Goal: Task Accomplishment & Management: Complete application form

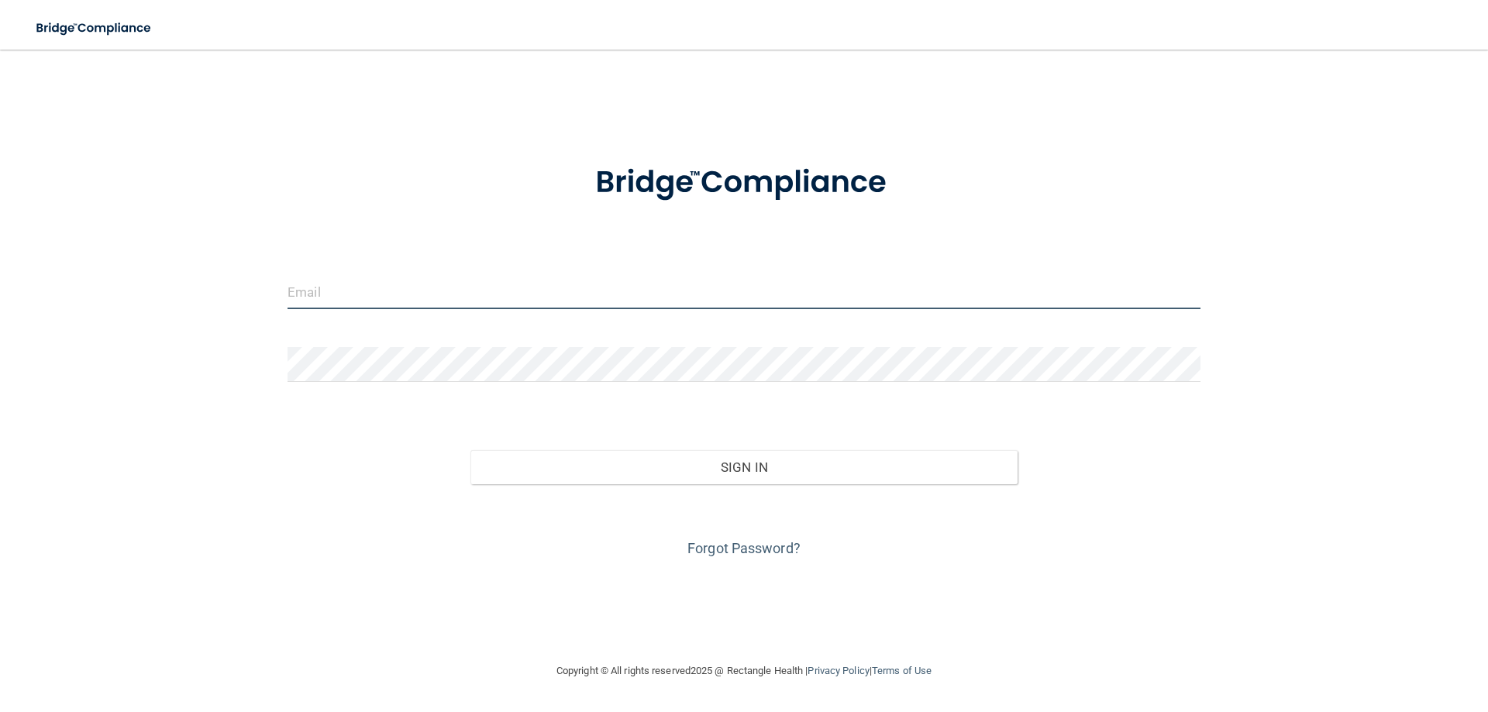
type input "office@prairielakesfamilydentistry.com"
drag, startPoint x: 556, startPoint y: 298, endPoint x: 226, endPoint y: 306, distance: 329.5
click at [226, 306] on div "office@prairielakesfamilydentistry.com Invalid email/password. You don't have p…" at bounding box center [744, 355] width 1426 height 581
type input "[EMAIL_ADDRESS][DOMAIN_NAME]"
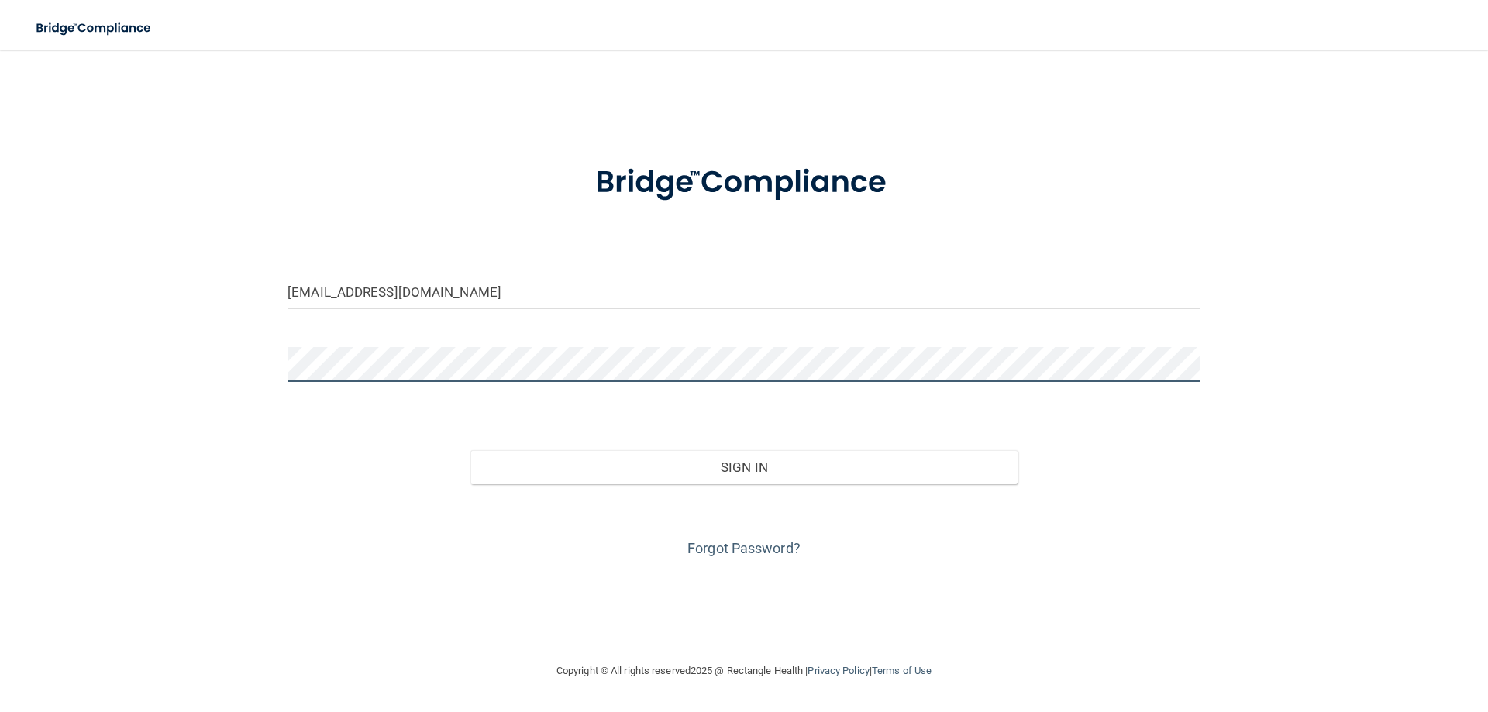
click at [268, 368] on div "mackenzieharoldson827@gmail.com Invalid email/password. You don't have permissi…" at bounding box center [744, 355] width 1426 height 581
click at [470, 450] on button "Sign In" at bounding box center [744, 467] width 548 height 34
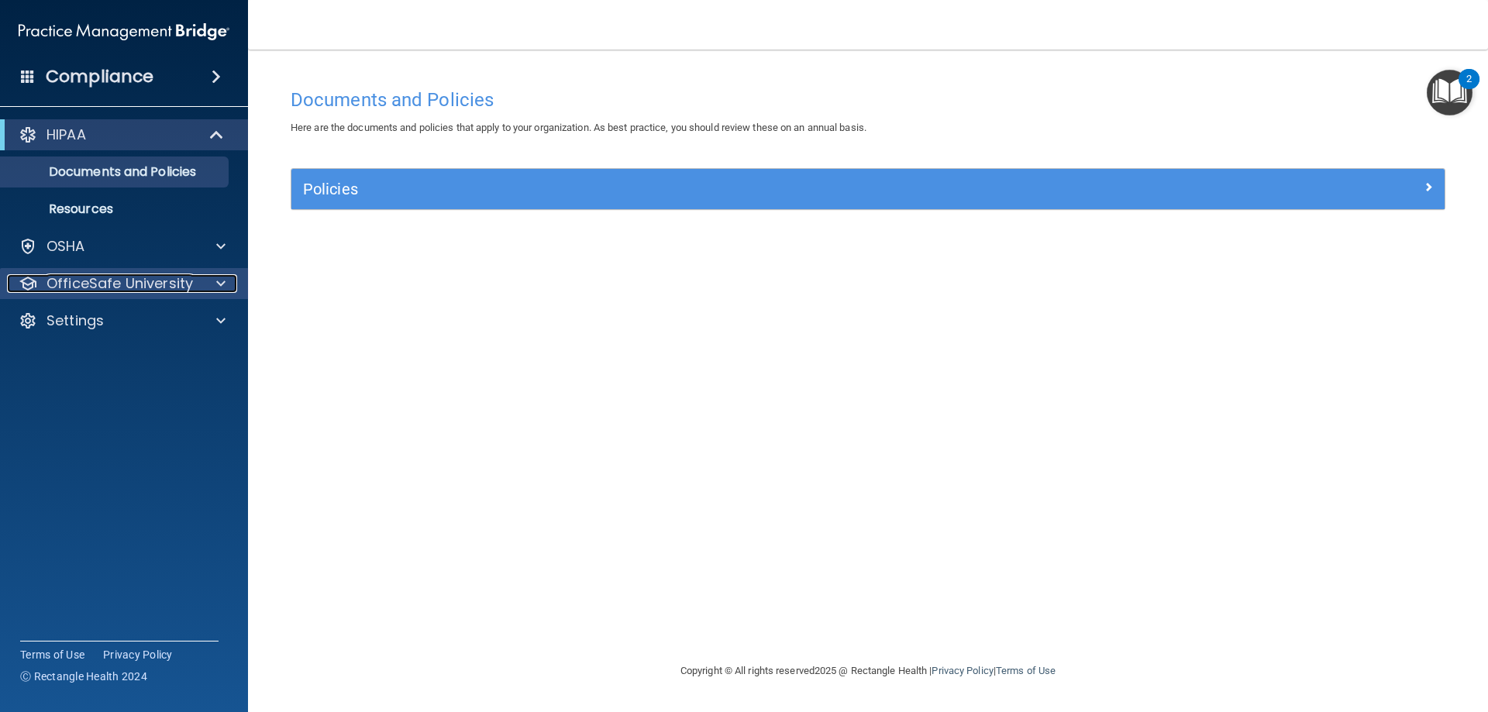
click at [180, 288] on p "OfficeSafe University" at bounding box center [119, 283] width 146 height 19
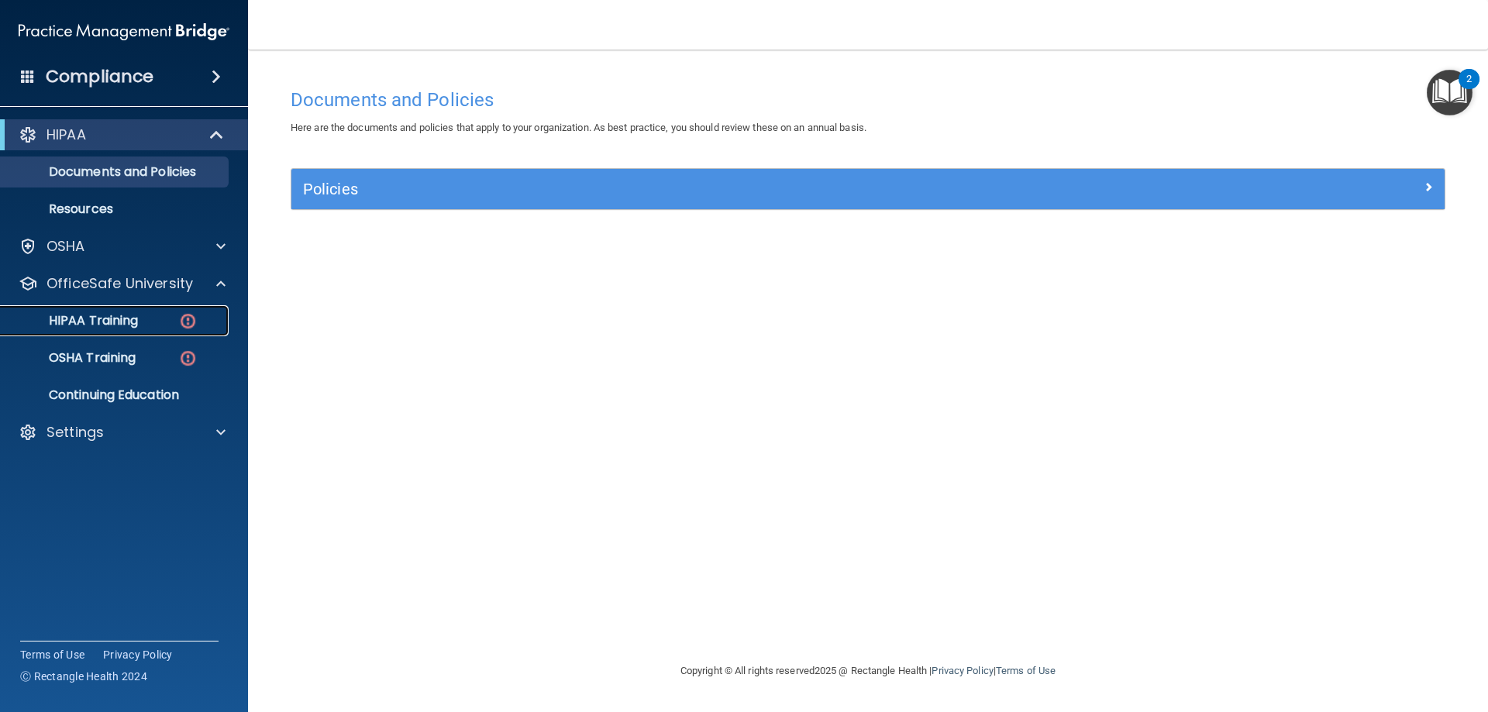
click at [171, 319] on div "HIPAA Training" at bounding box center [116, 320] width 212 height 15
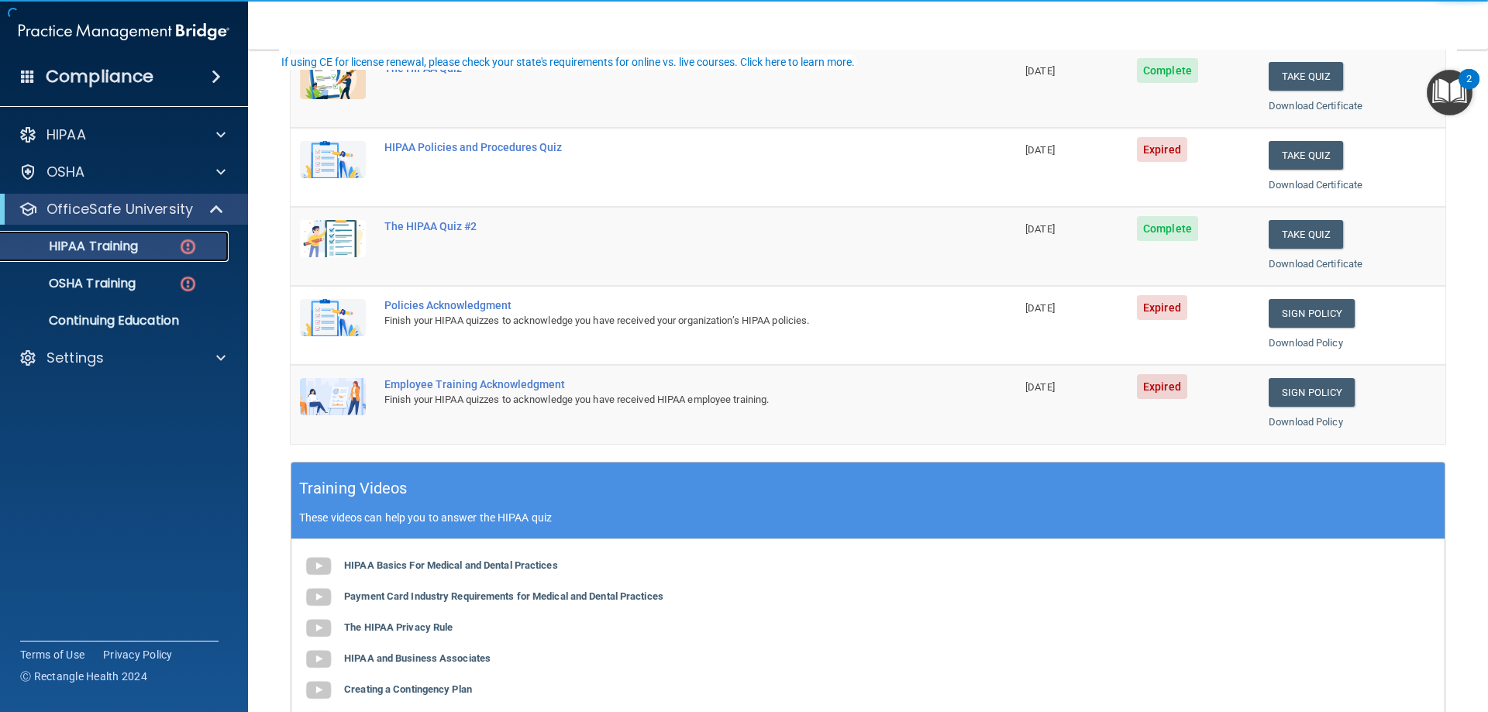
scroll to position [232, 0]
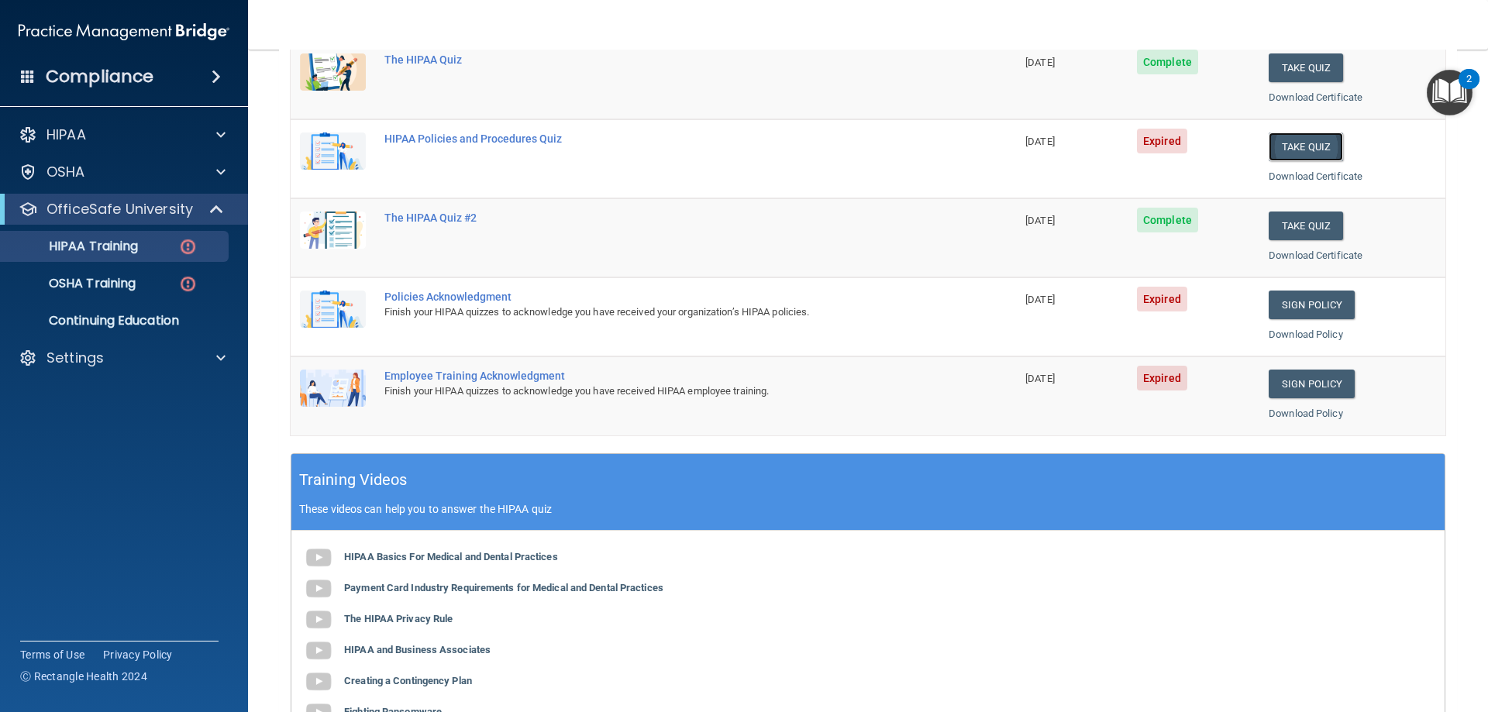
click at [1312, 146] on button "Take Quiz" at bounding box center [1306, 147] width 74 height 29
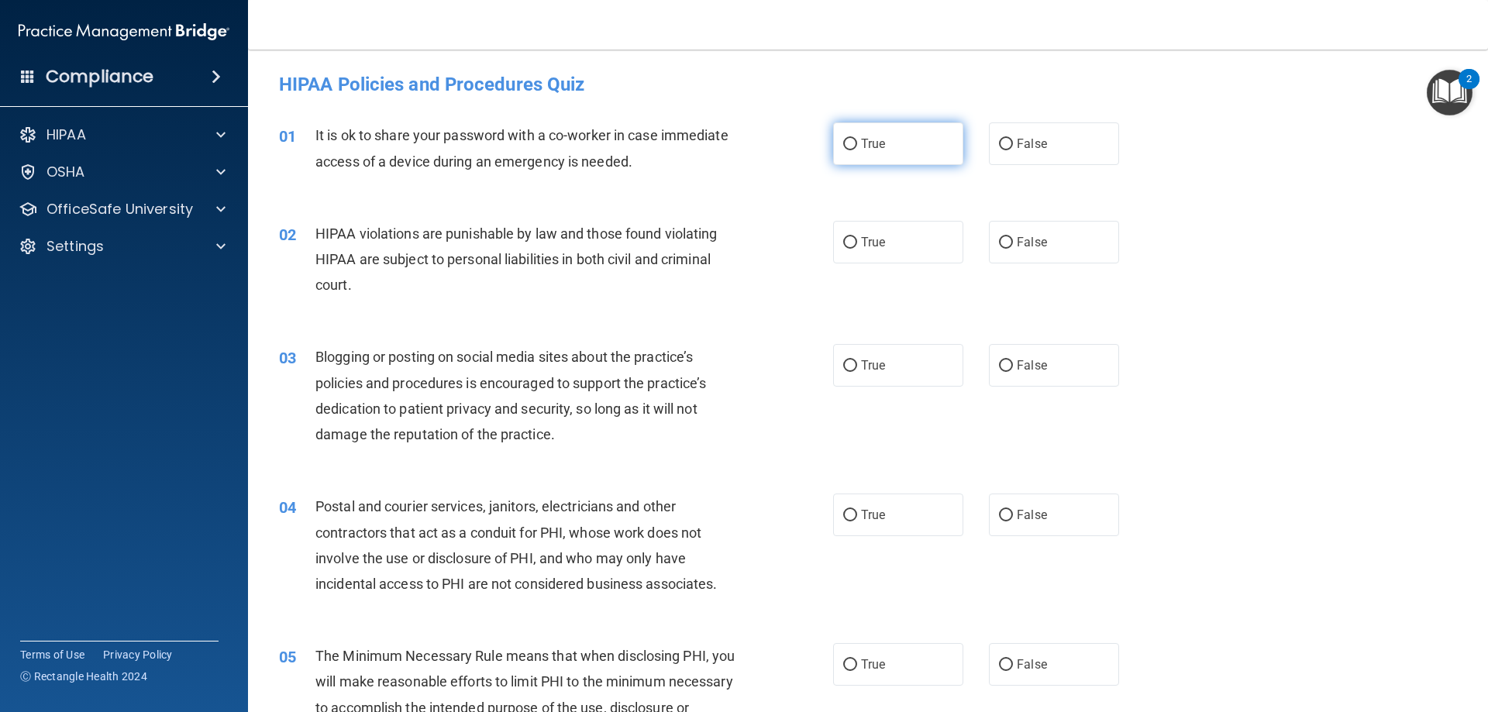
click at [848, 148] on input "True" at bounding box center [850, 145] width 14 height 12
radio input "true"
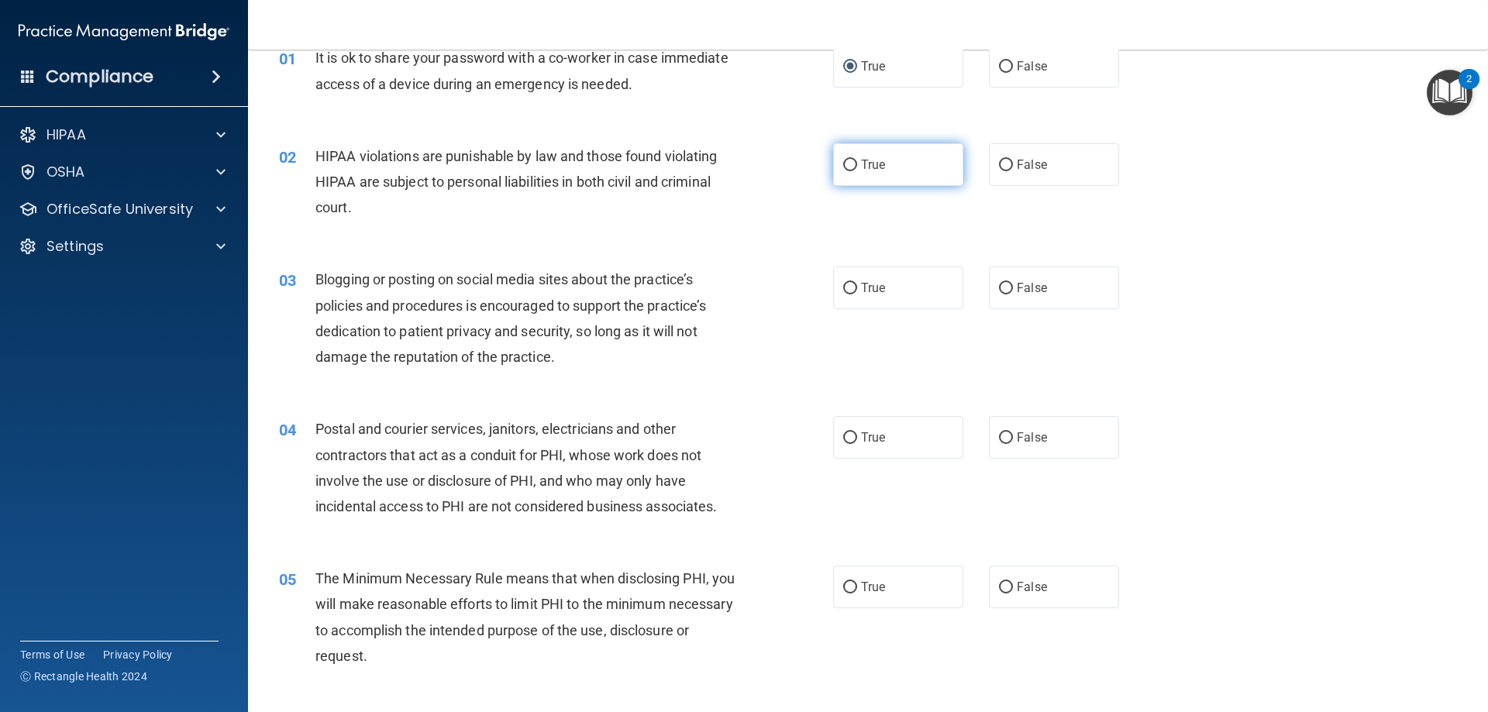
click at [876, 159] on span "True" at bounding box center [873, 164] width 24 height 15
click at [857, 160] on input "True" at bounding box center [850, 166] width 14 height 12
radio input "true"
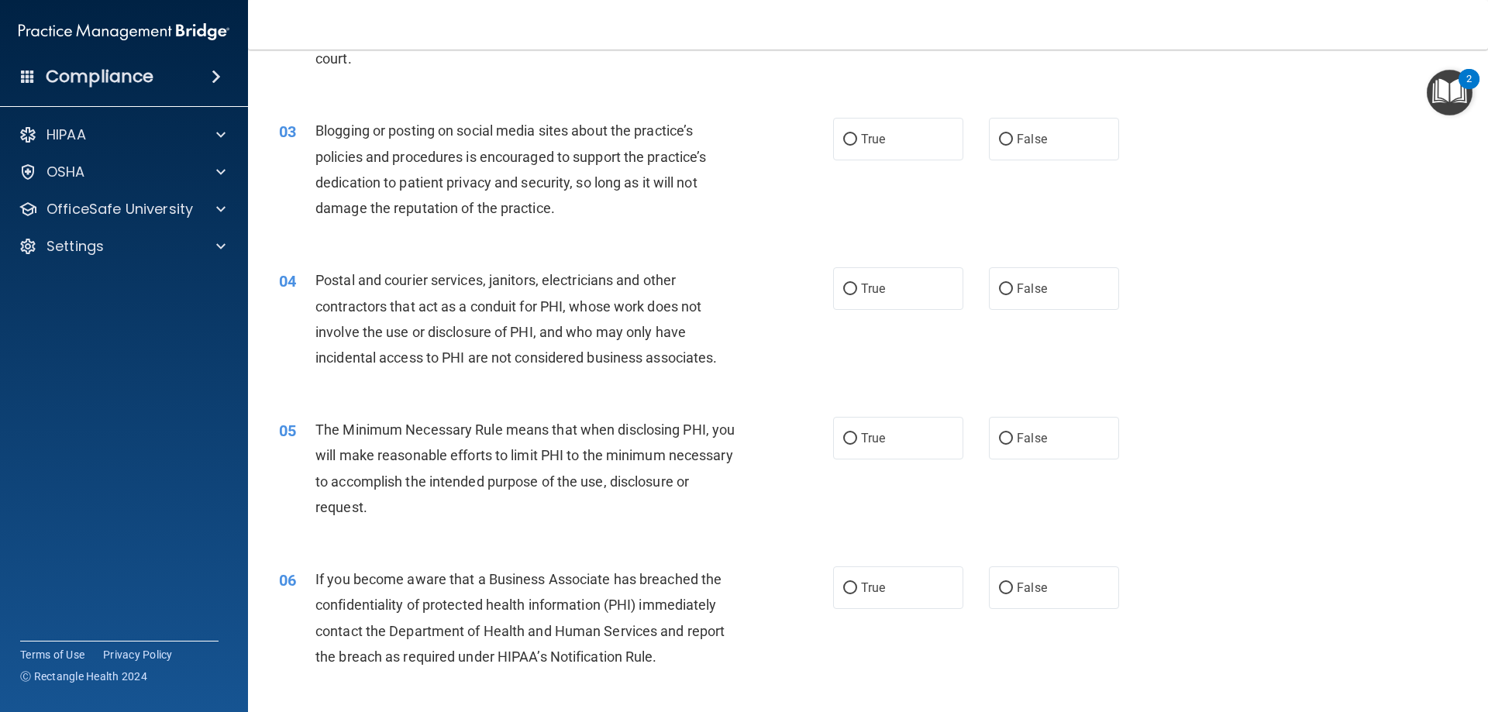
scroll to position [232, 0]
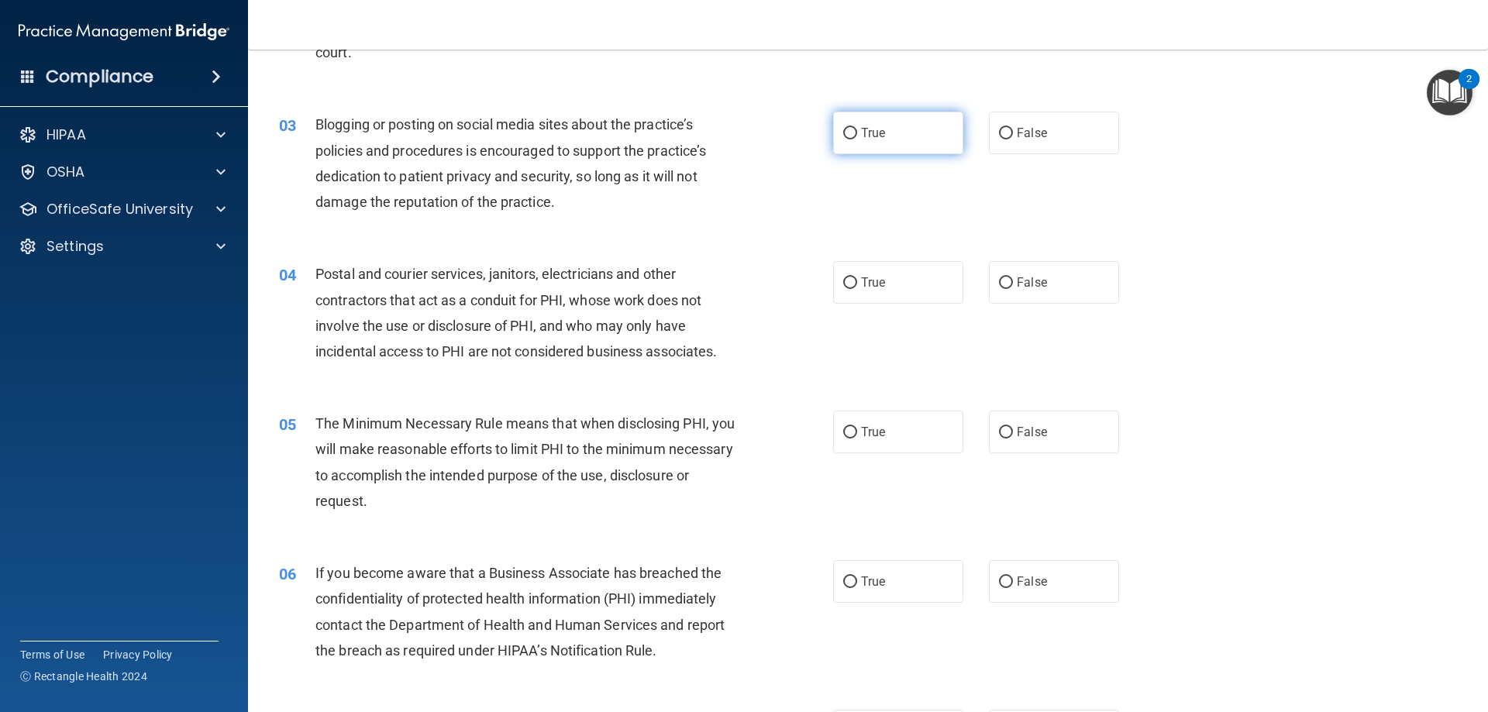
click at [859, 125] on label "True" at bounding box center [898, 133] width 130 height 43
click at [857, 128] on input "True" at bounding box center [850, 134] width 14 height 12
radio input "true"
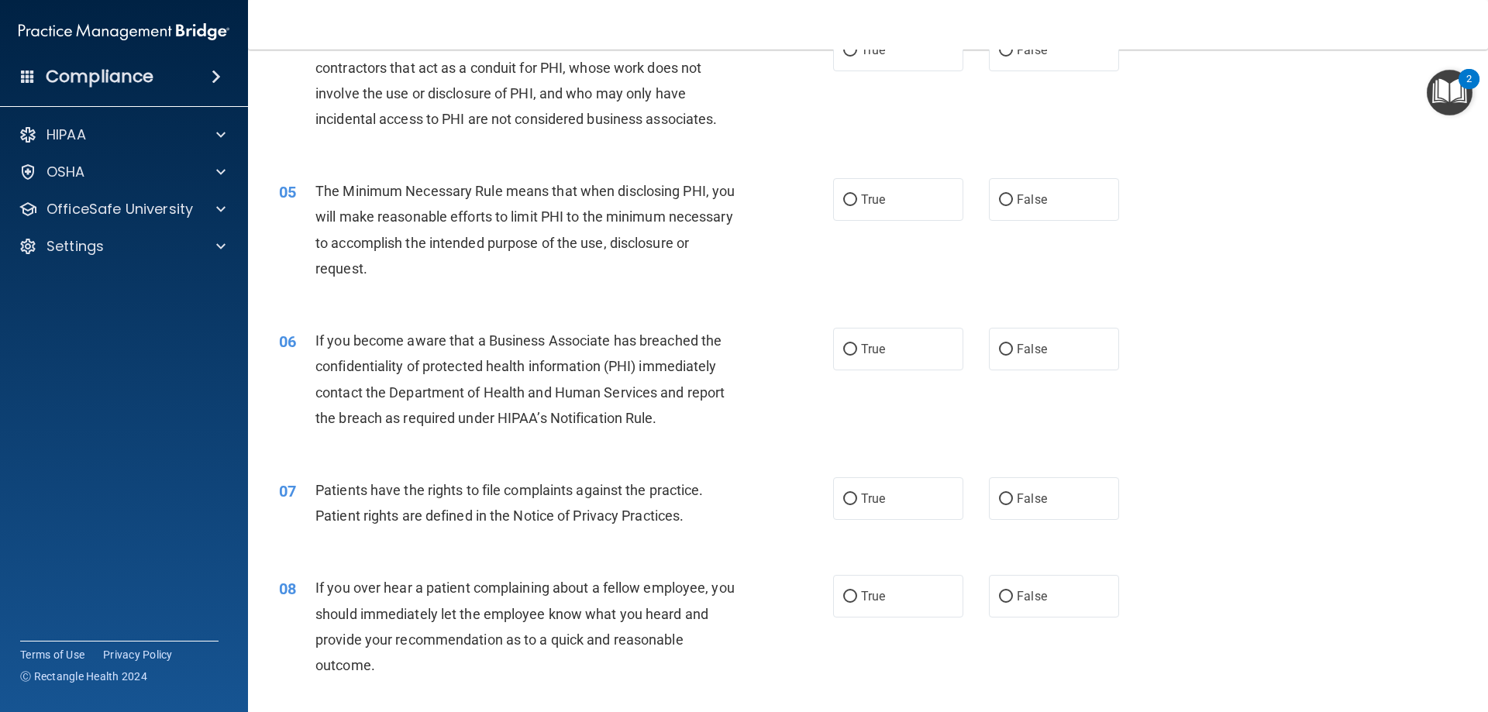
scroll to position [387, 0]
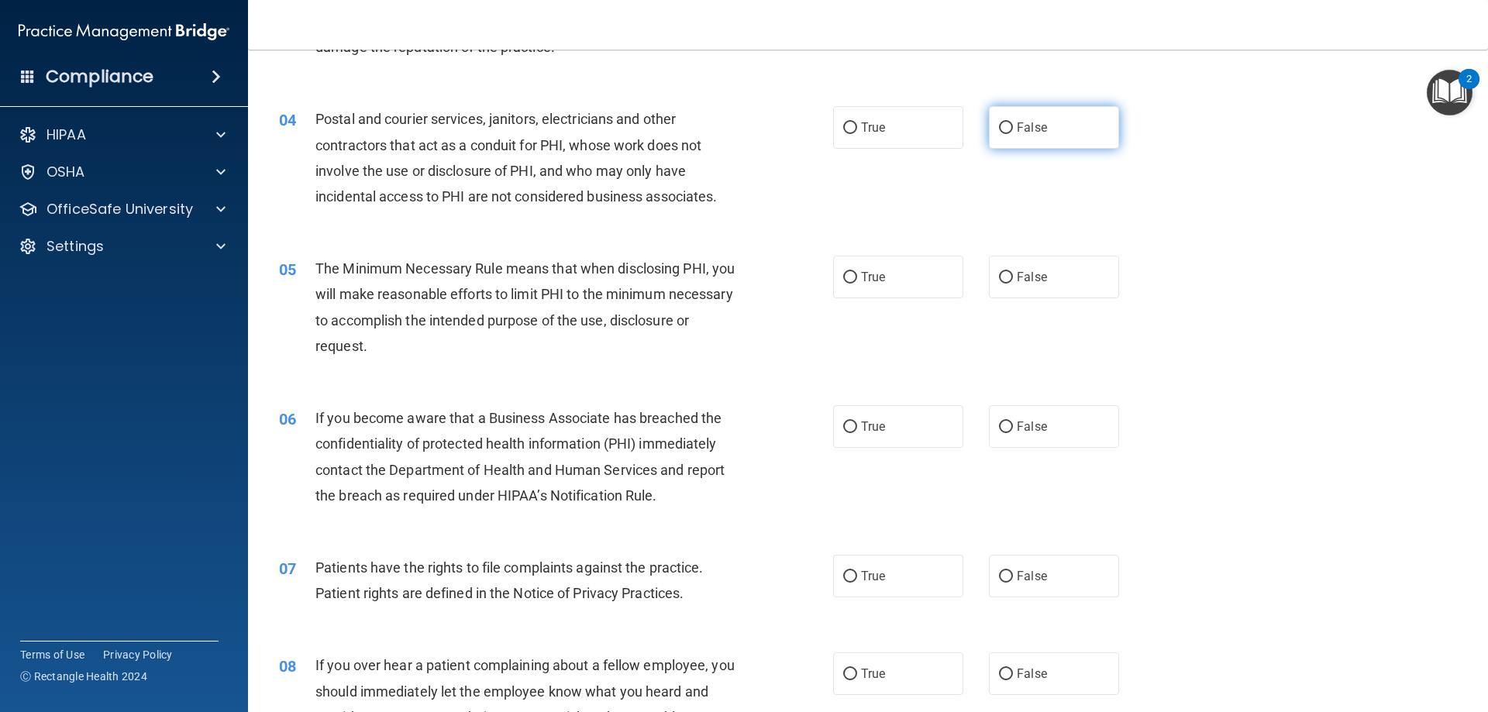
click at [1009, 121] on label "False" at bounding box center [1054, 127] width 130 height 43
click at [1009, 122] on input "False" at bounding box center [1006, 128] width 14 height 12
radio input "true"
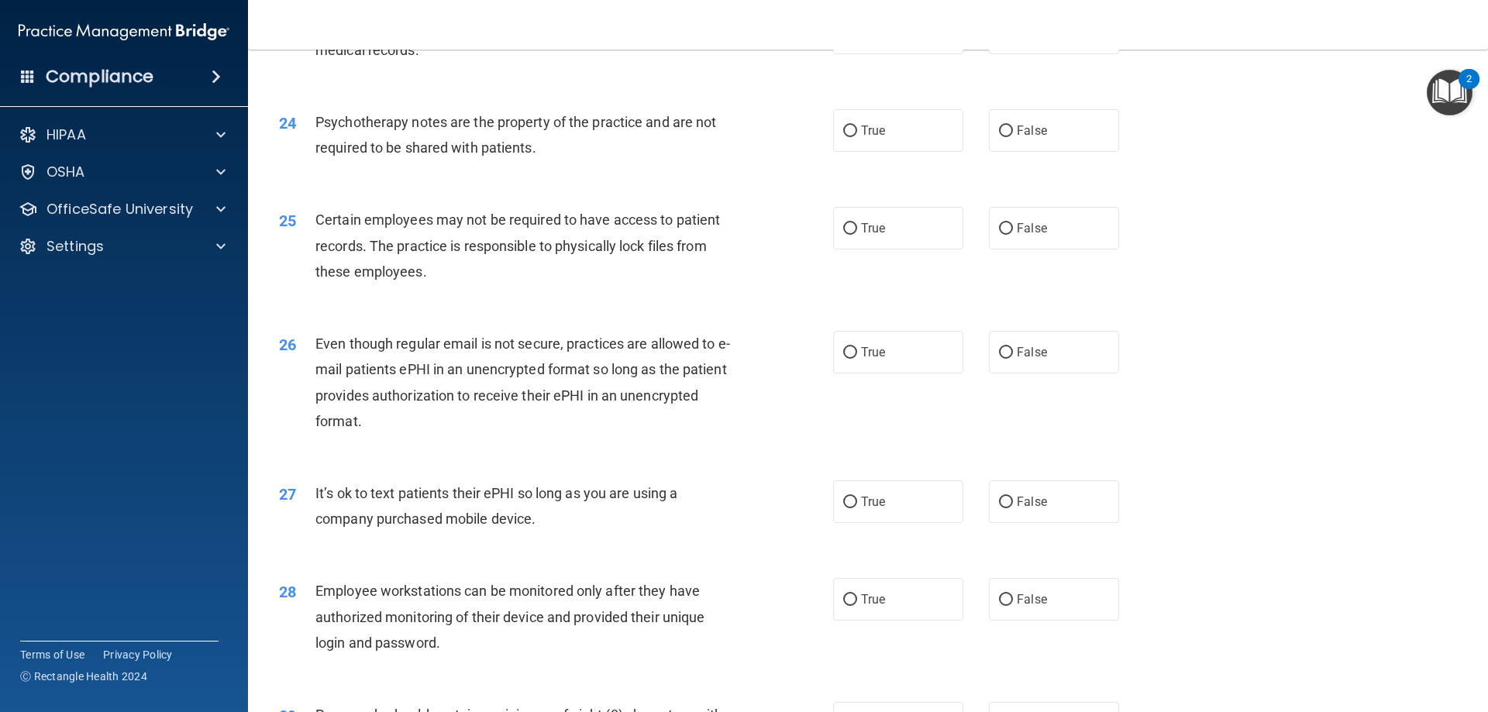
scroll to position [3178, 0]
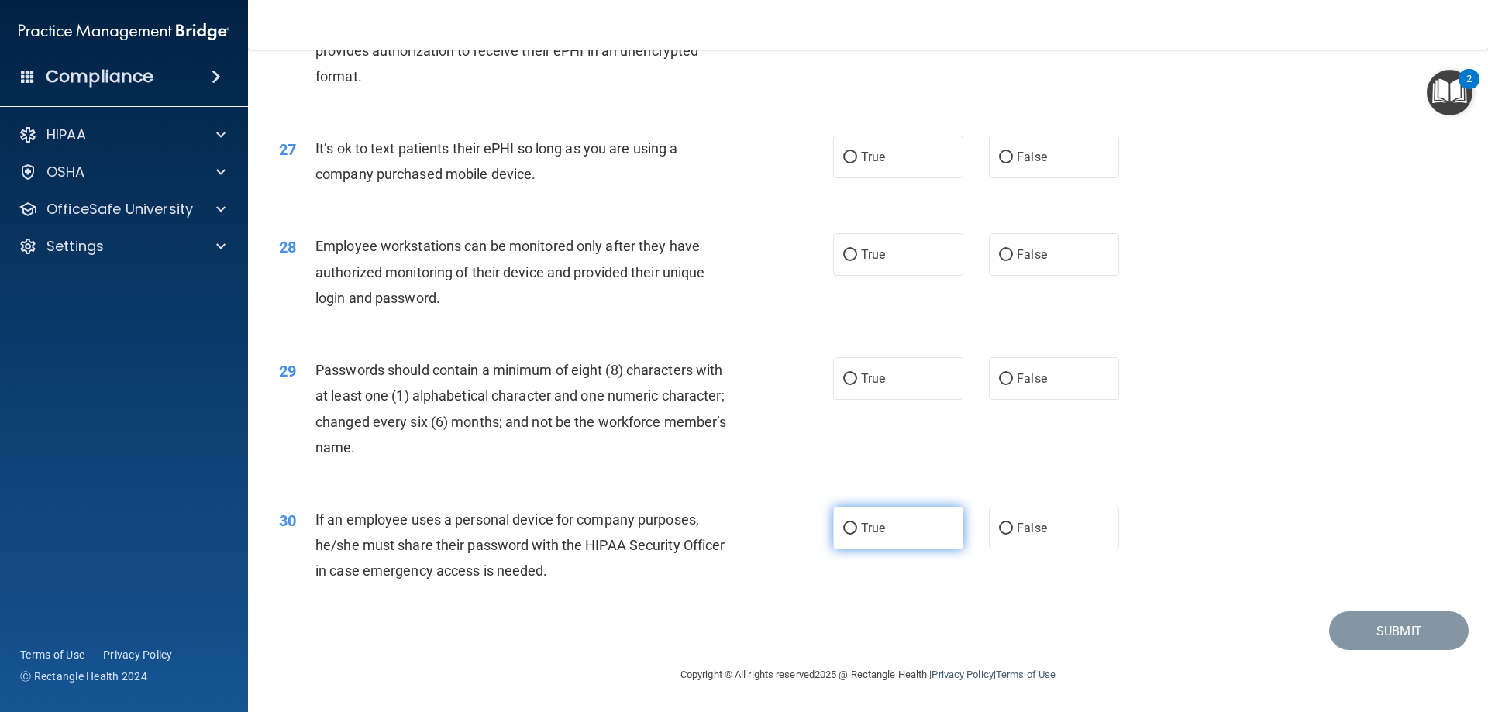
click at [856, 539] on label "True" at bounding box center [898, 528] width 130 height 43
click at [856, 535] on input "True" at bounding box center [850, 529] width 14 height 12
radio input "true"
click at [843, 381] on input "True" at bounding box center [850, 380] width 14 height 12
radio input "true"
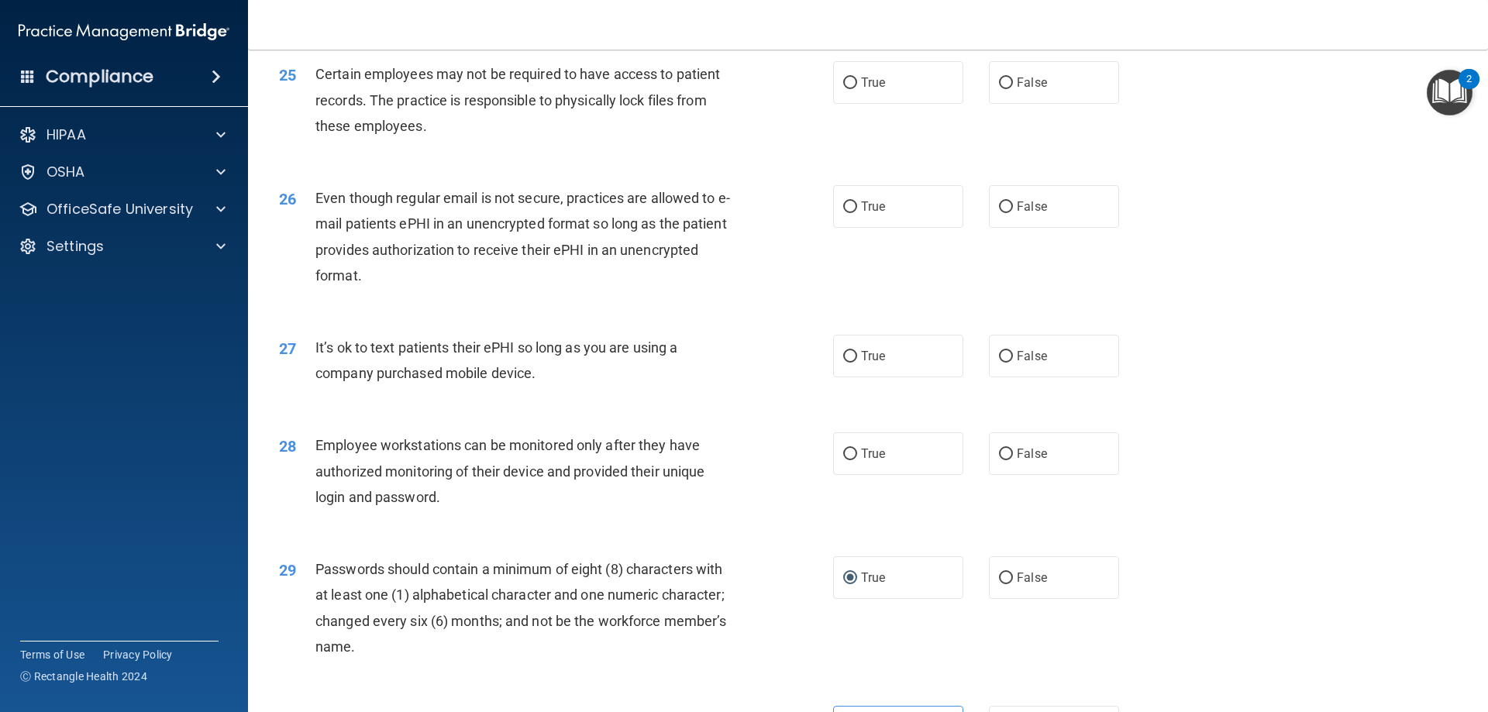
scroll to position [2946, 0]
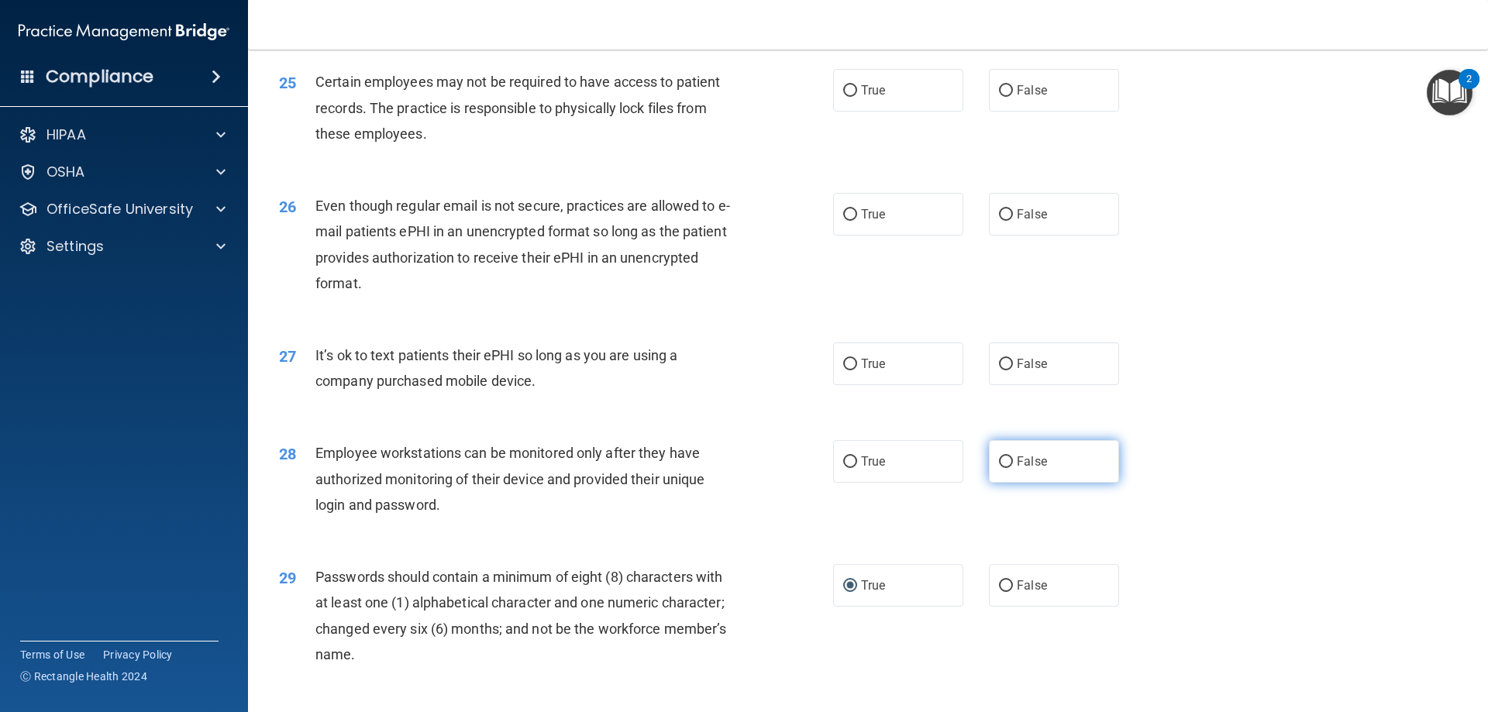
click at [990, 483] on label "False" at bounding box center [1054, 461] width 130 height 43
click at [999, 468] on input "False" at bounding box center [1006, 462] width 14 height 12
radio input "true"
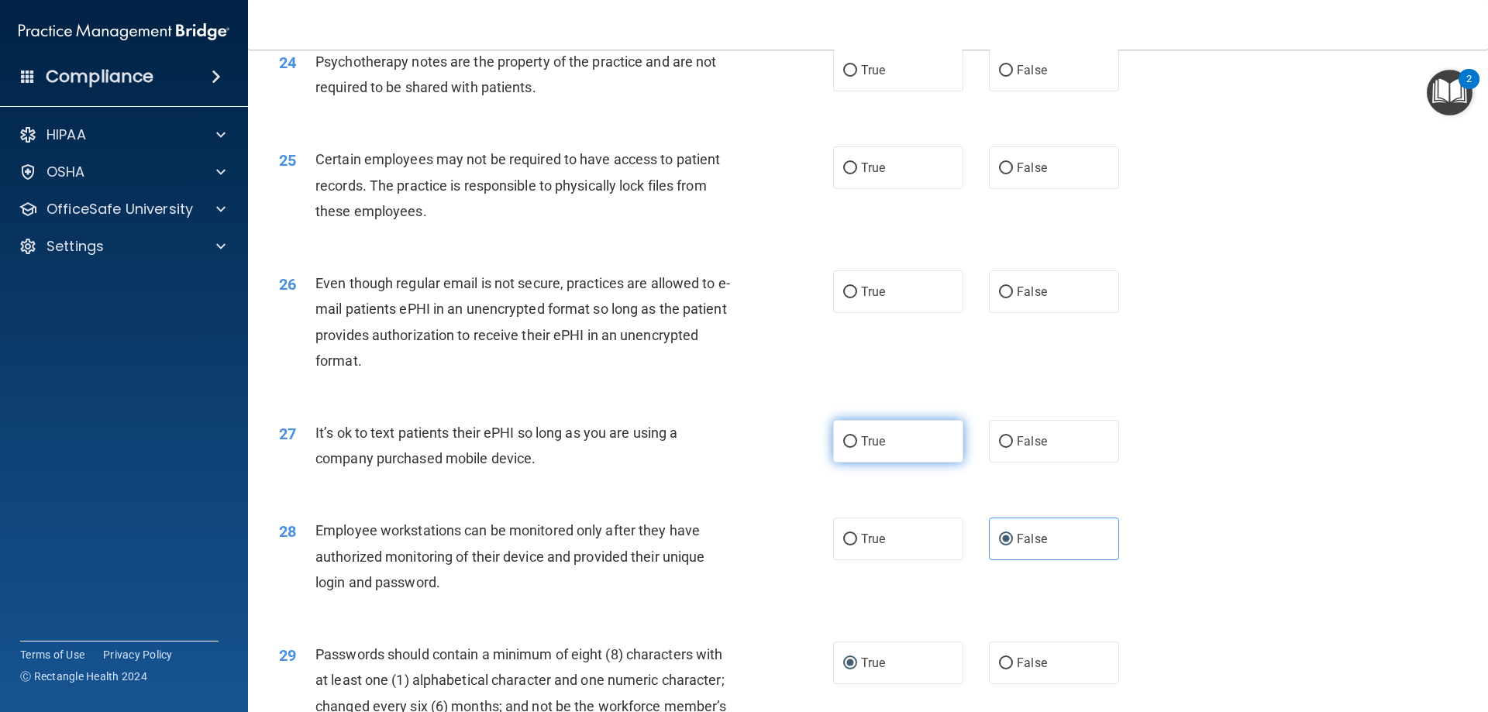
click at [843, 448] on input "True" at bounding box center [850, 442] width 14 height 12
radio input "true"
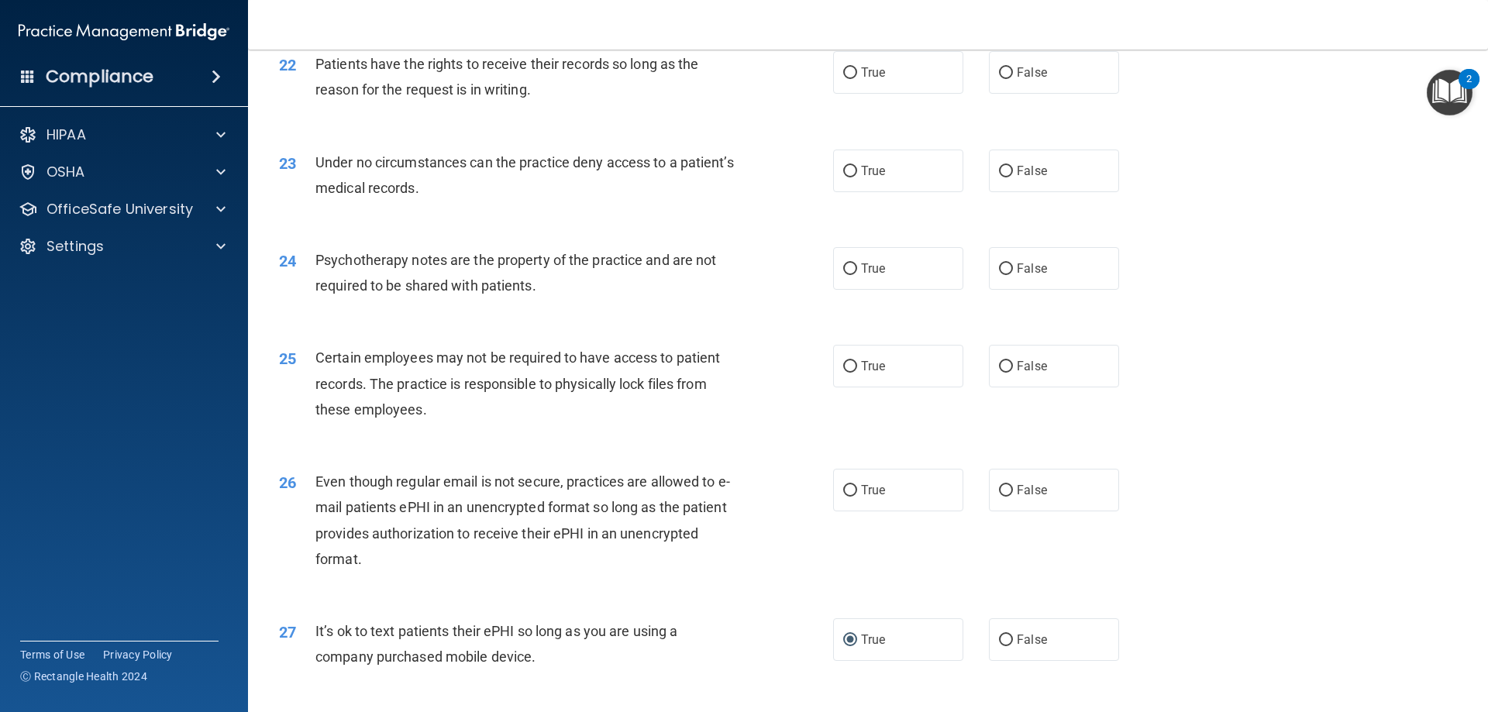
scroll to position [2636, 0]
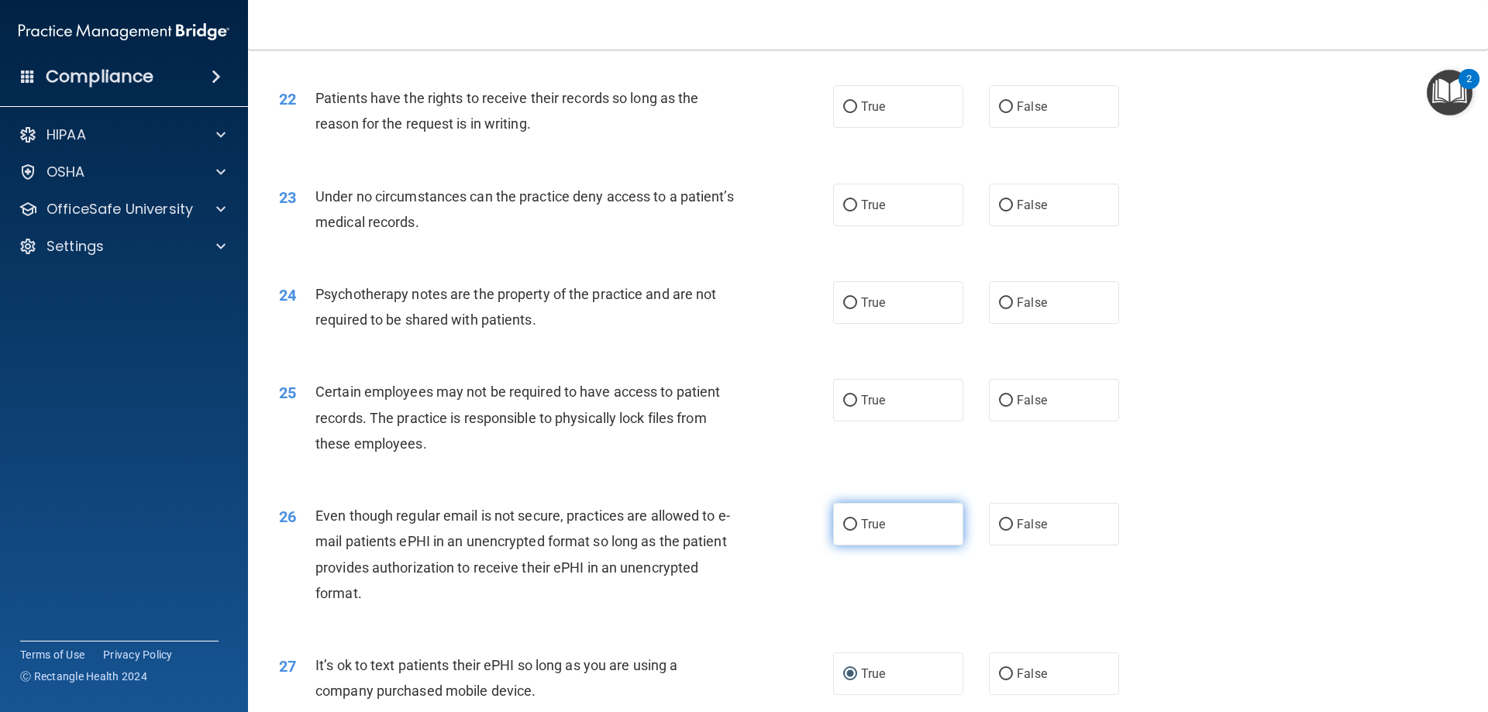
click at [846, 531] on input "True" at bounding box center [850, 525] width 14 height 12
radio input "true"
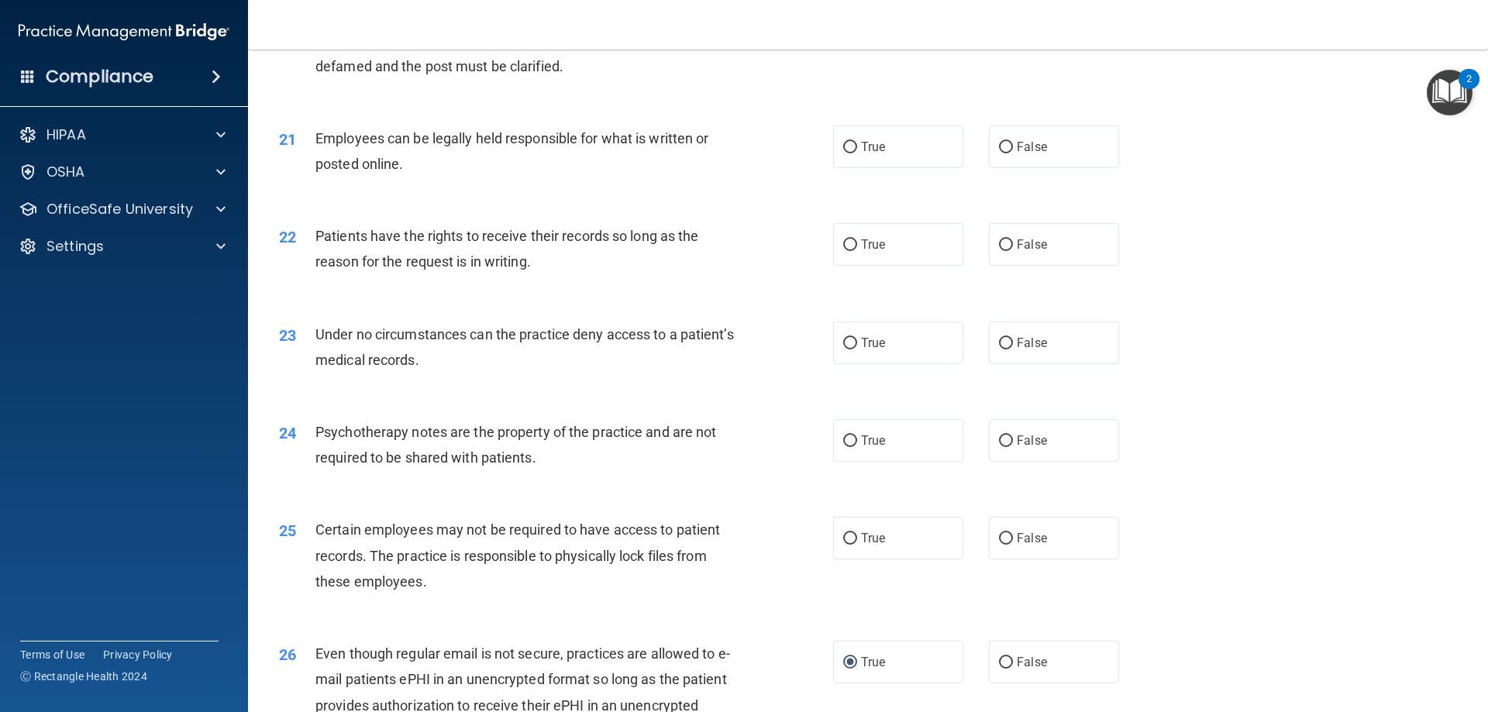
scroll to position [2481, 0]
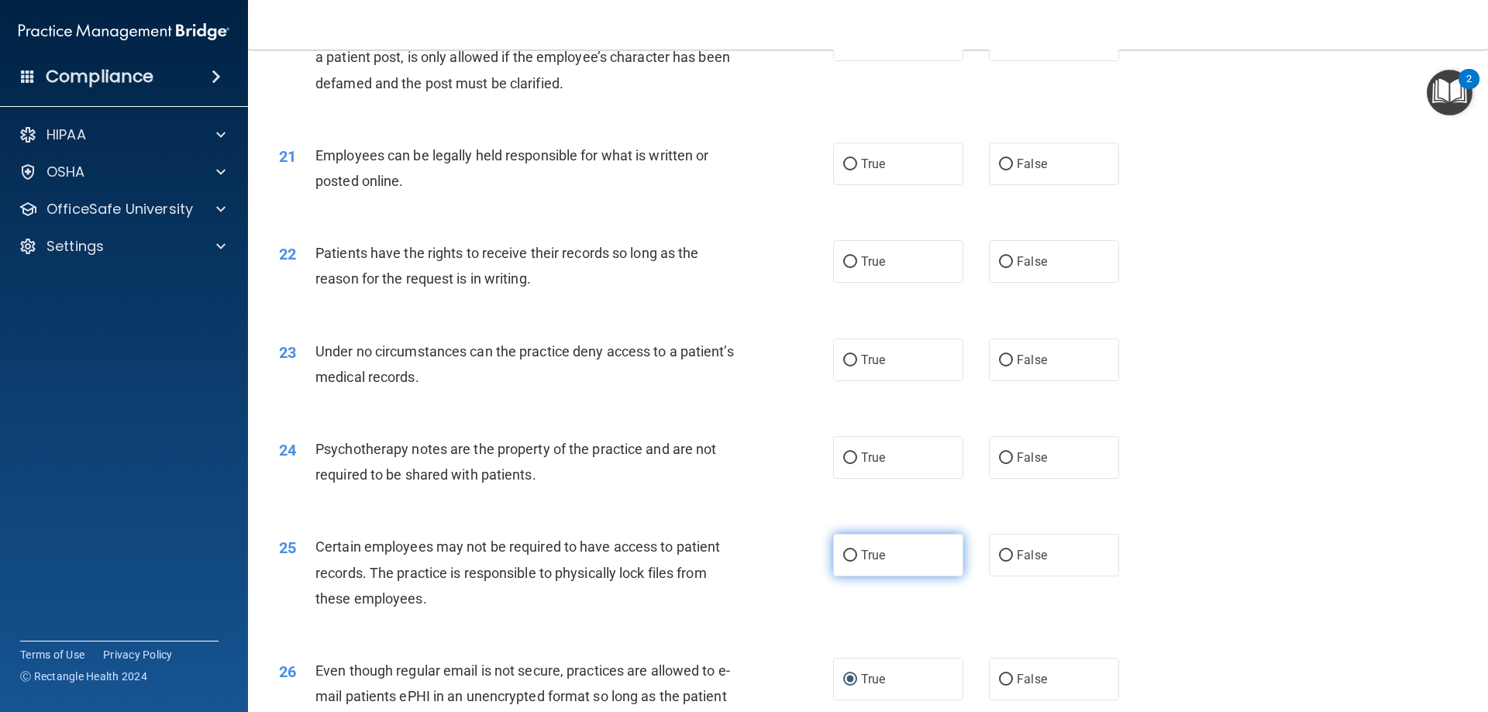
click at [862, 563] on span "True" at bounding box center [873, 555] width 24 height 15
click at [857, 562] on input "True" at bounding box center [850, 556] width 14 height 12
radio input "true"
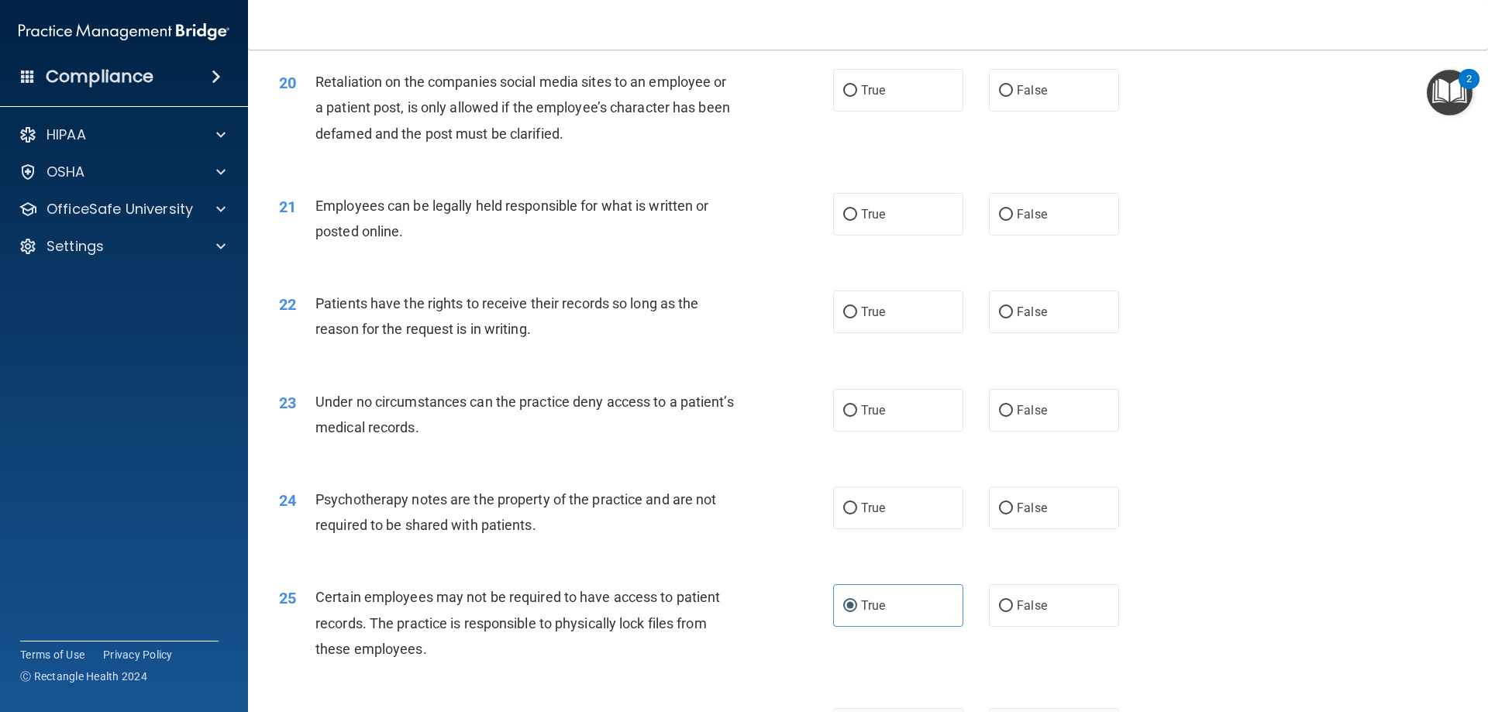
scroll to position [2403, 0]
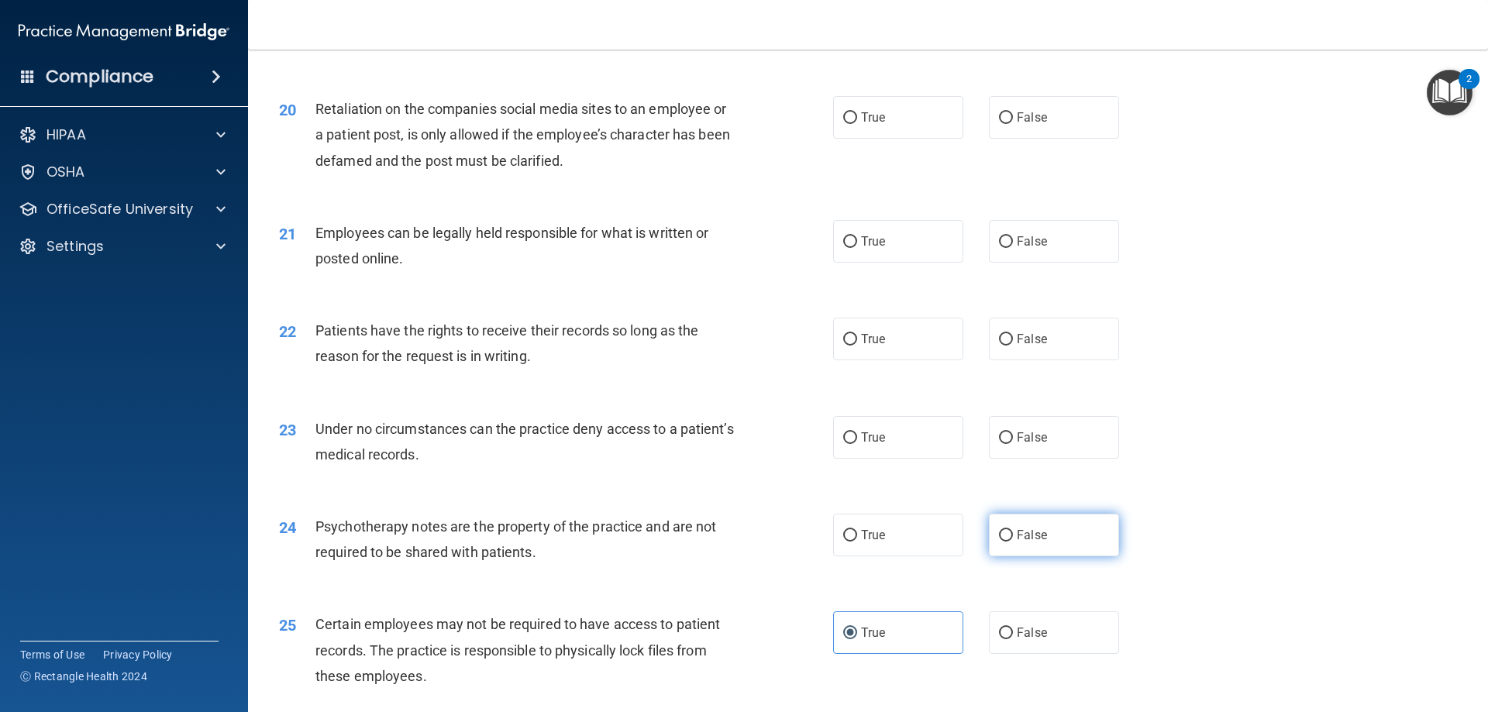
click at [990, 556] on label "False" at bounding box center [1054, 535] width 130 height 43
click at [999, 542] on input "False" at bounding box center [1006, 536] width 14 height 12
radio input "true"
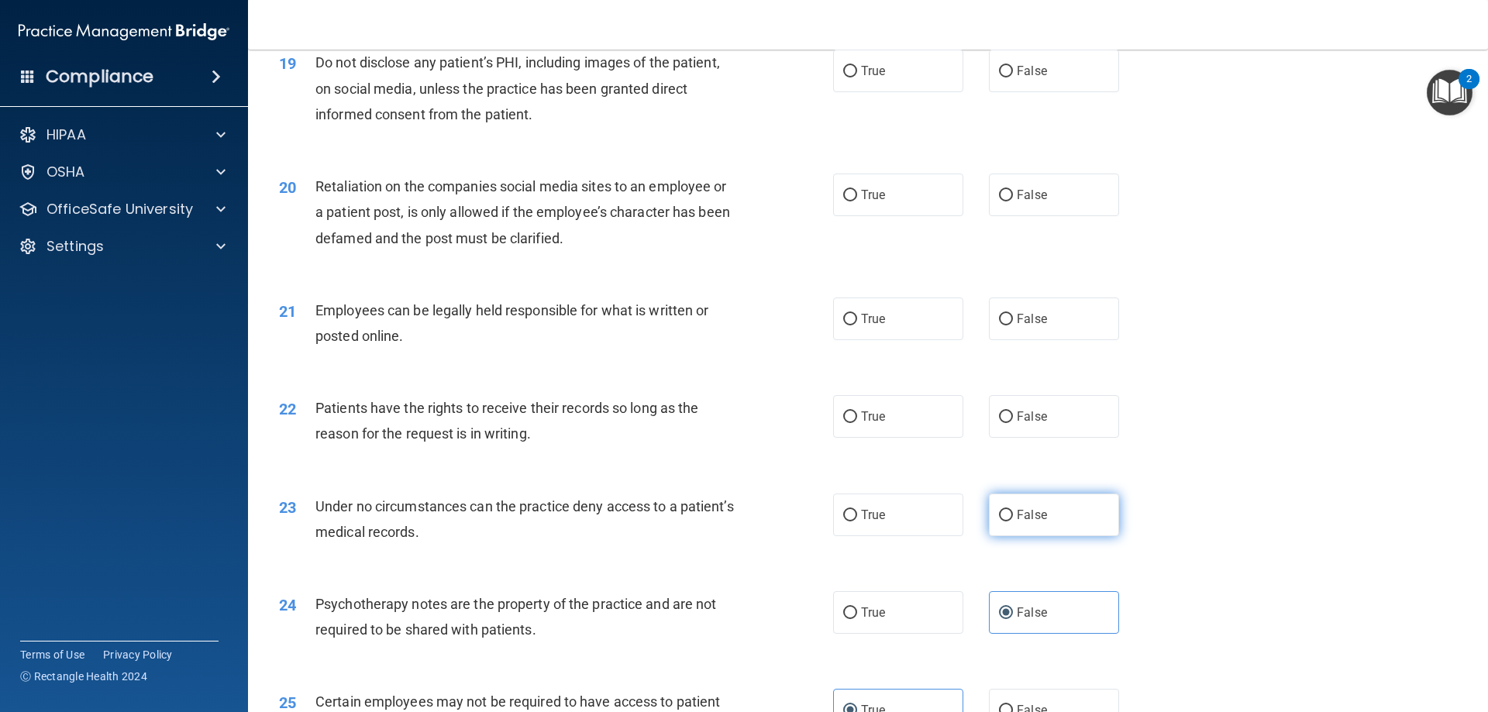
click at [990, 536] on label "False" at bounding box center [1054, 515] width 130 height 43
click at [999, 522] on input "False" at bounding box center [1006, 516] width 14 height 12
radio input "true"
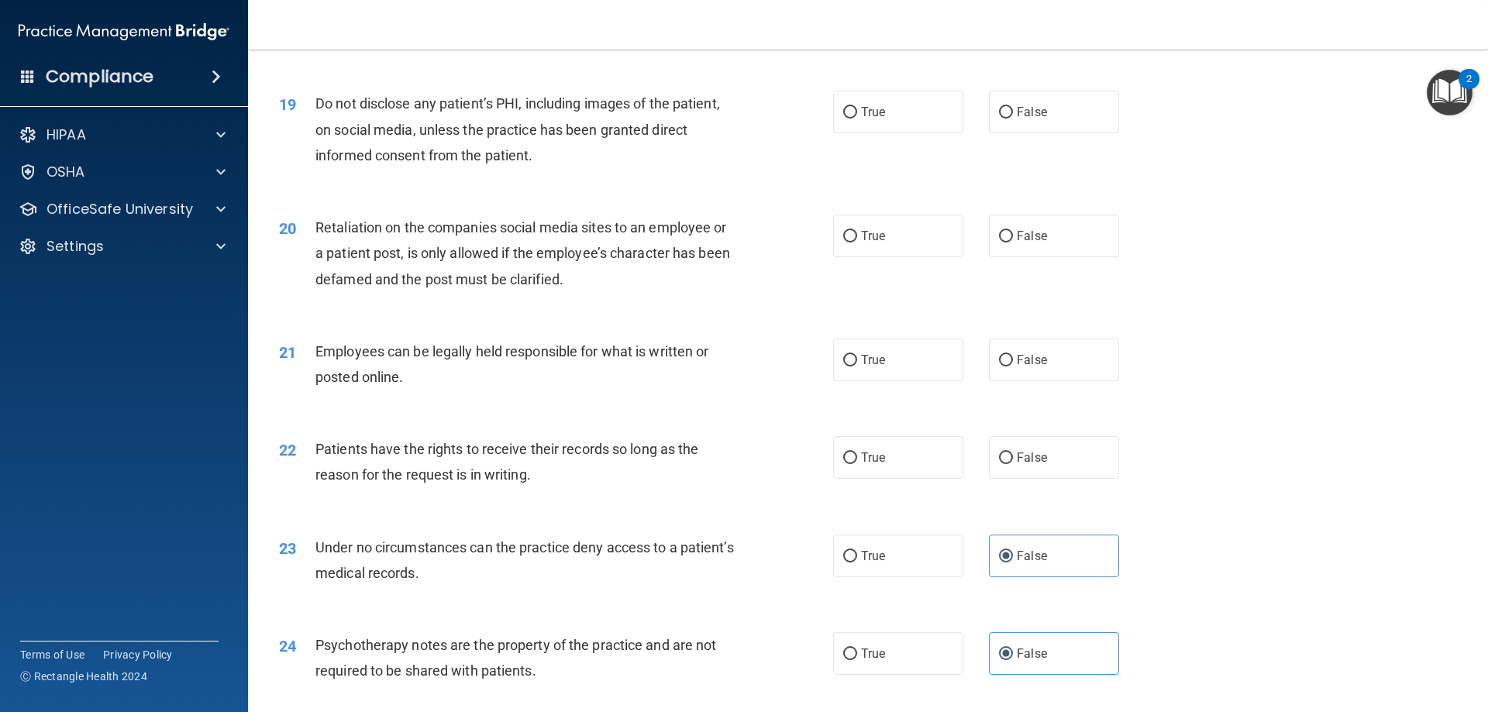
scroll to position [2248, 0]
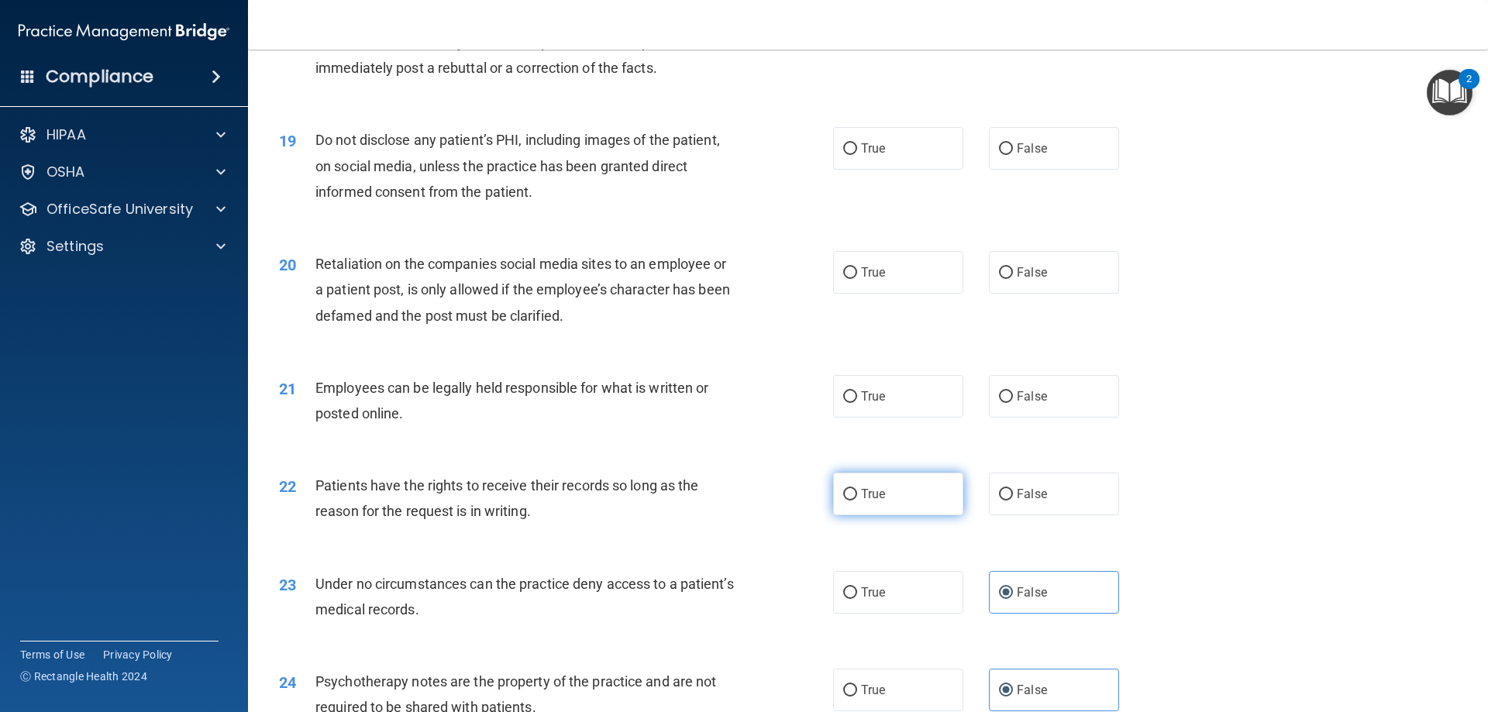
click at [863, 511] on label "True" at bounding box center [898, 494] width 130 height 43
click at [857, 501] on input "True" at bounding box center [850, 495] width 14 height 12
radio input "true"
click at [873, 404] on span "True" at bounding box center [873, 396] width 24 height 15
click at [857, 403] on input "True" at bounding box center [850, 397] width 14 height 12
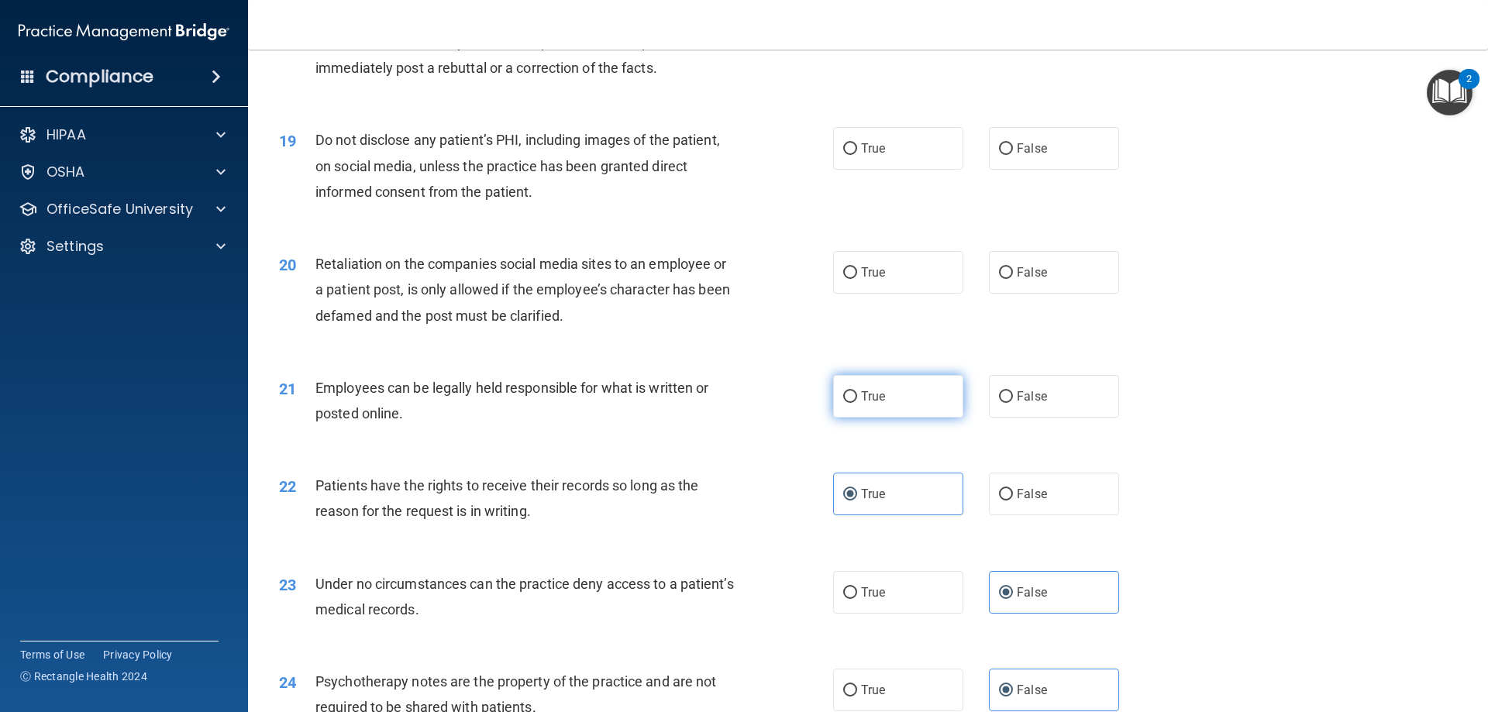
radio input "true"
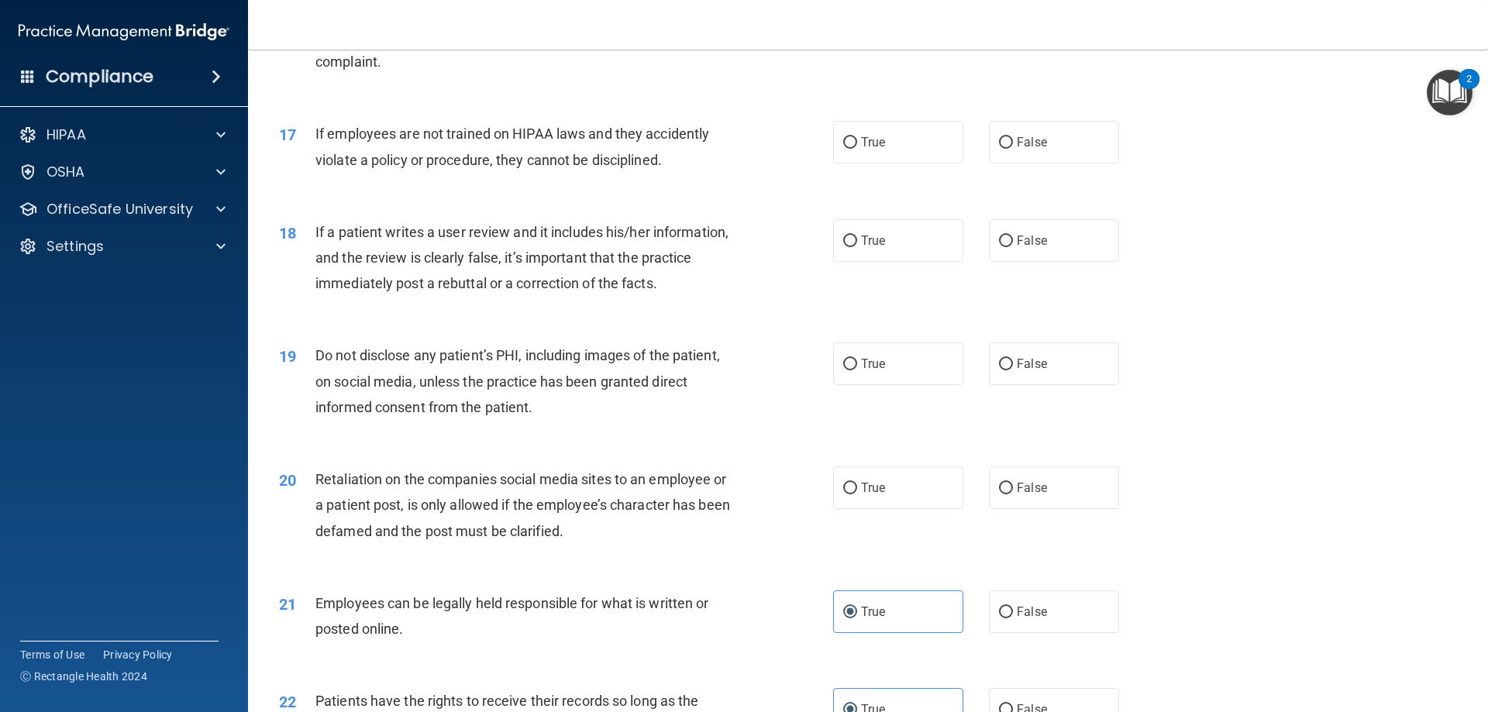
scroll to position [2016, 0]
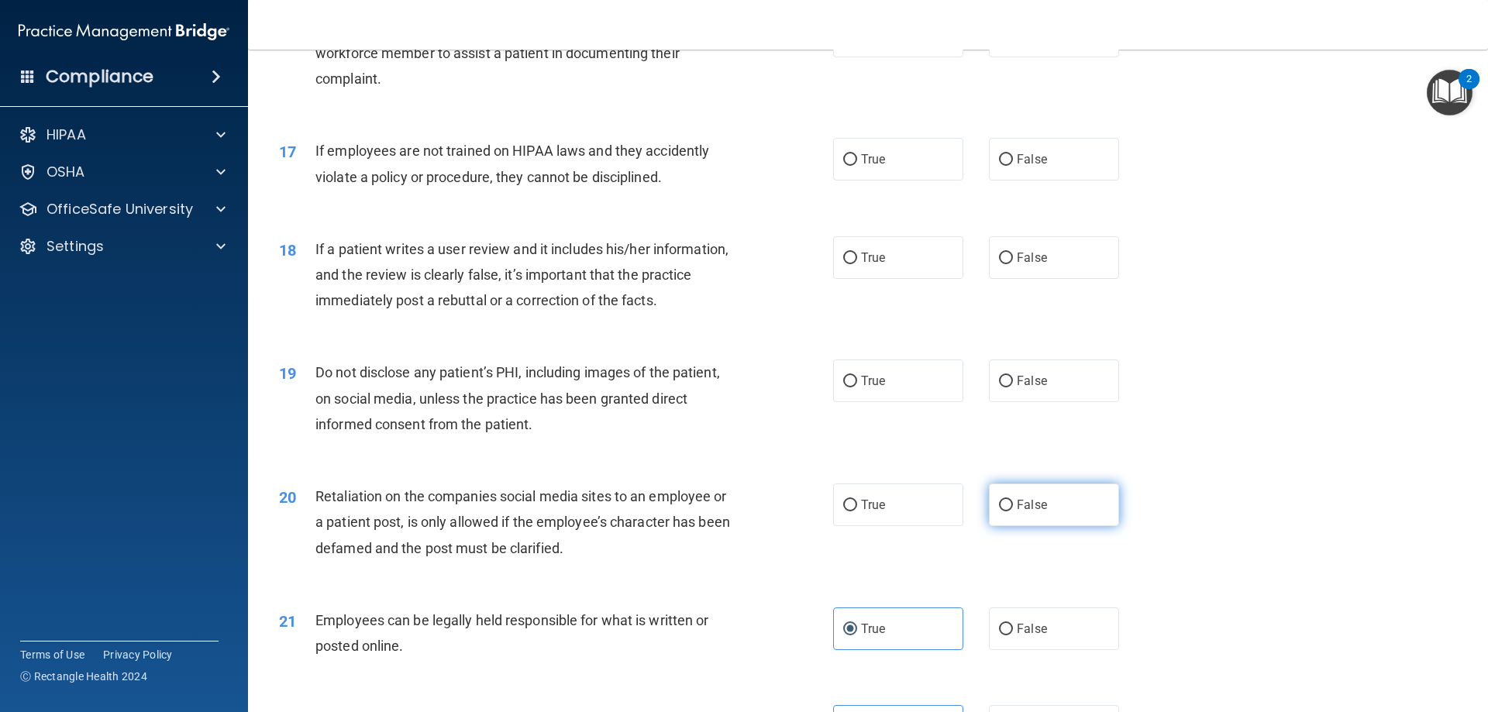
click at [1012, 526] on label "False" at bounding box center [1054, 505] width 130 height 43
click at [1012, 511] on input "False" at bounding box center [1006, 506] width 14 height 12
radio input "true"
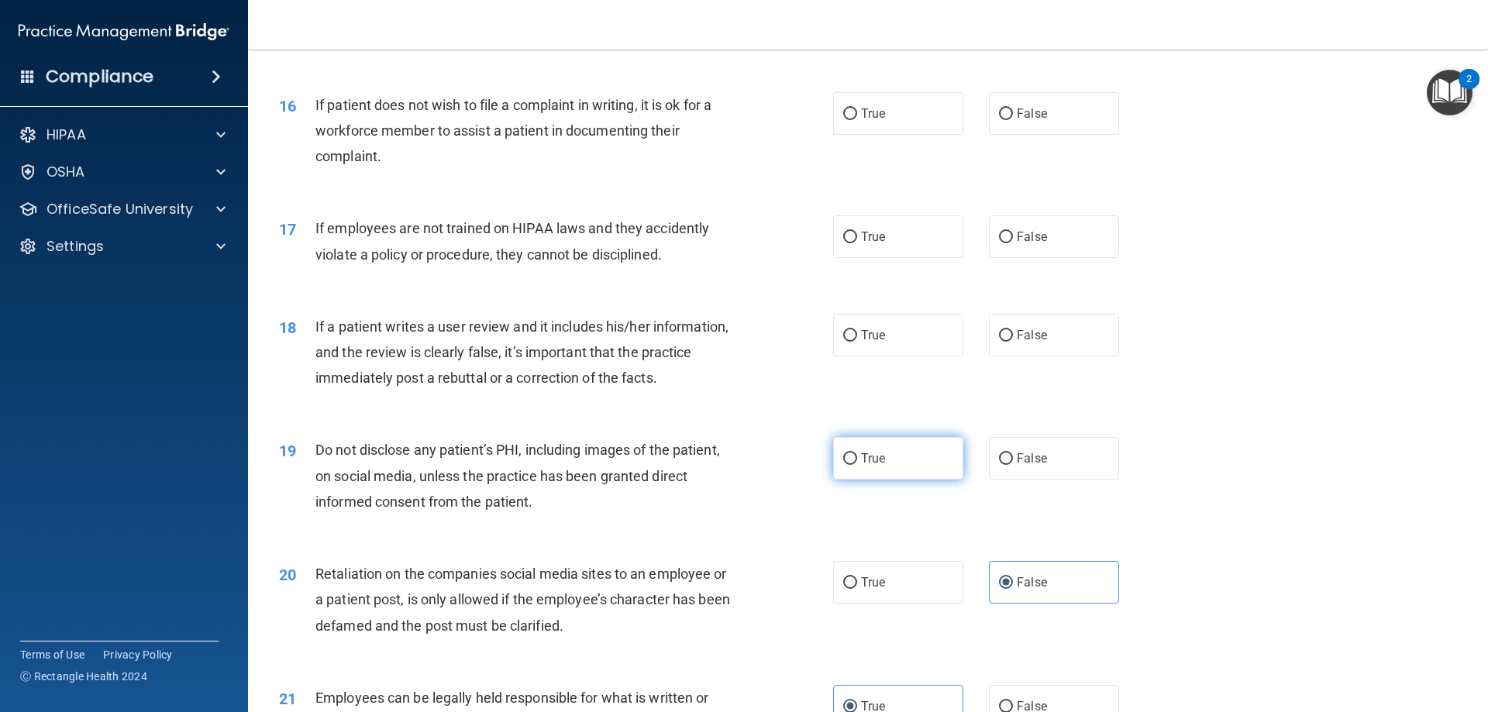
click at [856, 474] on label "True" at bounding box center [898, 458] width 130 height 43
click at [856, 465] on input "True" at bounding box center [850, 459] width 14 height 12
radio input "true"
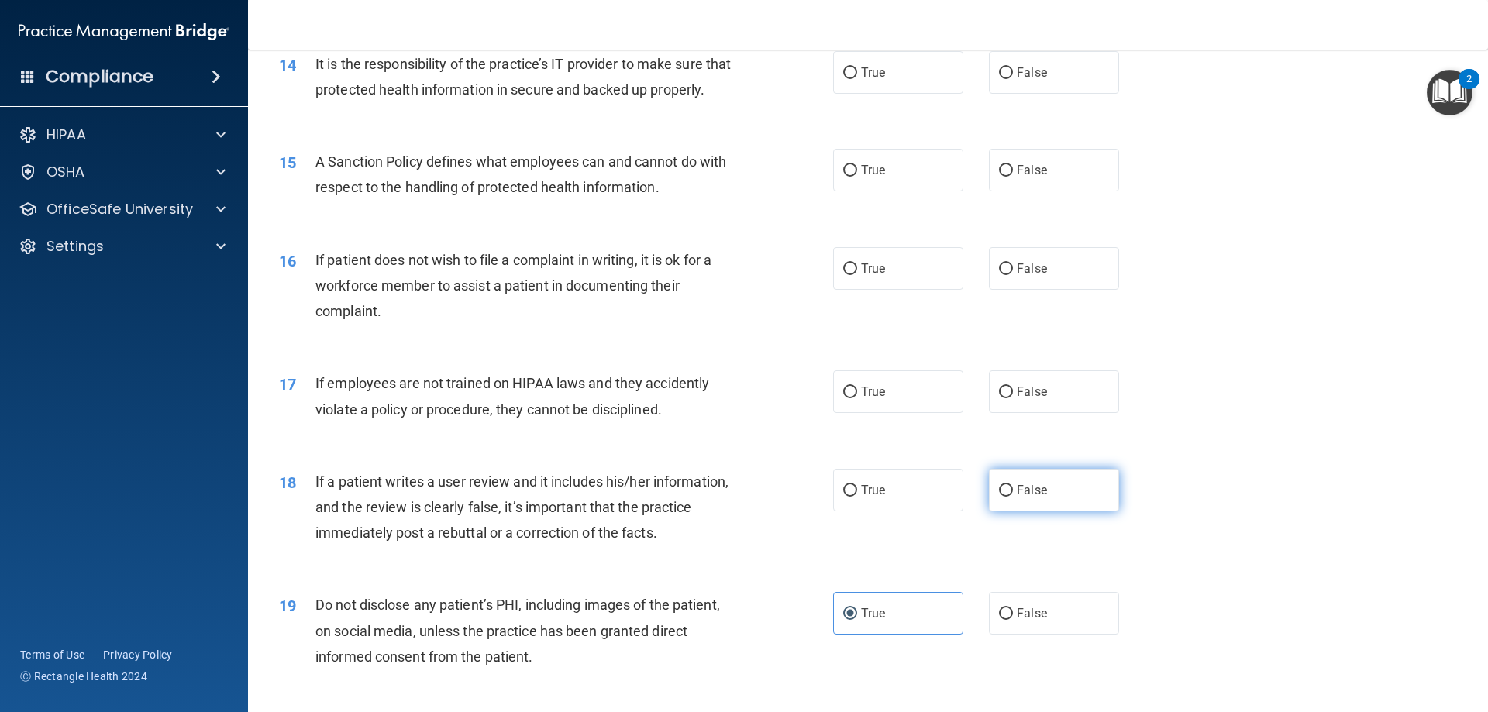
click at [1017, 498] on span "False" at bounding box center [1032, 490] width 30 height 15
click at [1013, 497] on input "False" at bounding box center [1006, 491] width 14 height 12
radio input "true"
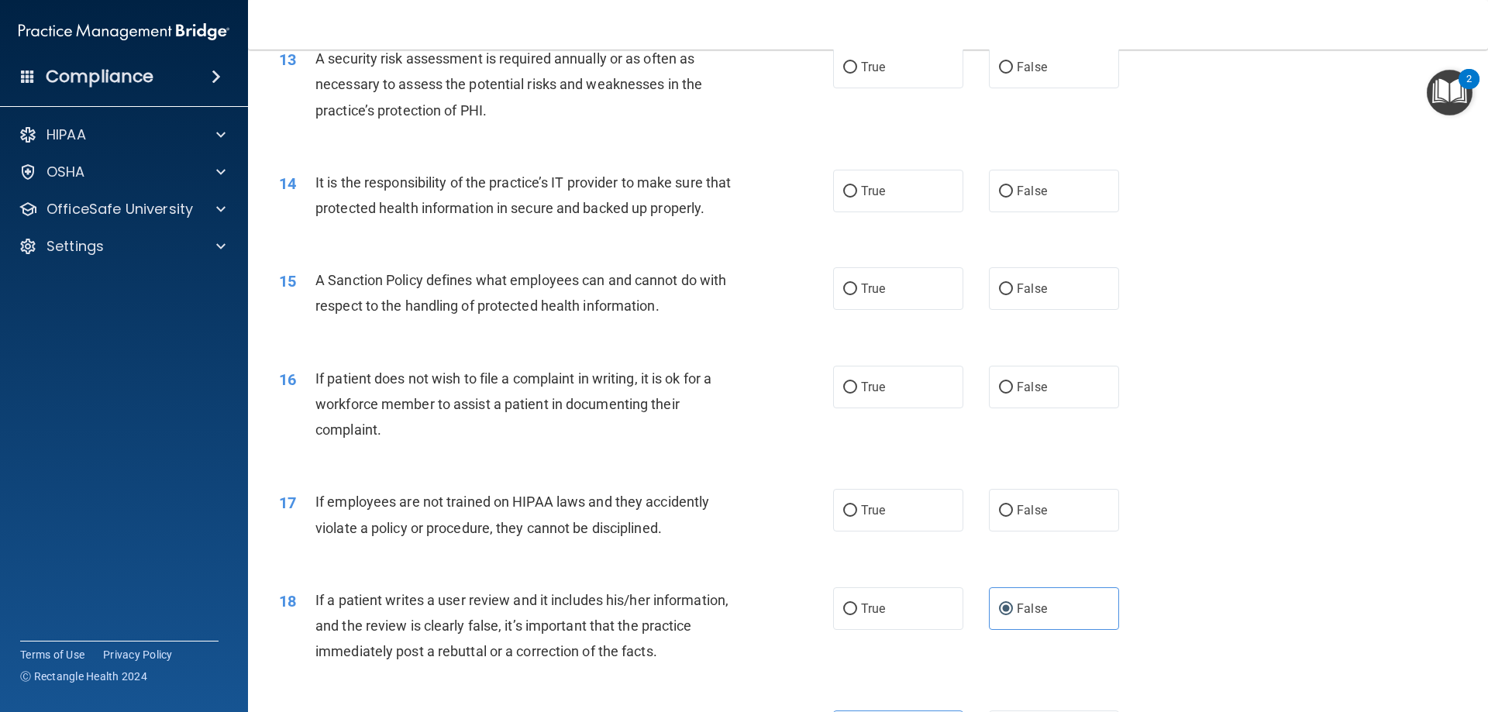
scroll to position [1628, 0]
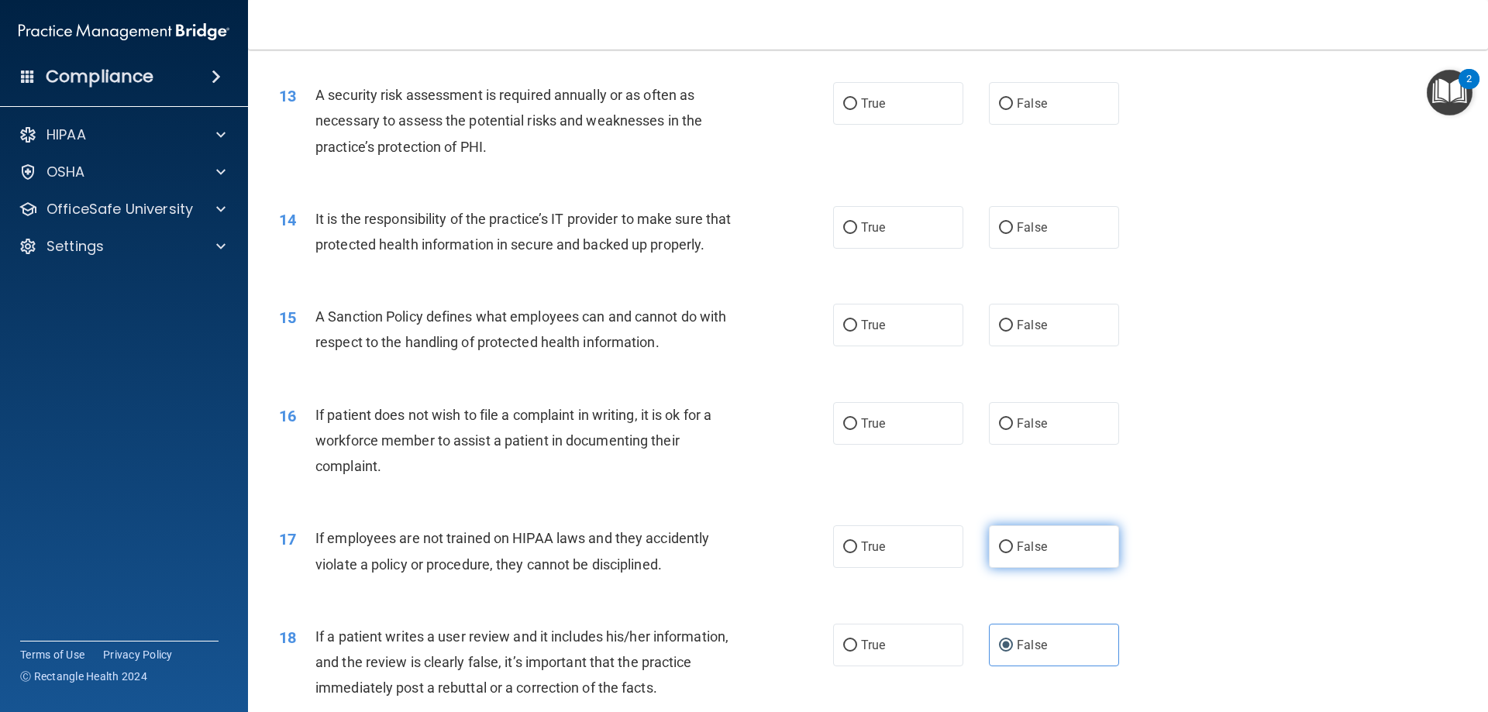
click at [1002, 553] on input "False" at bounding box center [1006, 548] width 14 height 12
radio input "true"
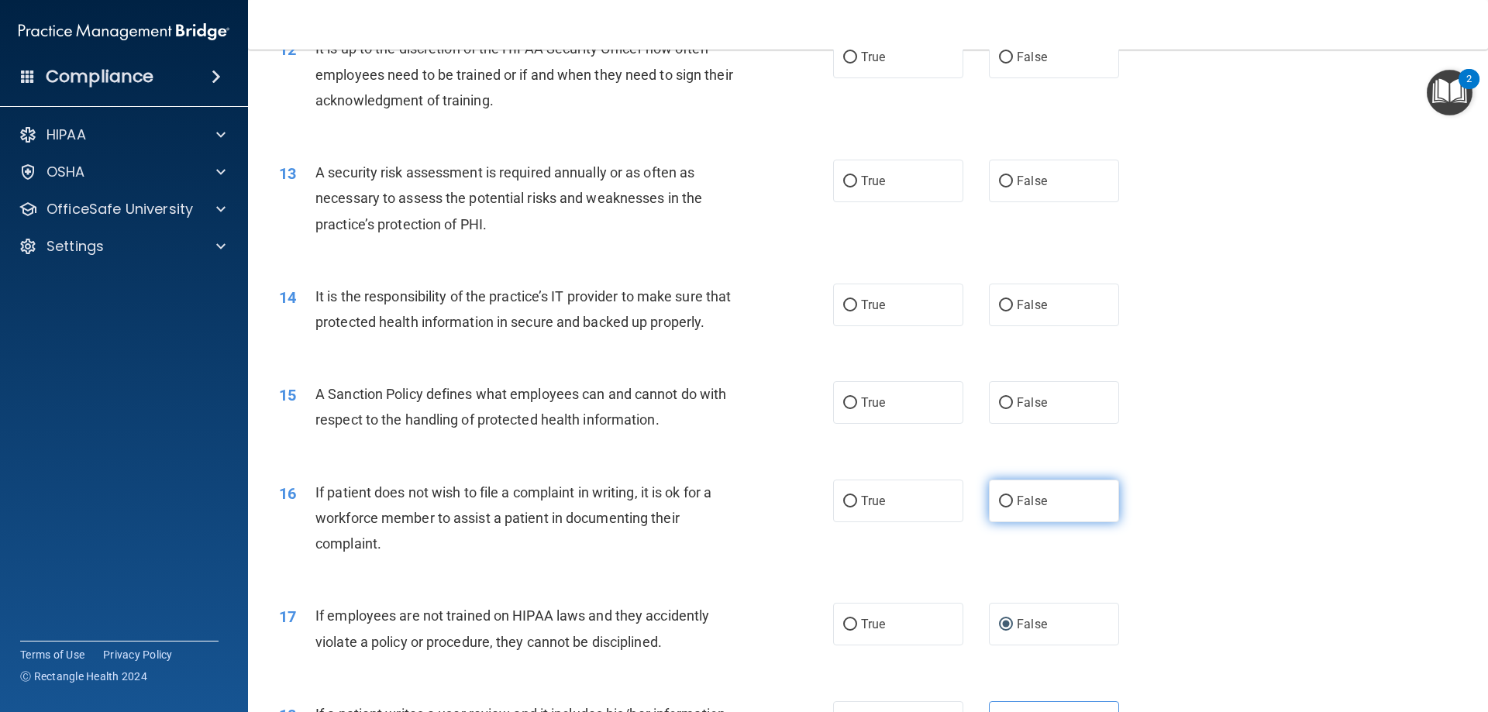
click at [1038, 508] on span "False" at bounding box center [1032, 501] width 30 height 15
click at [1013, 508] on input "False" at bounding box center [1006, 502] width 14 height 12
radio input "true"
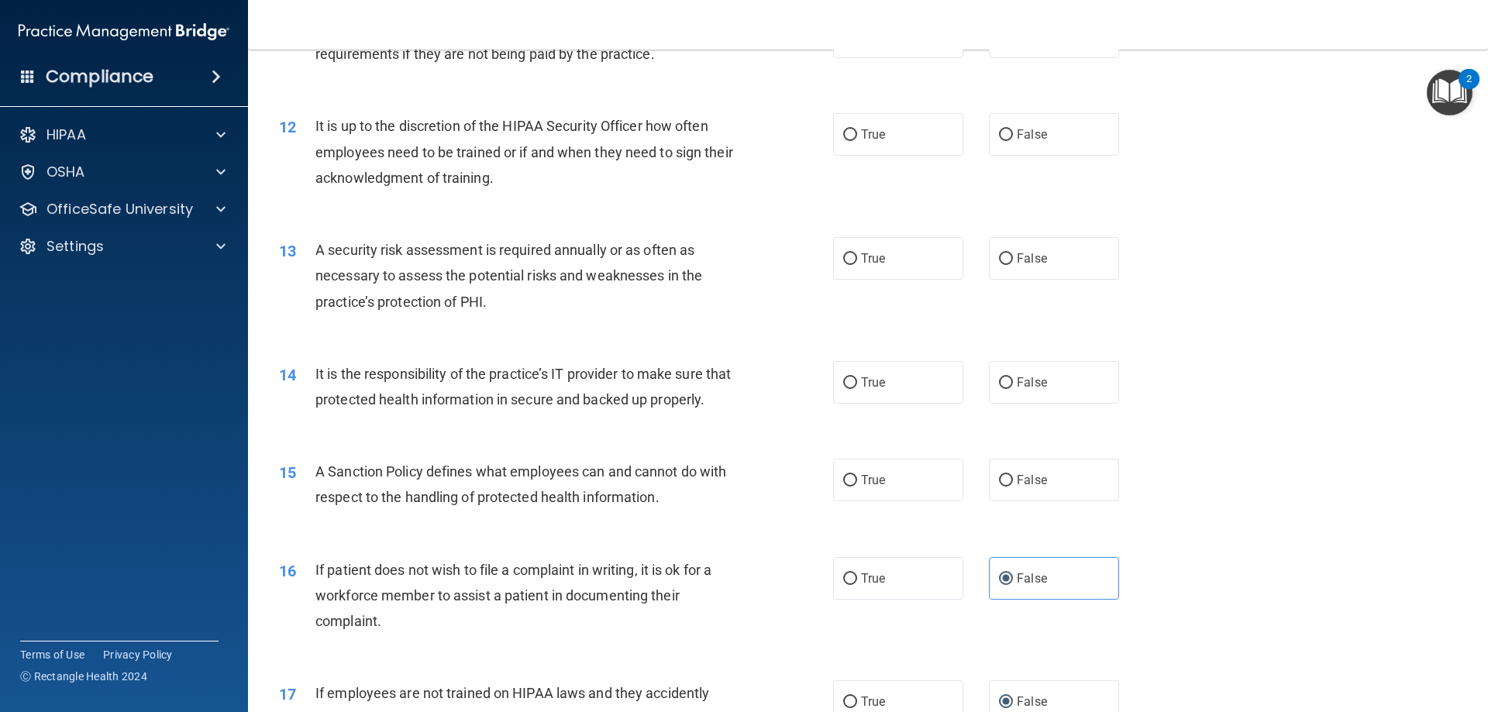
scroll to position [1396, 0]
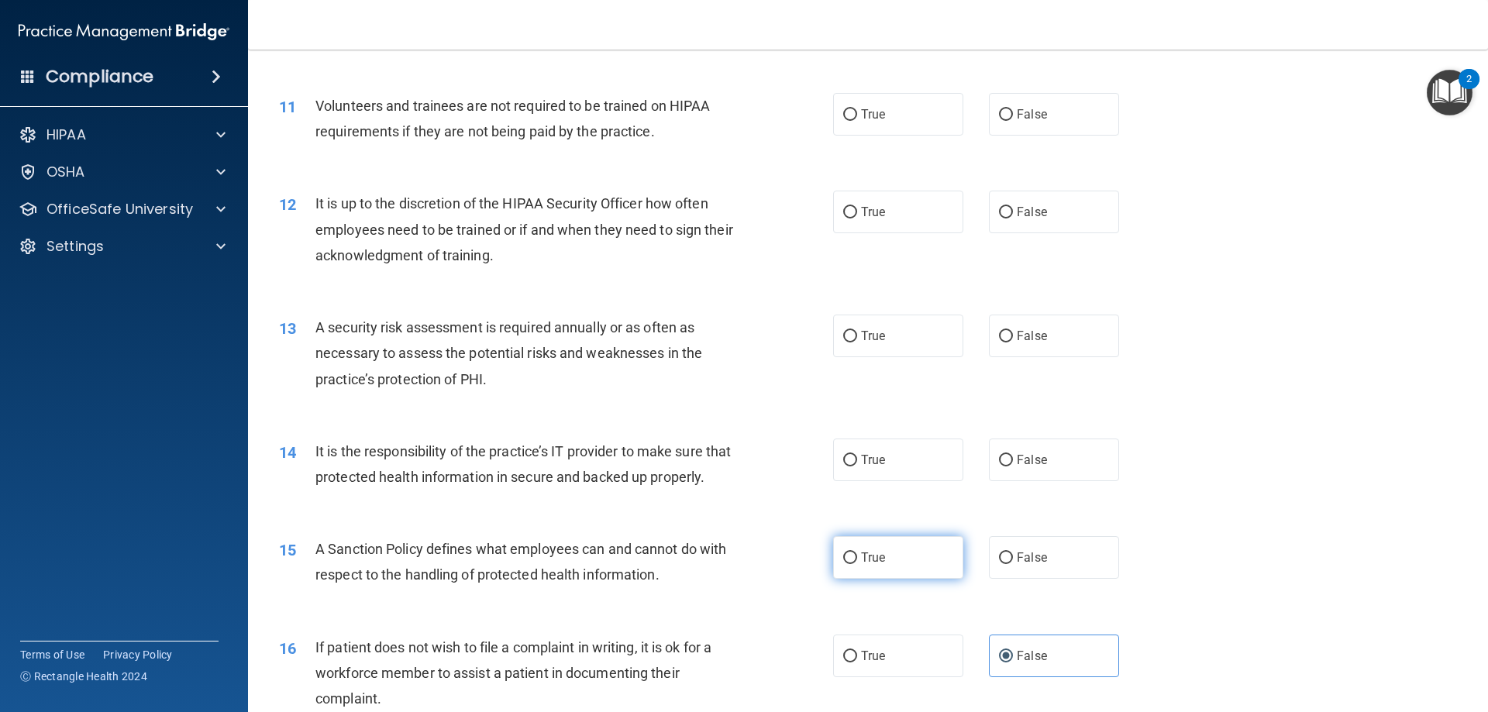
click at [846, 564] on input "True" at bounding box center [850, 559] width 14 height 12
radio input "true"
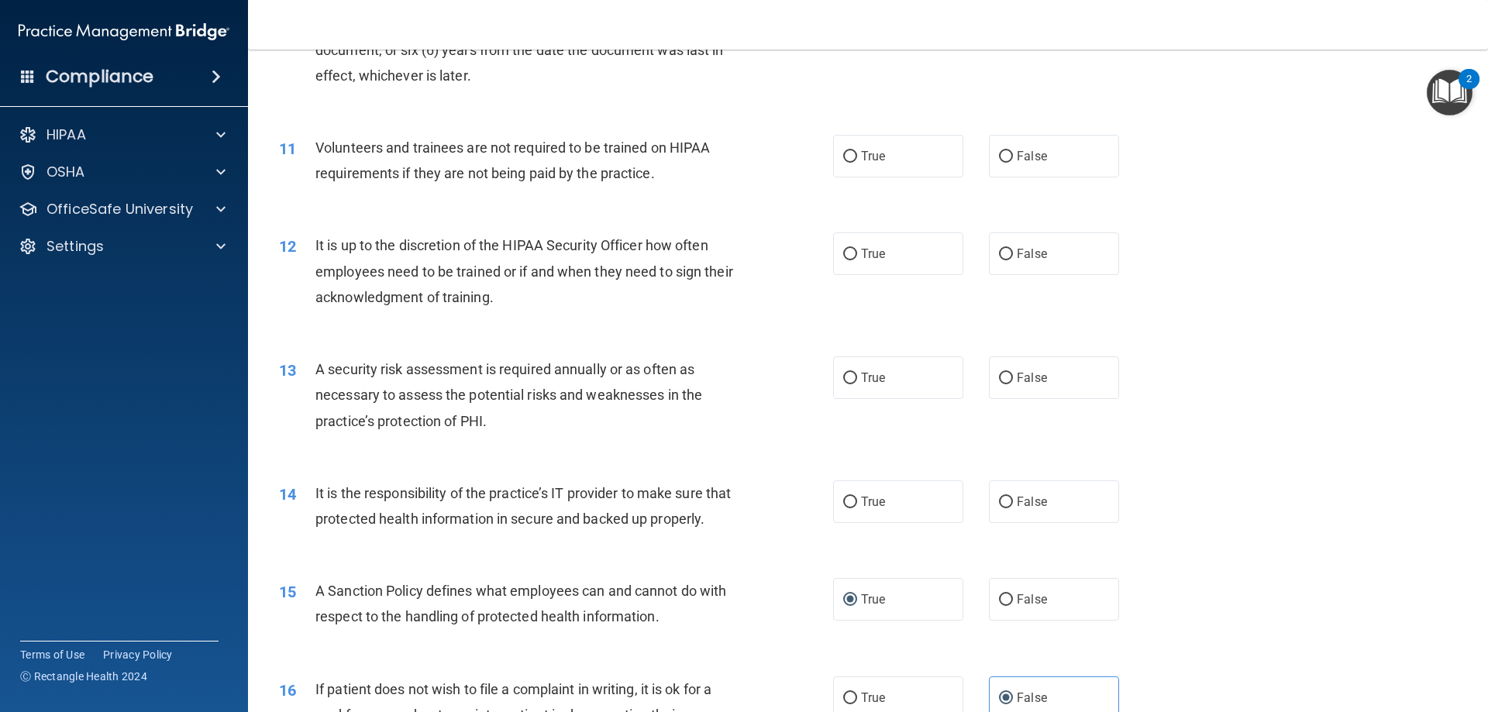
scroll to position [1318, 0]
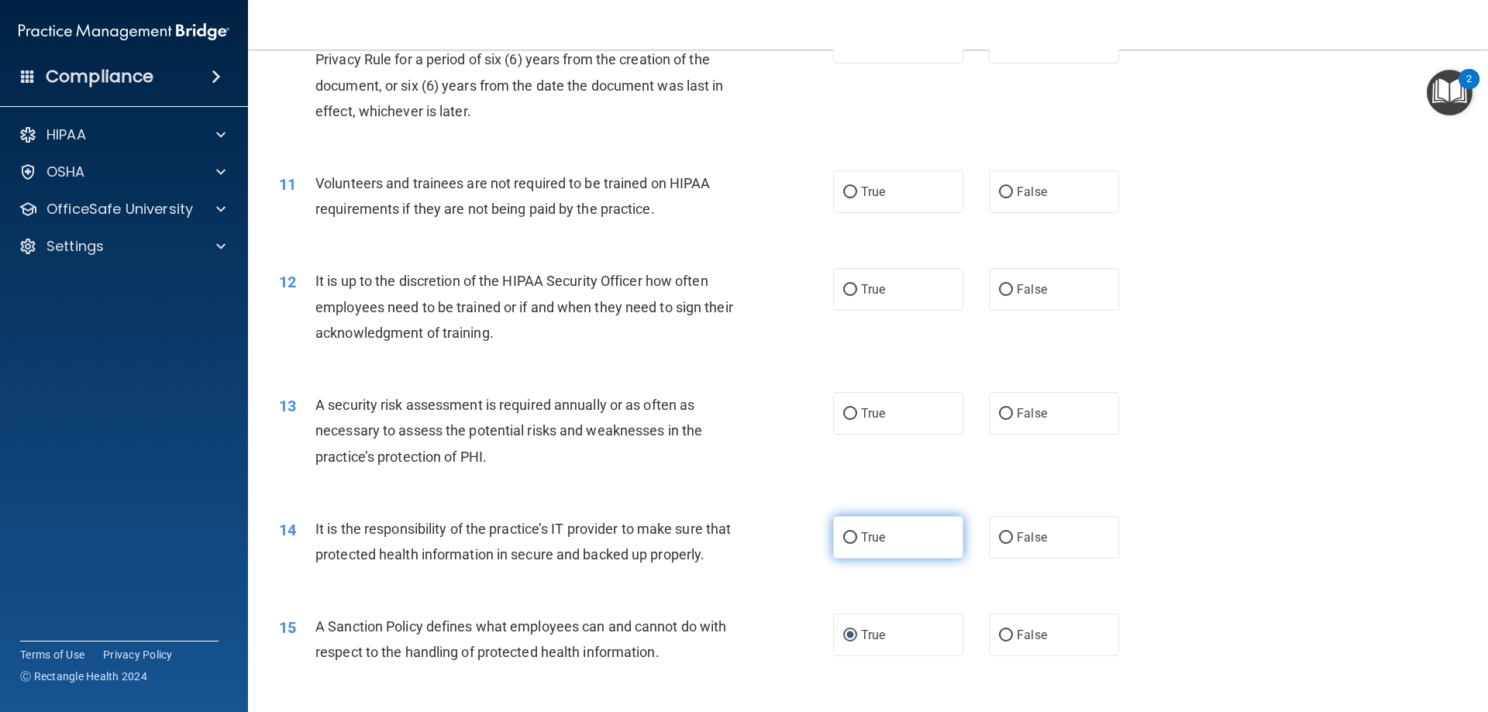
click at [843, 532] on input "True" at bounding box center [850, 538] width 14 height 12
radio input "true"
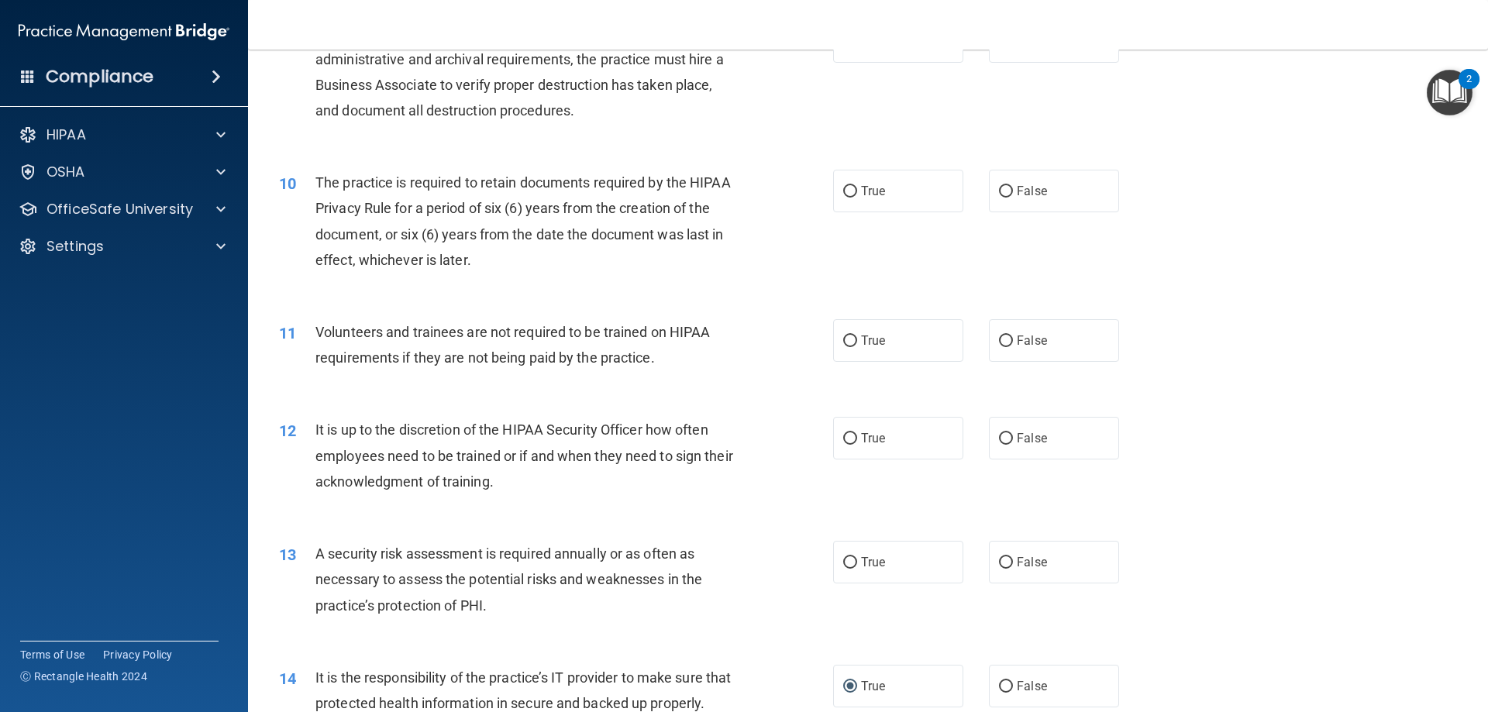
scroll to position [1163, 0]
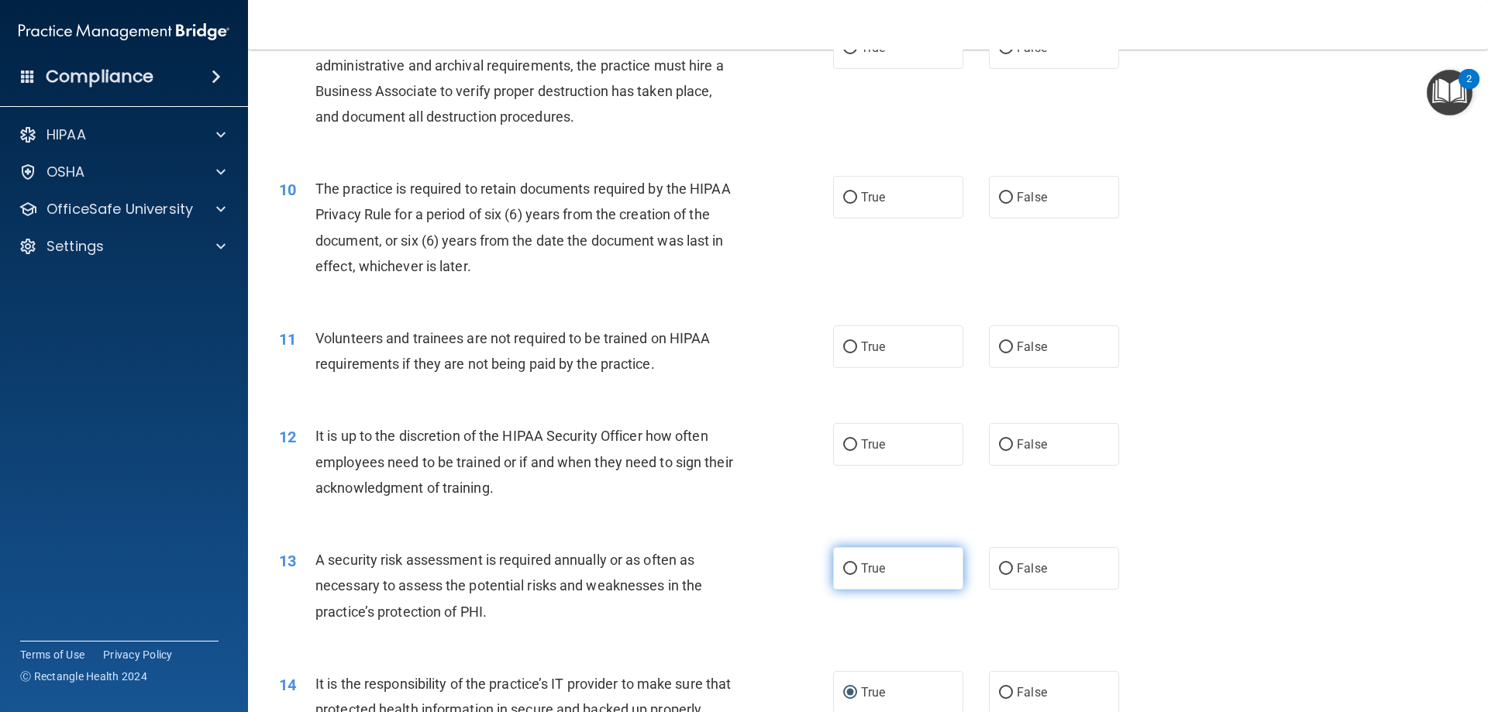
click at [843, 566] on input "True" at bounding box center [850, 569] width 14 height 12
radio input "true"
click at [992, 437] on label "False" at bounding box center [1054, 444] width 130 height 43
click at [999, 439] on input "False" at bounding box center [1006, 445] width 14 height 12
radio input "true"
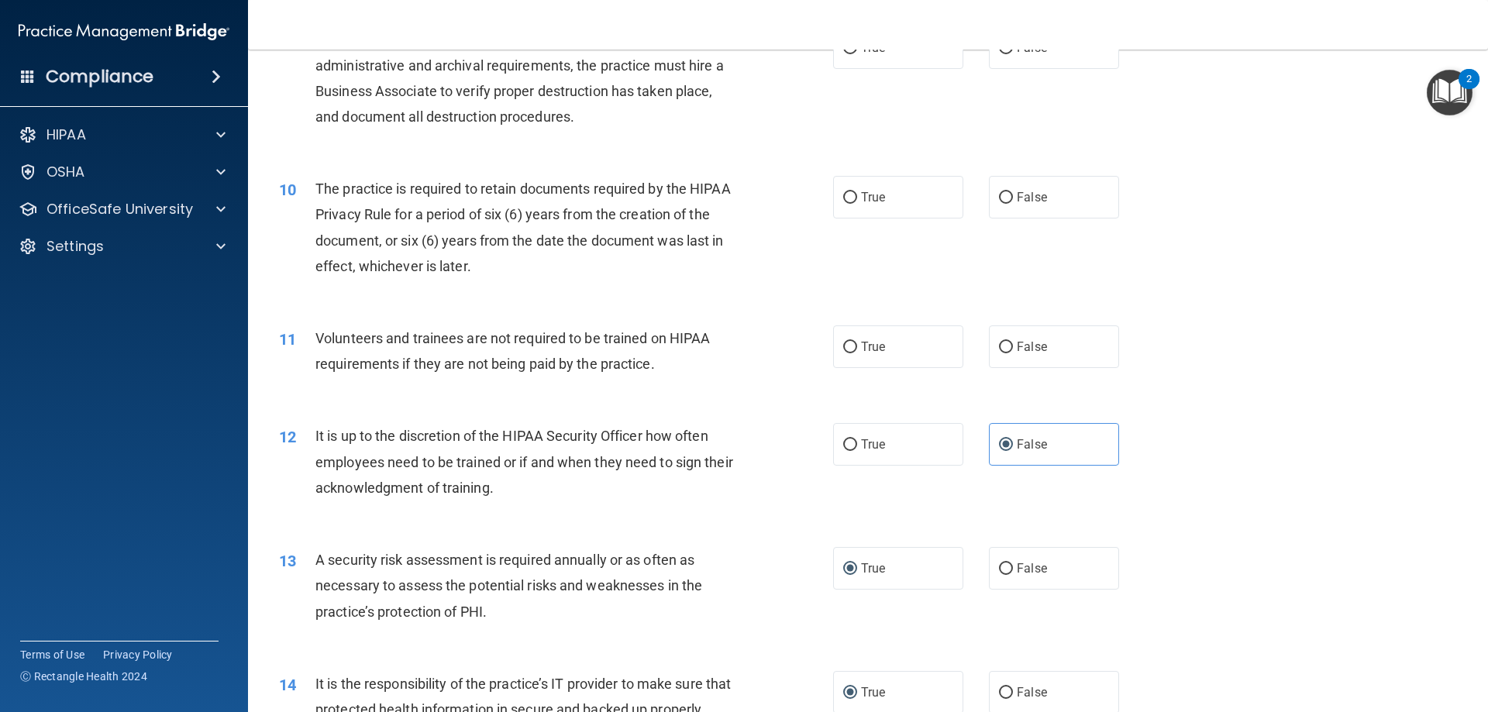
scroll to position [1086, 0]
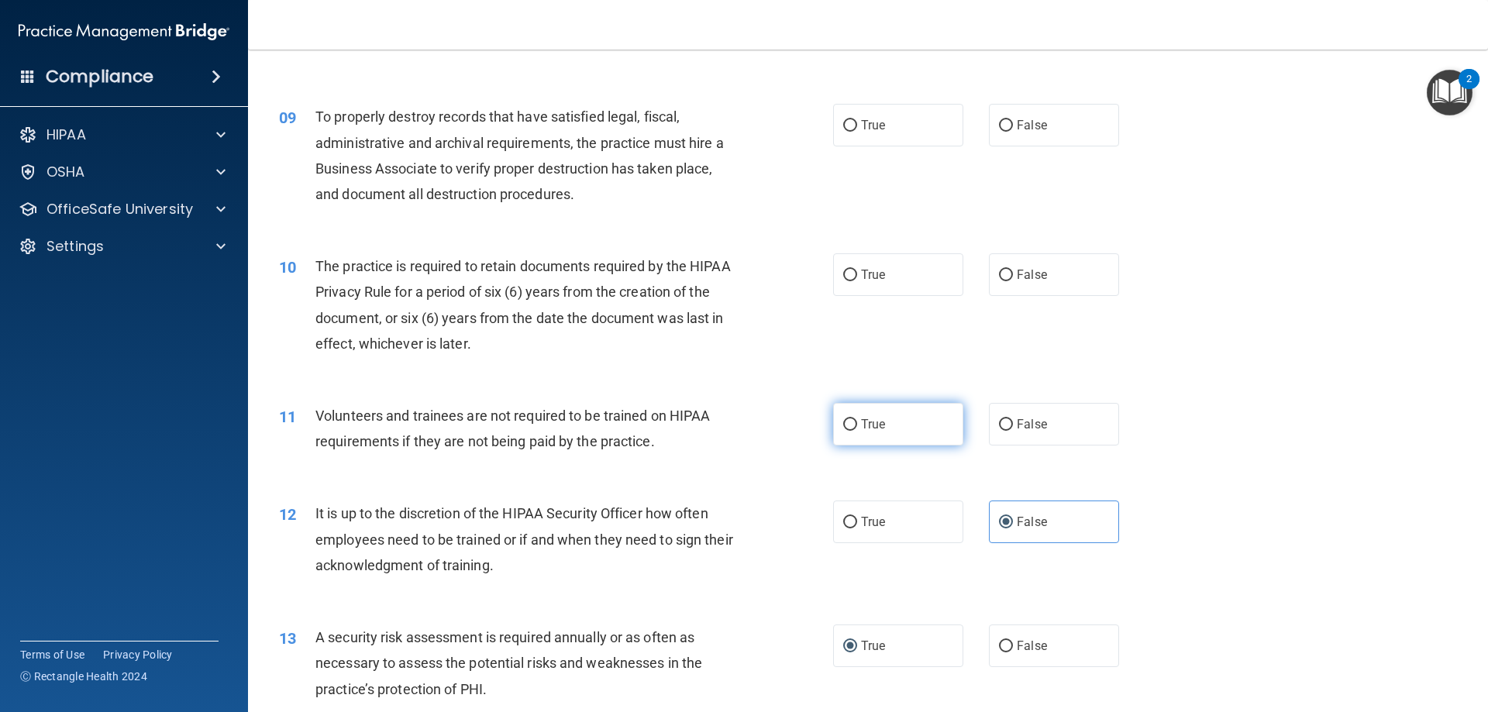
click at [890, 422] on label "True" at bounding box center [898, 424] width 130 height 43
click at [857, 422] on input "True" at bounding box center [850, 425] width 14 height 12
radio input "true"
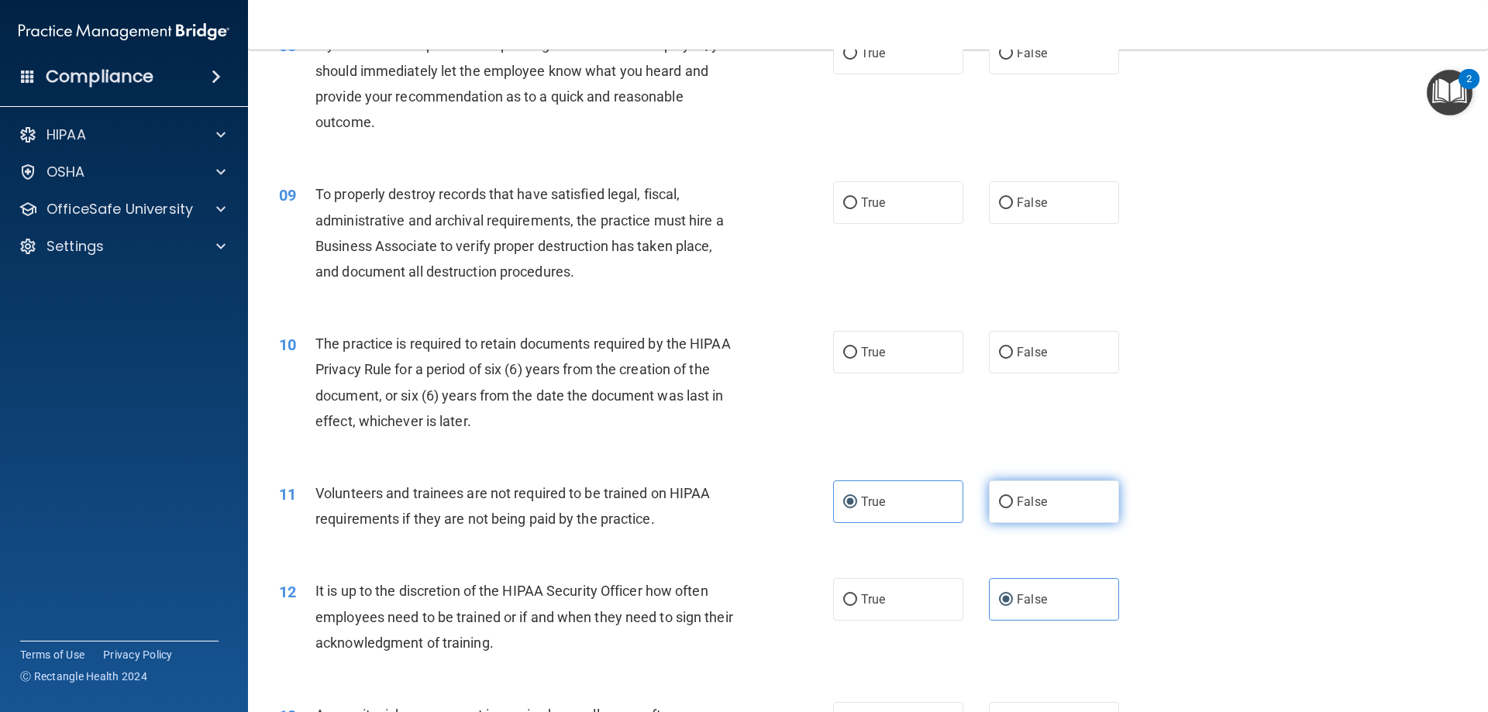
click at [1034, 500] on span "False" at bounding box center [1032, 501] width 30 height 15
click at [1013, 500] on input "False" at bounding box center [1006, 503] width 14 height 12
radio input "true"
radio input "false"
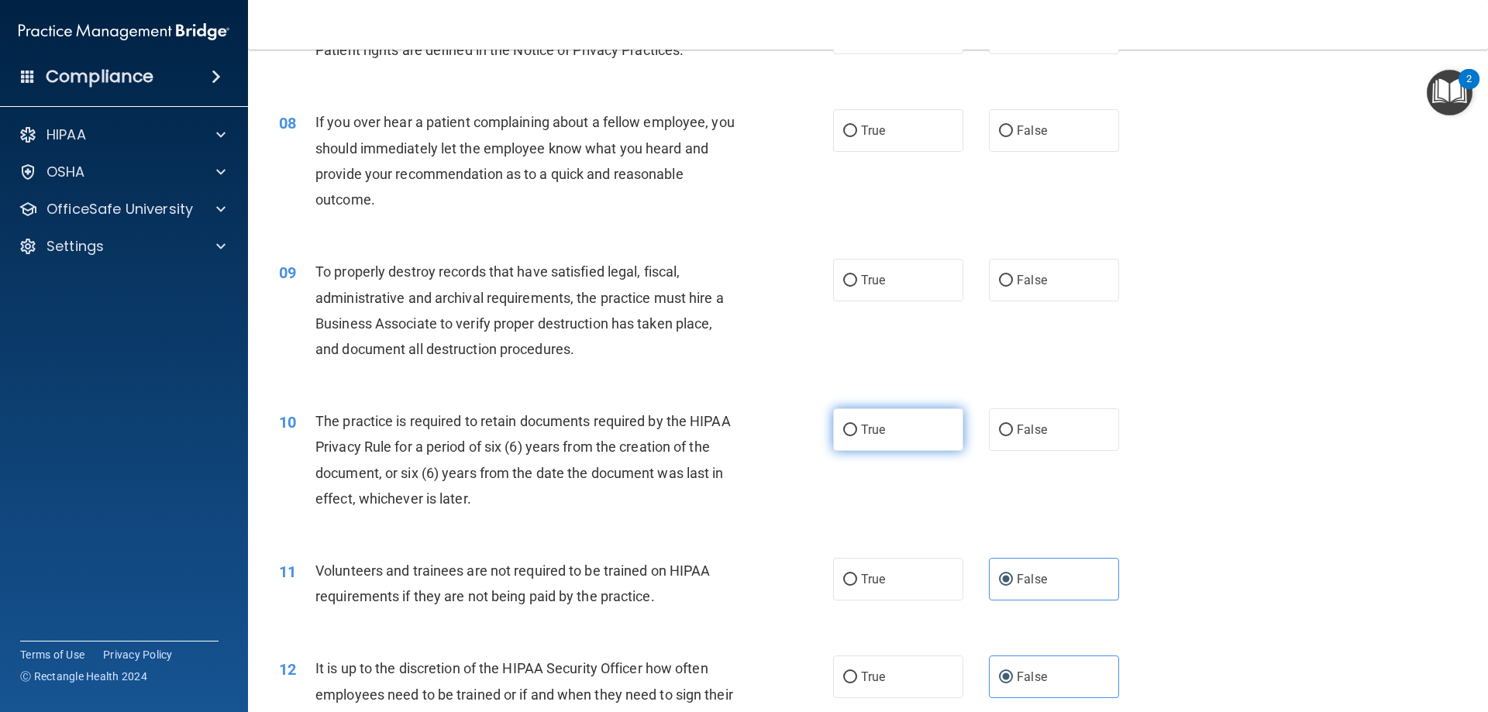
click at [854, 439] on label "True" at bounding box center [898, 429] width 130 height 43
click at [854, 436] on input "True" at bounding box center [850, 431] width 14 height 12
radio input "true"
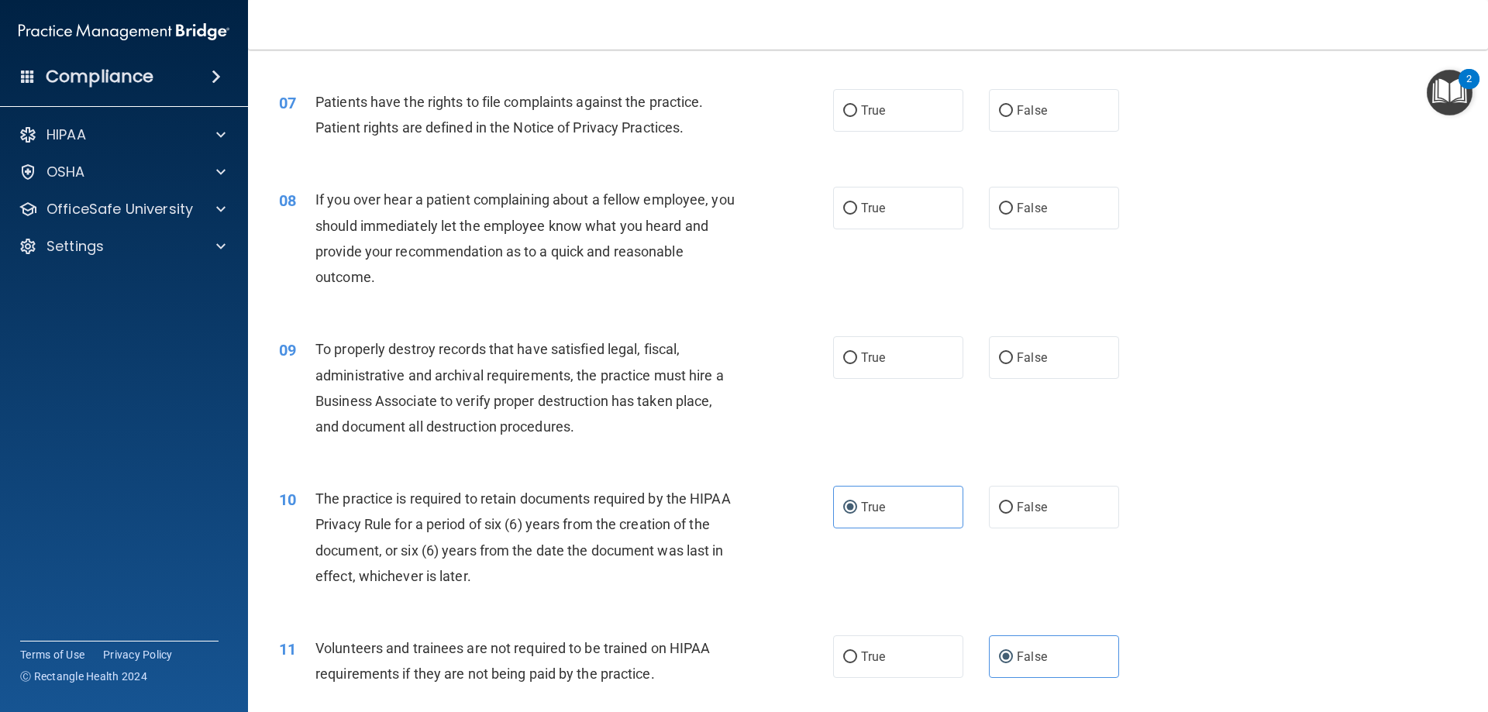
scroll to position [776, 0]
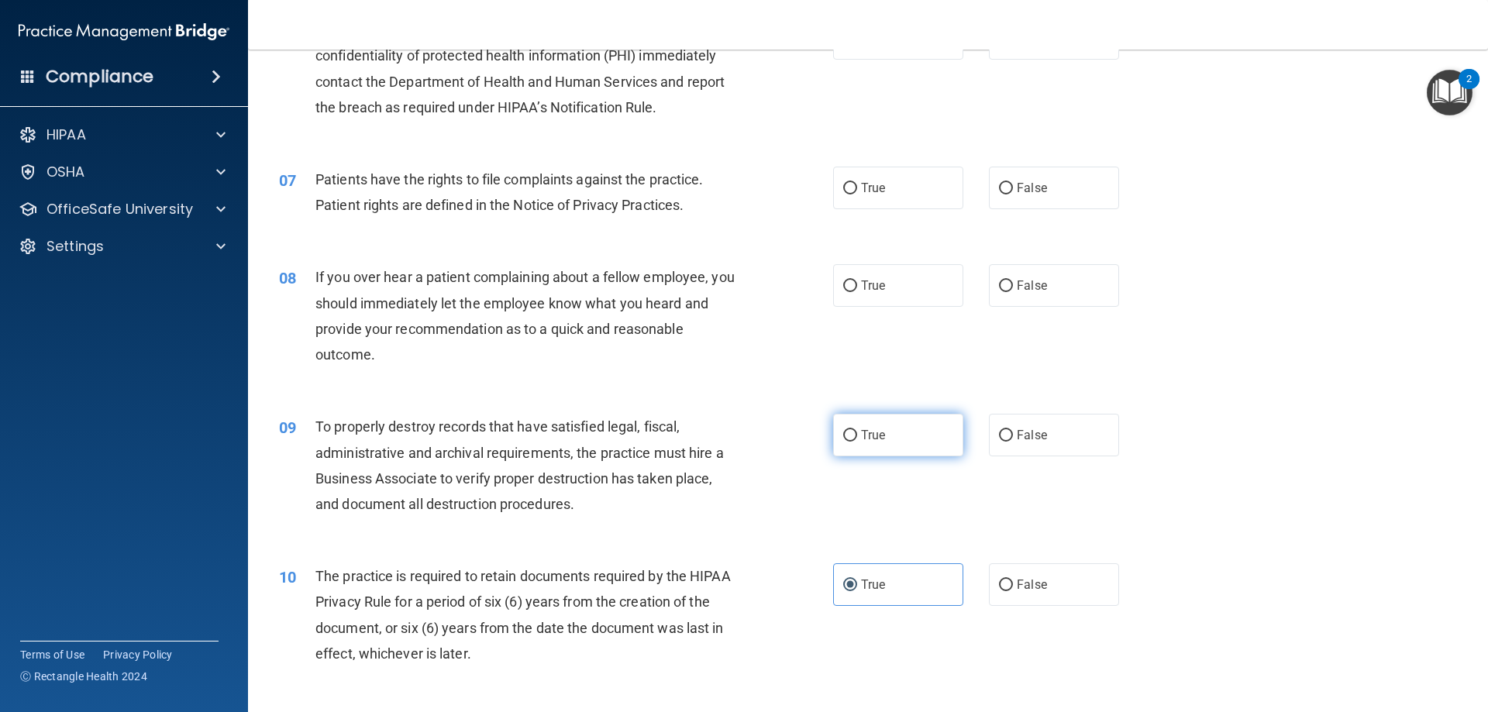
click at [855, 448] on label "True" at bounding box center [898, 435] width 130 height 43
click at [855, 442] on input "True" at bounding box center [850, 436] width 14 height 12
radio input "true"
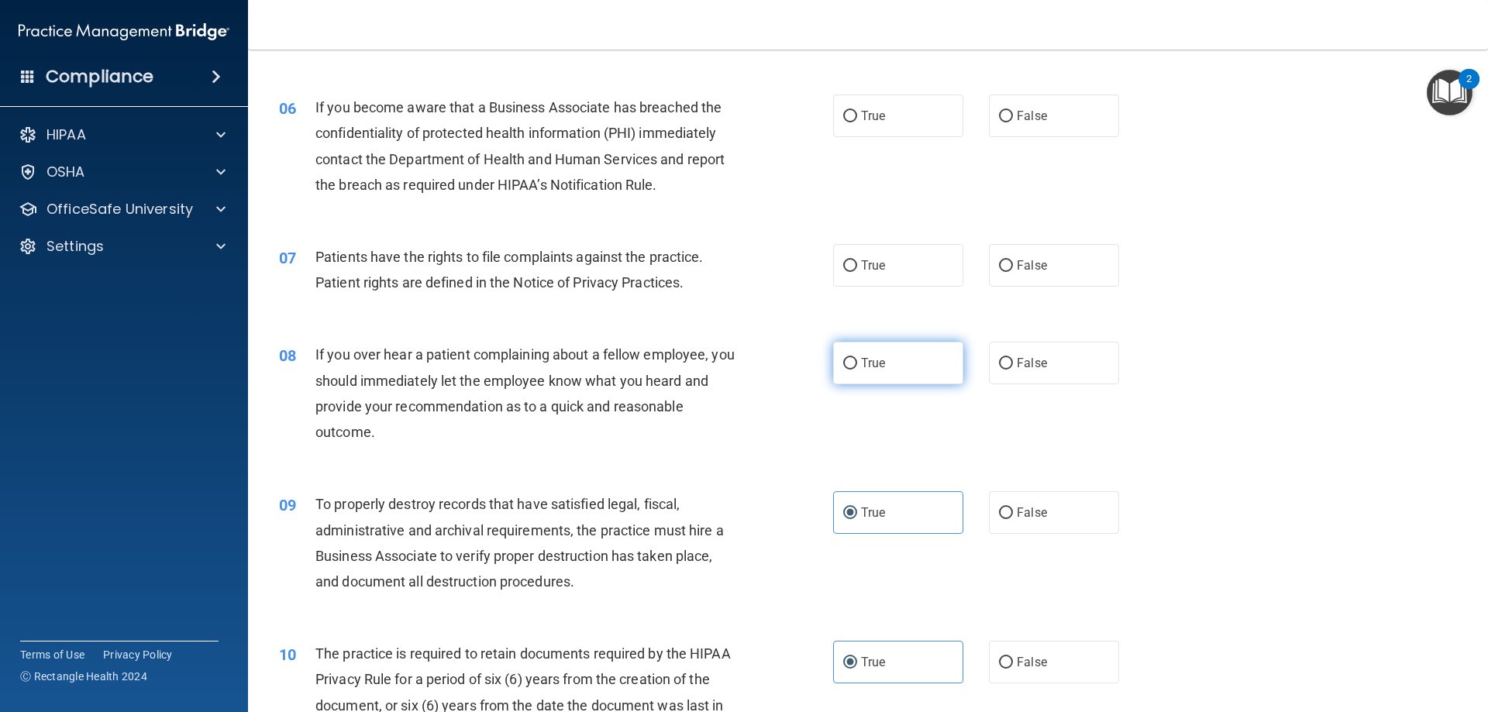
click at [833, 365] on label "True" at bounding box center [898, 363] width 130 height 43
click at [843, 365] on input "True" at bounding box center [850, 364] width 14 height 12
radio input "true"
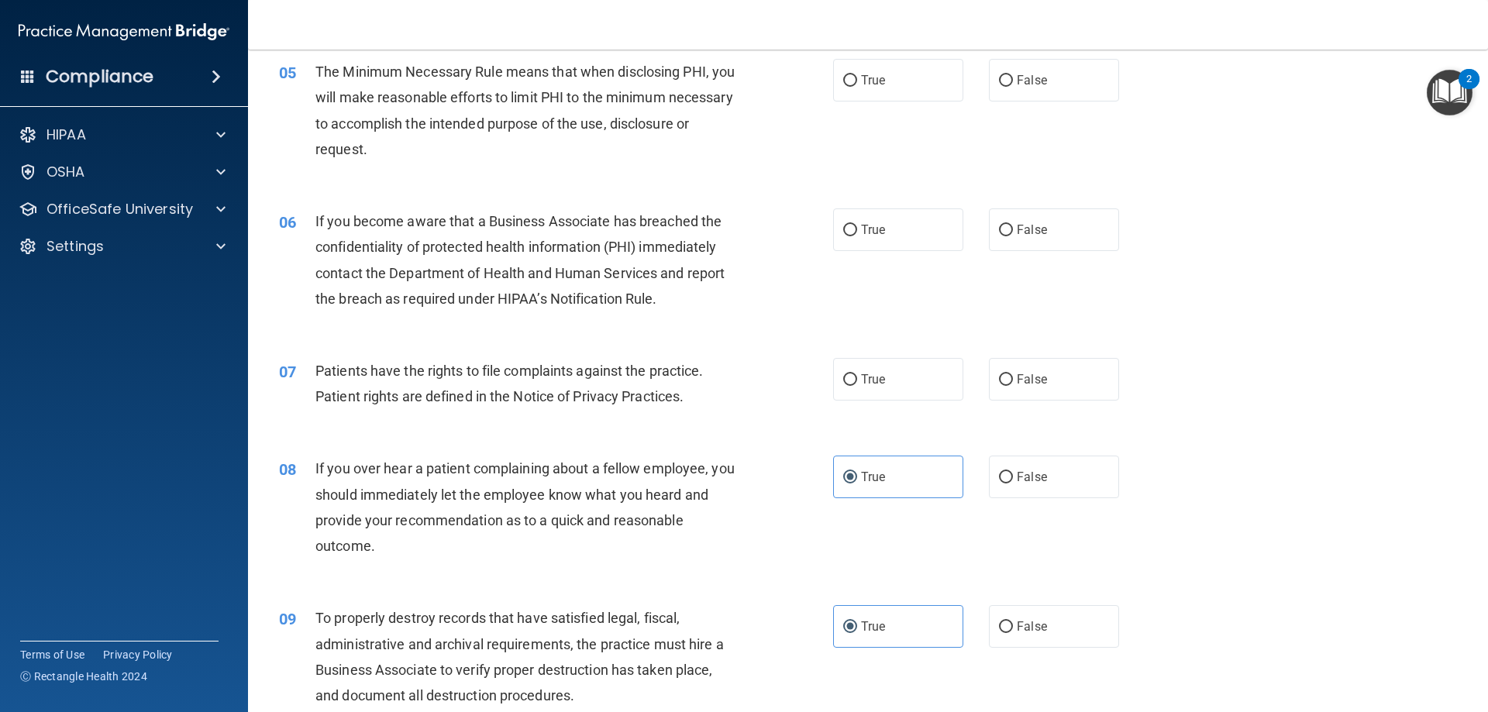
scroll to position [543, 0]
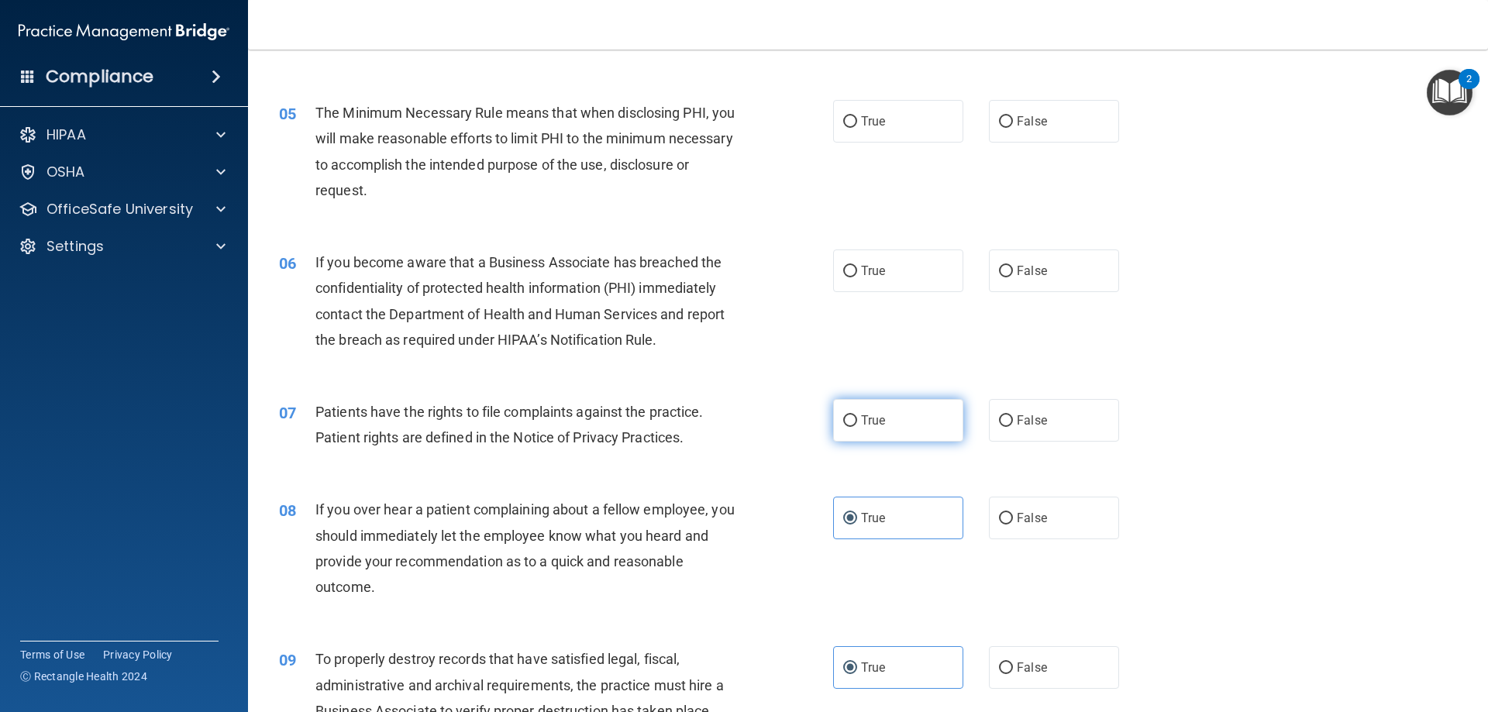
click at [916, 428] on label "True" at bounding box center [898, 420] width 130 height 43
click at [857, 427] on input "True" at bounding box center [850, 421] width 14 height 12
radio input "true"
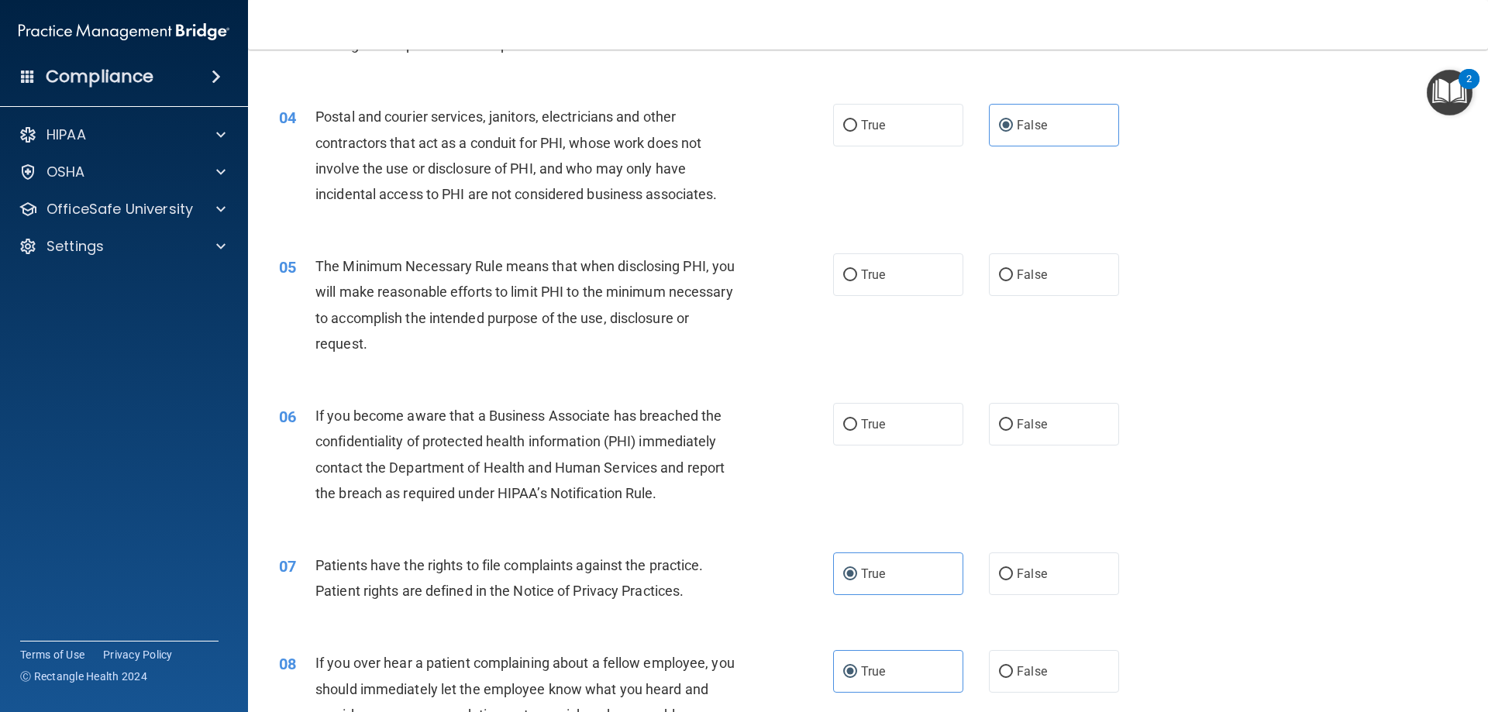
scroll to position [388, 0]
click at [864, 425] on span "True" at bounding box center [873, 425] width 24 height 15
click at [857, 425] on input "True" at bounding box center [850, 427] width 14 height 12
radio input "true"
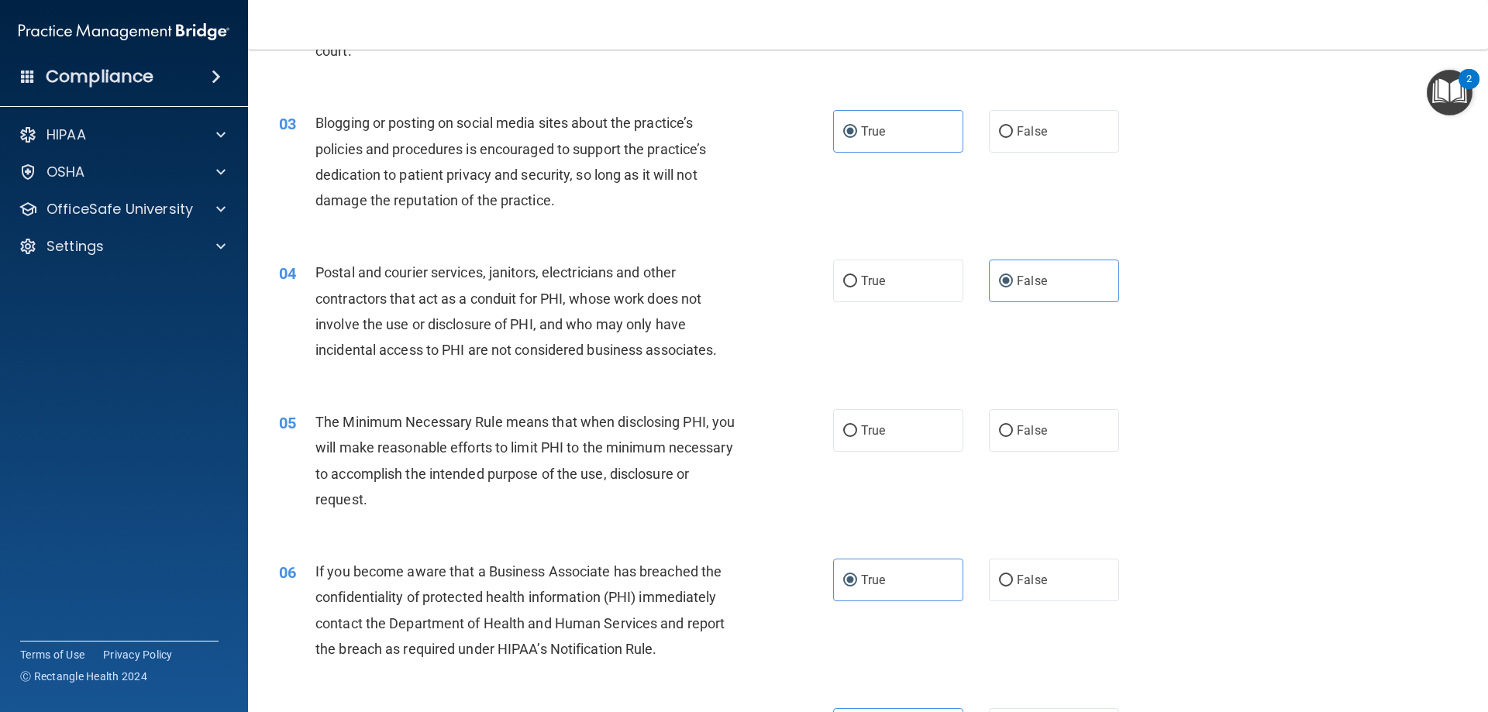
scroll to position [233, 0]
click at [999, 434] on input "False" at bounding box center [1006, 432] width 14 height 12
radio input "true"
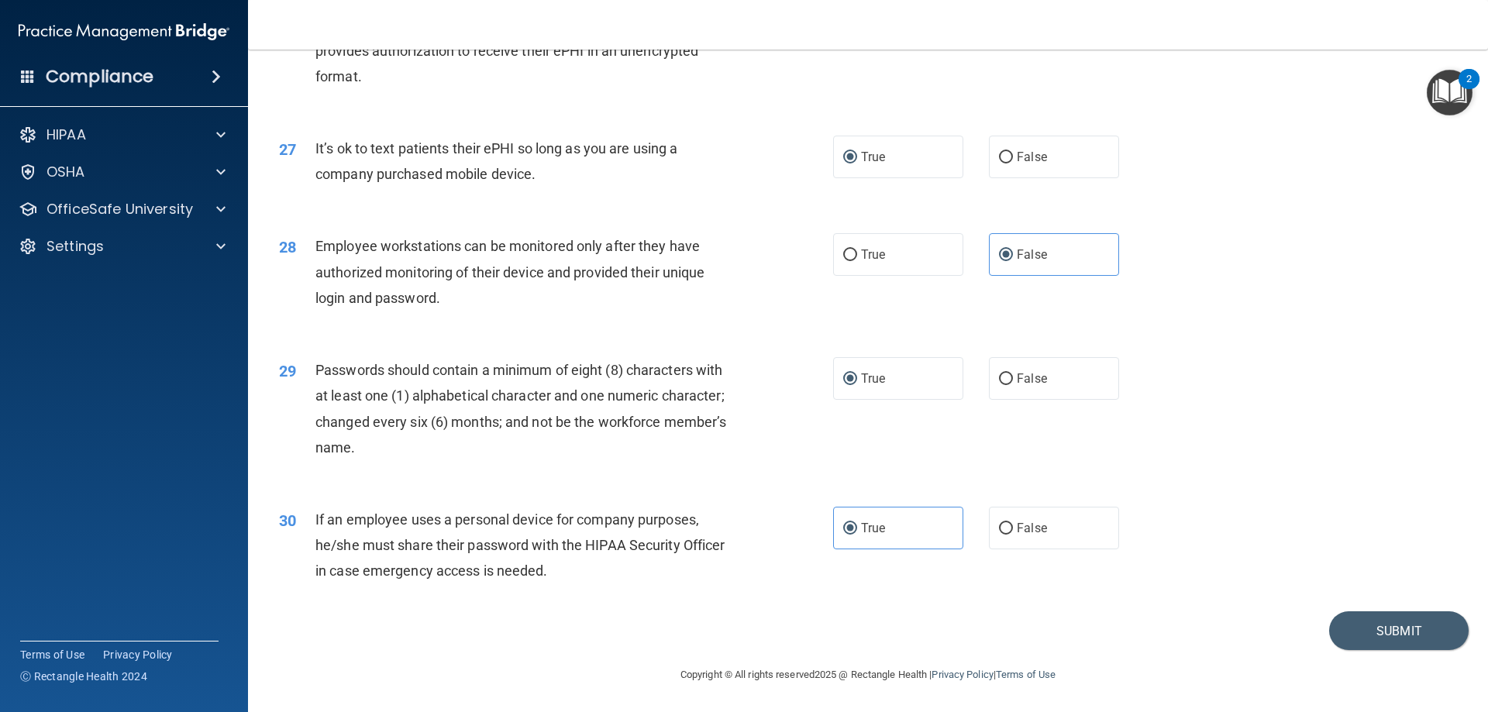
scroll to position [3178, 0]
click at [1357, 632] on button "Submit" at bounding box center [1398, 631] width 139 height 40
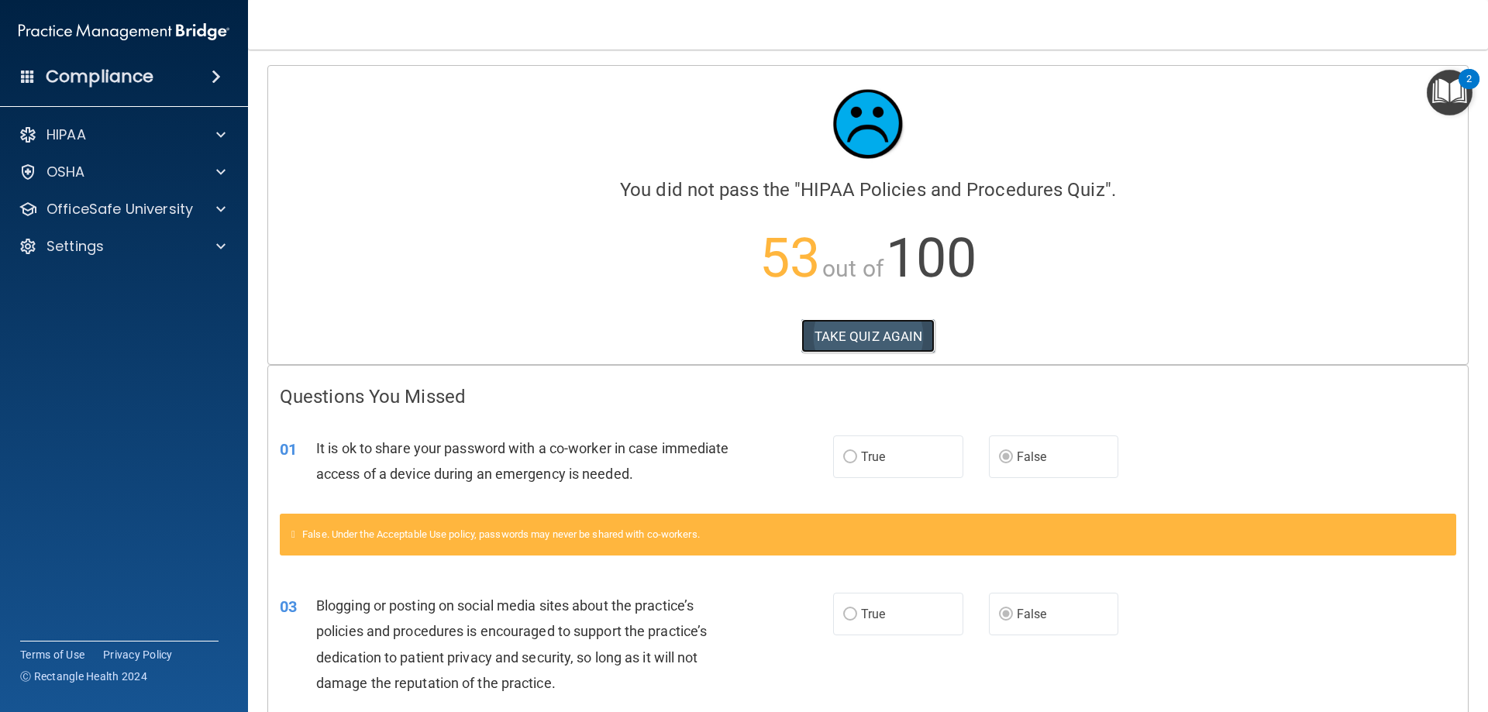
click at [904, 335] on button "TAKE QUIZ AGAIN" at bounding box center [868, 336] width 134 height 34
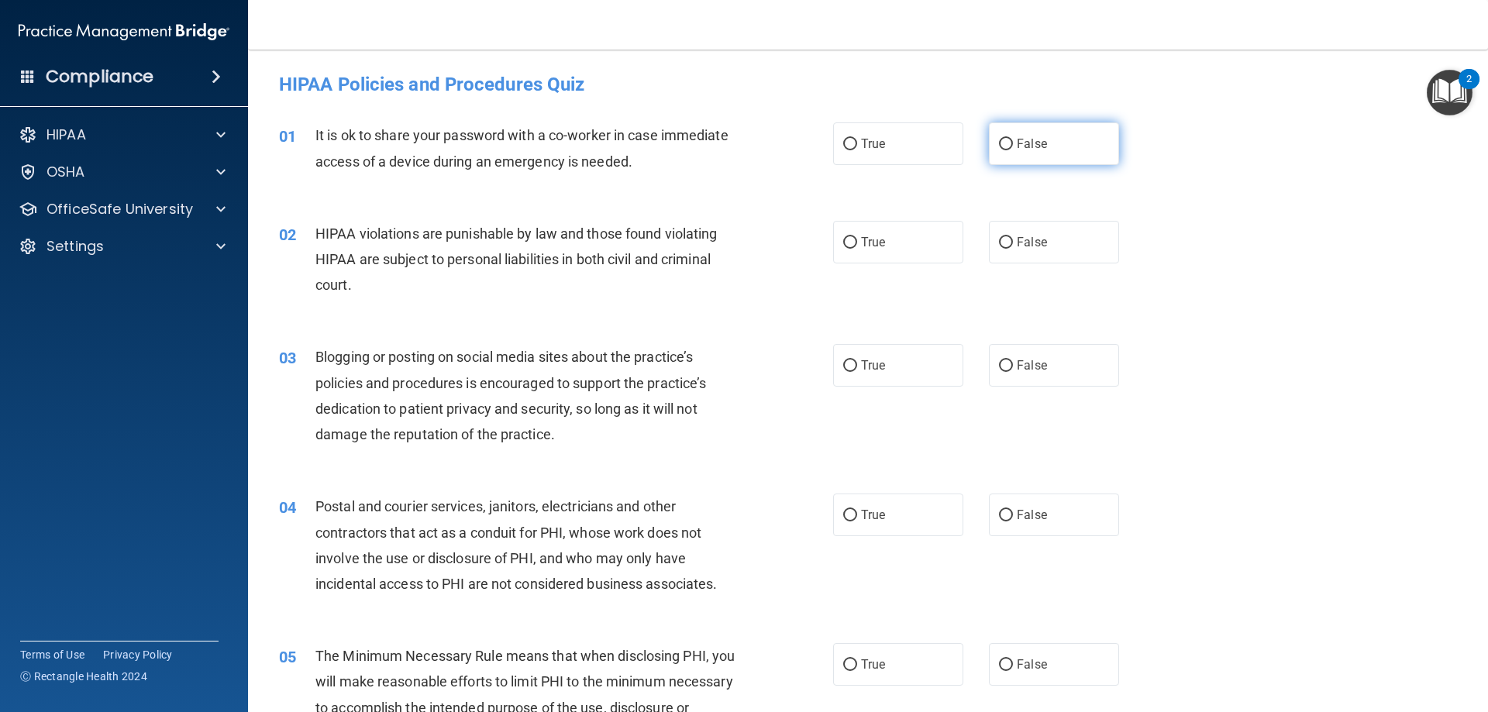
click at [992, 137] on label "False" at bounding box center [1054, 143] width 130 height 43
click at [999, 139] on input "False" at bounding box center [1006, 145] width 14 height 12
radio input "true"
click at [888, 250] on label "True" at bounding box center [898, 242] width 130 height 43
click at [857, 249] on input "True" at bounding box center [850, 243] width 14 height 12
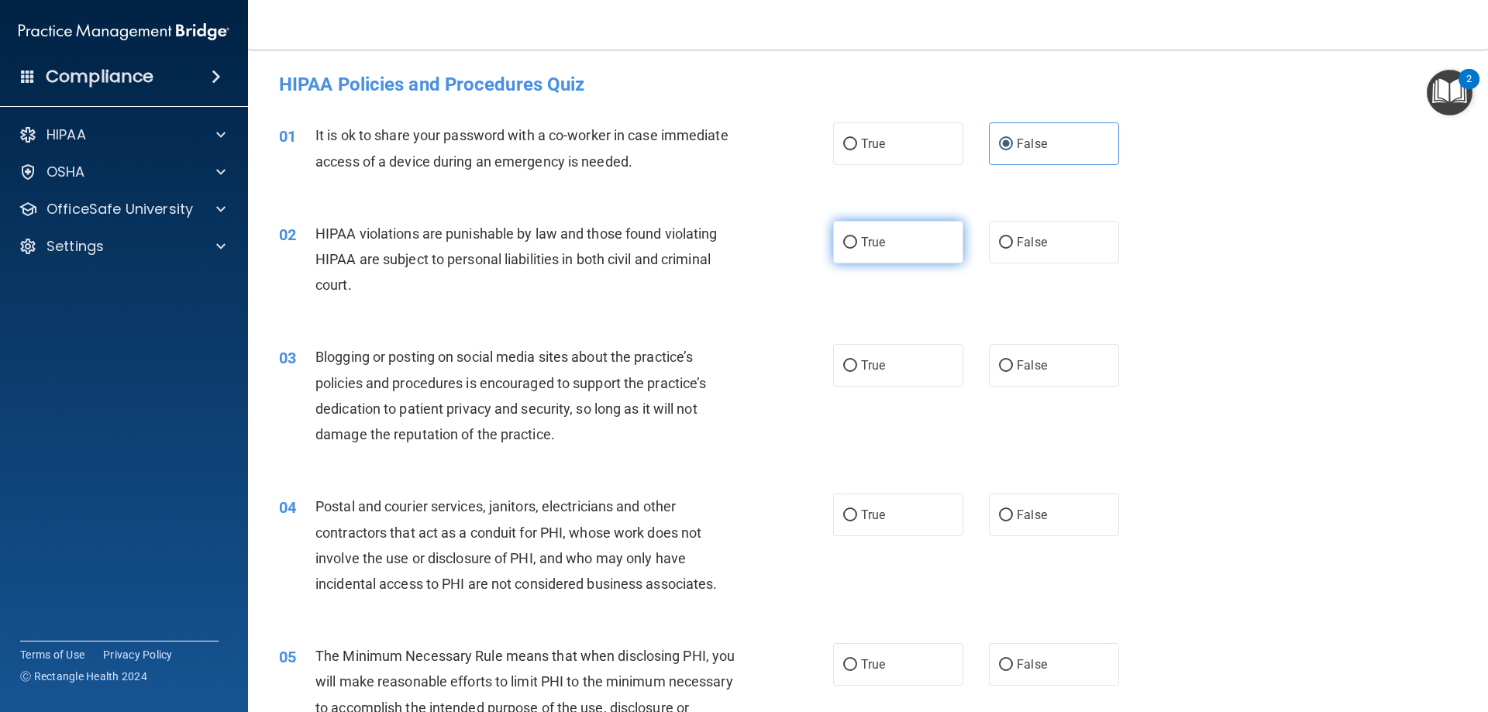
radio input "true"
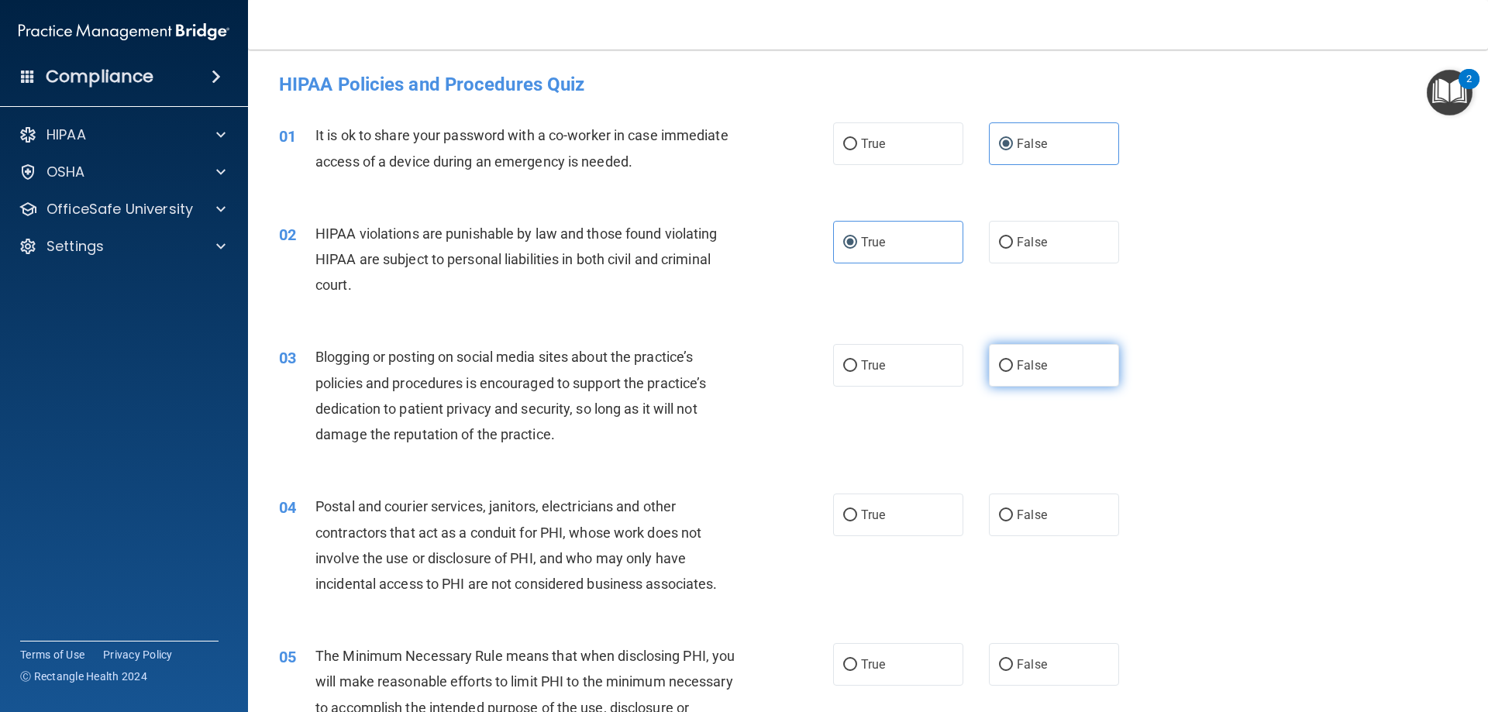
click at [990, 353] on label "False" at bounding box center [1054, 365] width 130 height 43
click at [999, 360] on input "False" at bounding box center [1006, 366] width 14 height 12
radio input "true"
click at [889, 498] on label "True" at bounding box center [898, 515] width 130 height 43
click at [857, 510] on input "True" at bounding box center [850, 516] width 14 height 12
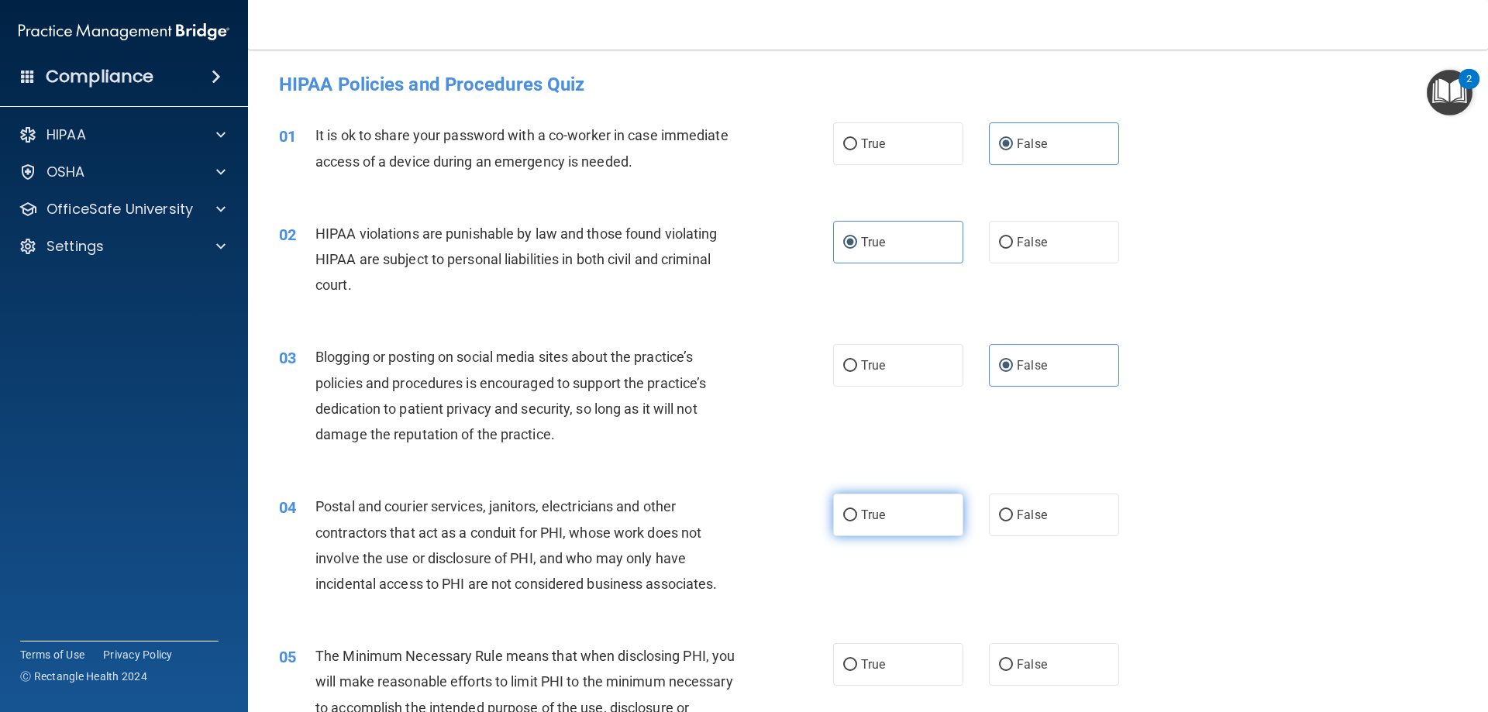
radio input "true"
drag, startPoint x: 903, startPoint y: 671, endPoint x: 901, endPoint y: 654, distance: 17.1
click at [902, 671] on label "True" at bounding box center [898, 664] width 130 height 43
click at [857, 671] on input "True" at bounding box center [850, 665] width 14 height 12
radio input "true"
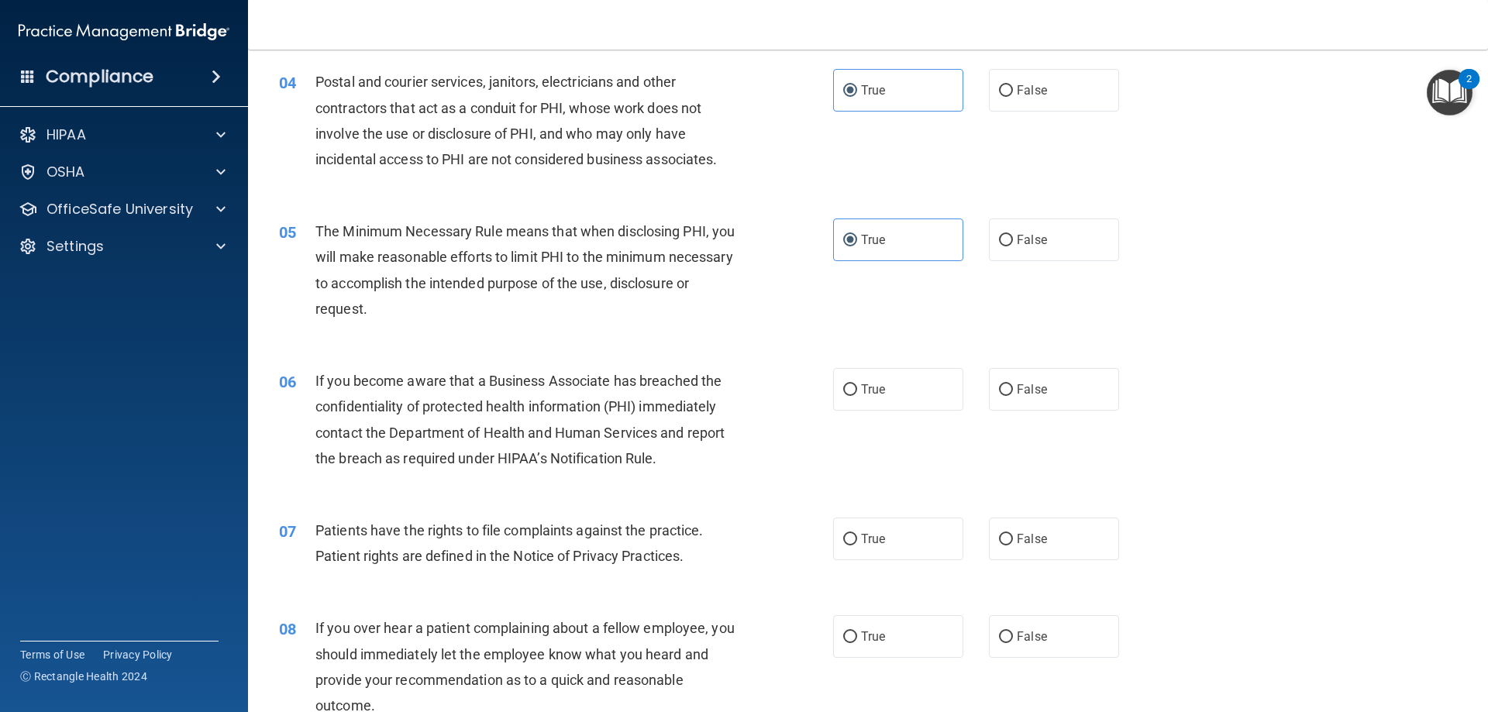
scroll to position [465, 0]
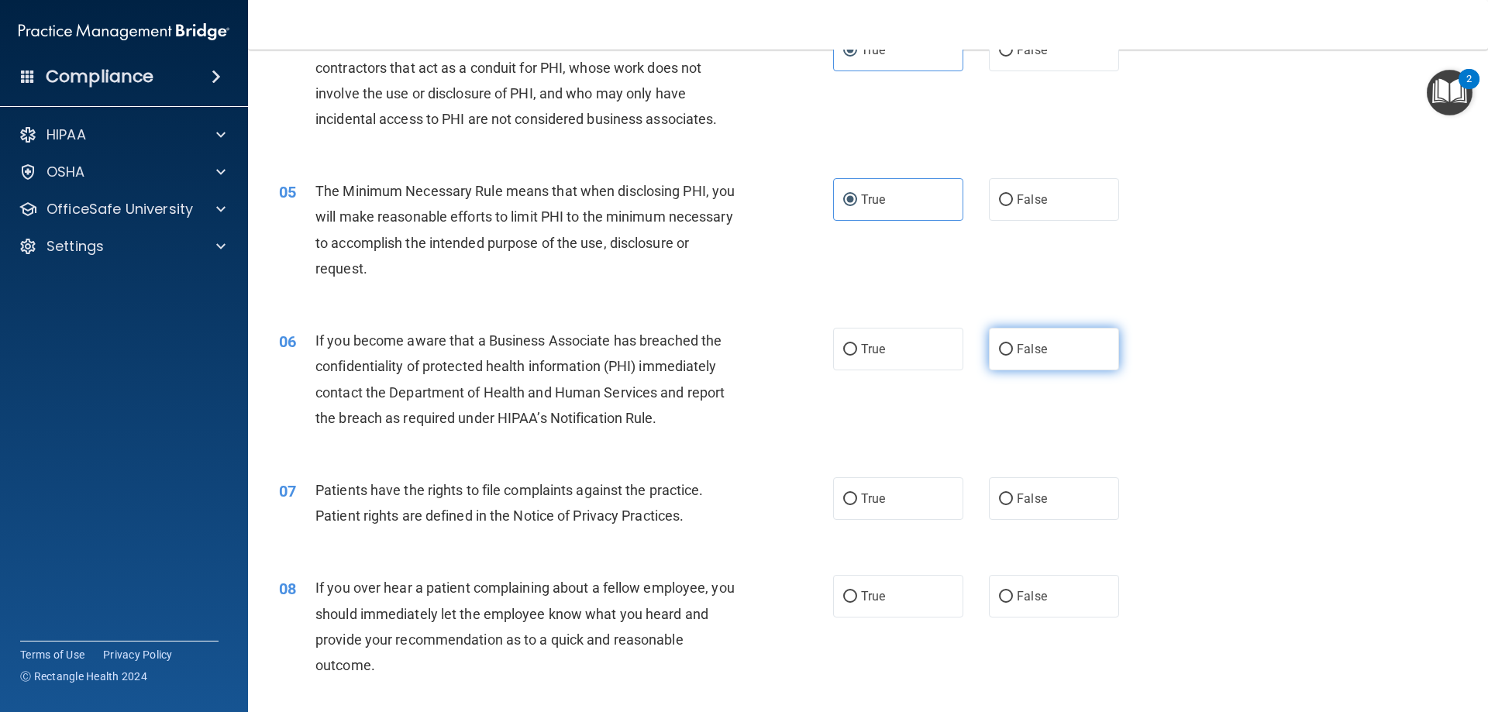
click at [1032, 355] on span "False" at bounding box center [1032, 349] width 30 height 15
click at [1013, 355] on input "False" at bounding box center [1006, 350] width 14 height 12
radio input "true"
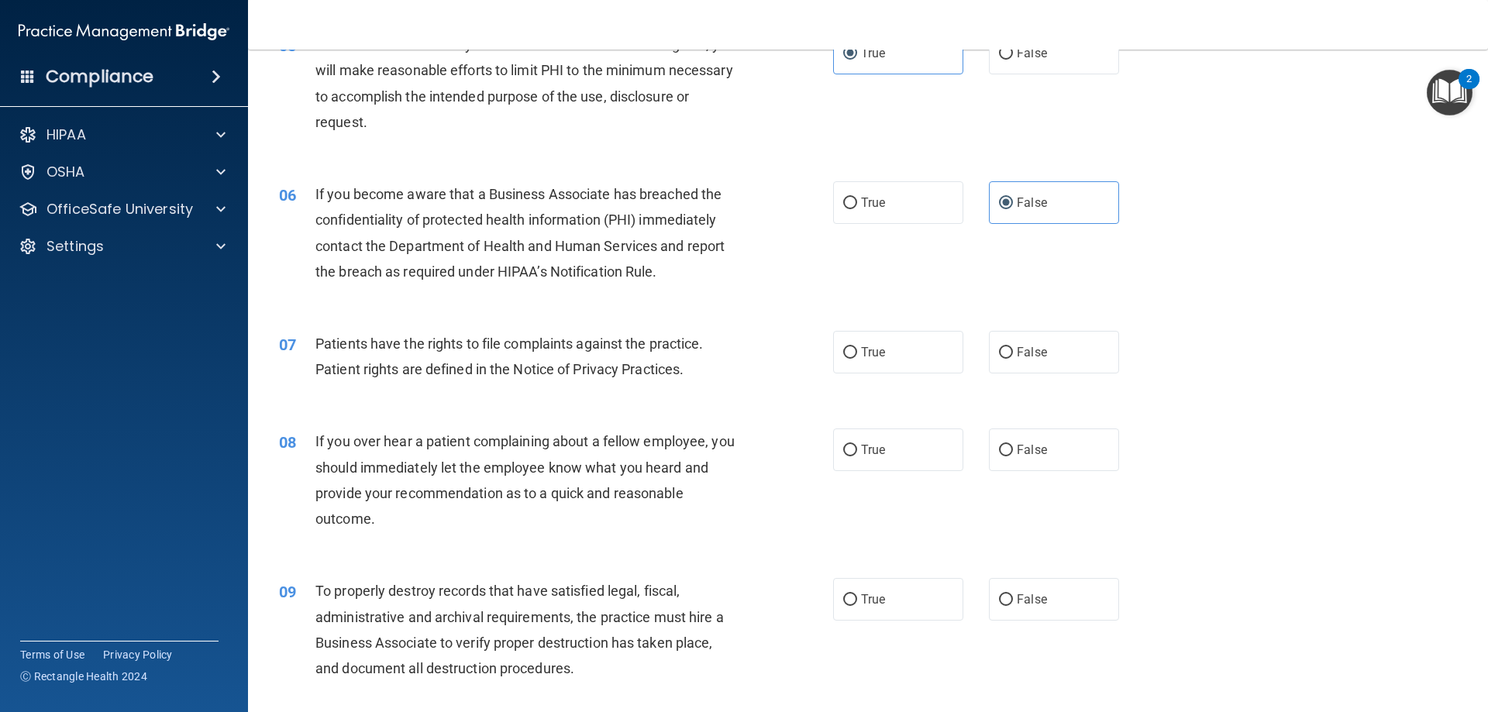
scroll to position [620, 0]
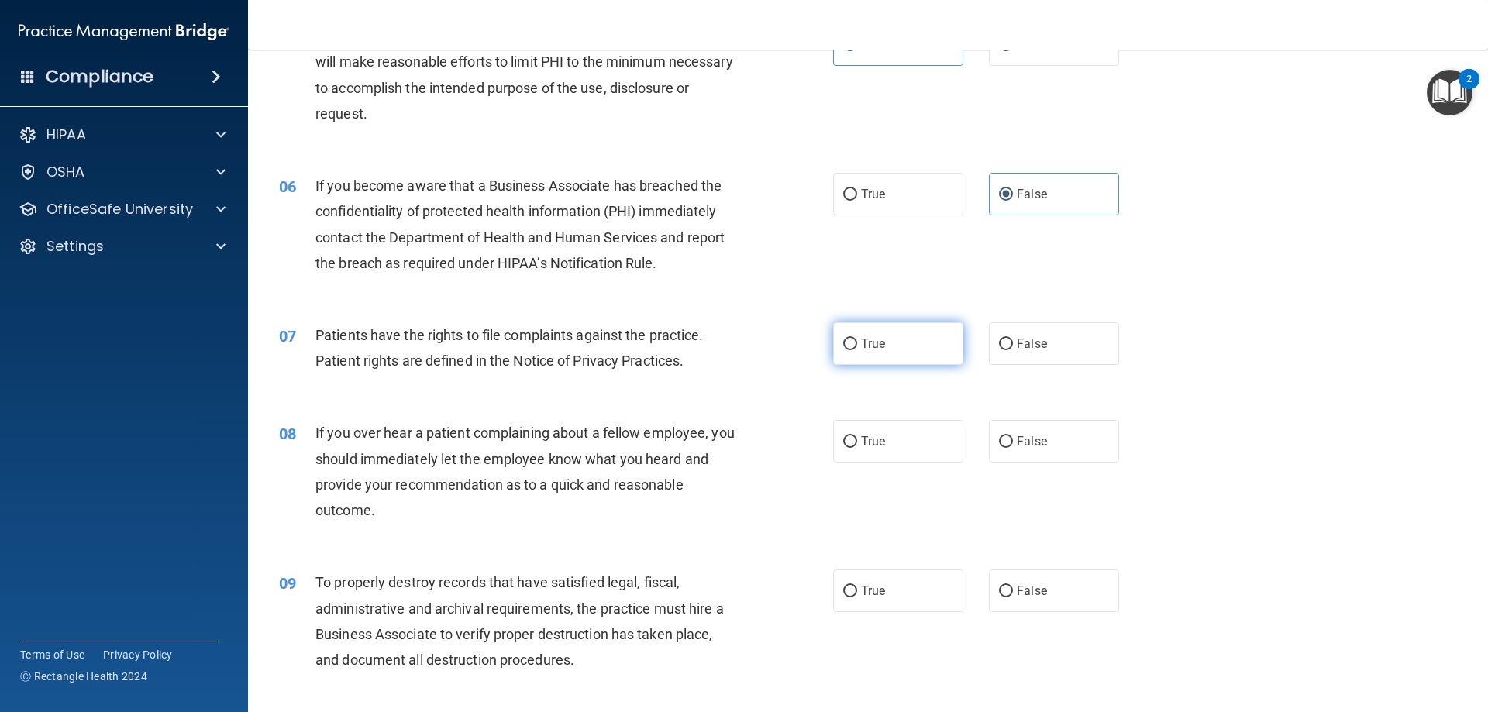
click at [913, 354] on label "True" at bounding box center [898, 343] width 130 height 43
click at [857, 350] on input "True" at bounding box center [850, 345] width 14 height 12
radio input "true"
click at [1056, 436] on label "False" at bounding box center [1054, 441] width 130 height 43
click at [1013, 436] on input "False" at bounding box center [1006, 442] width 14 height 12
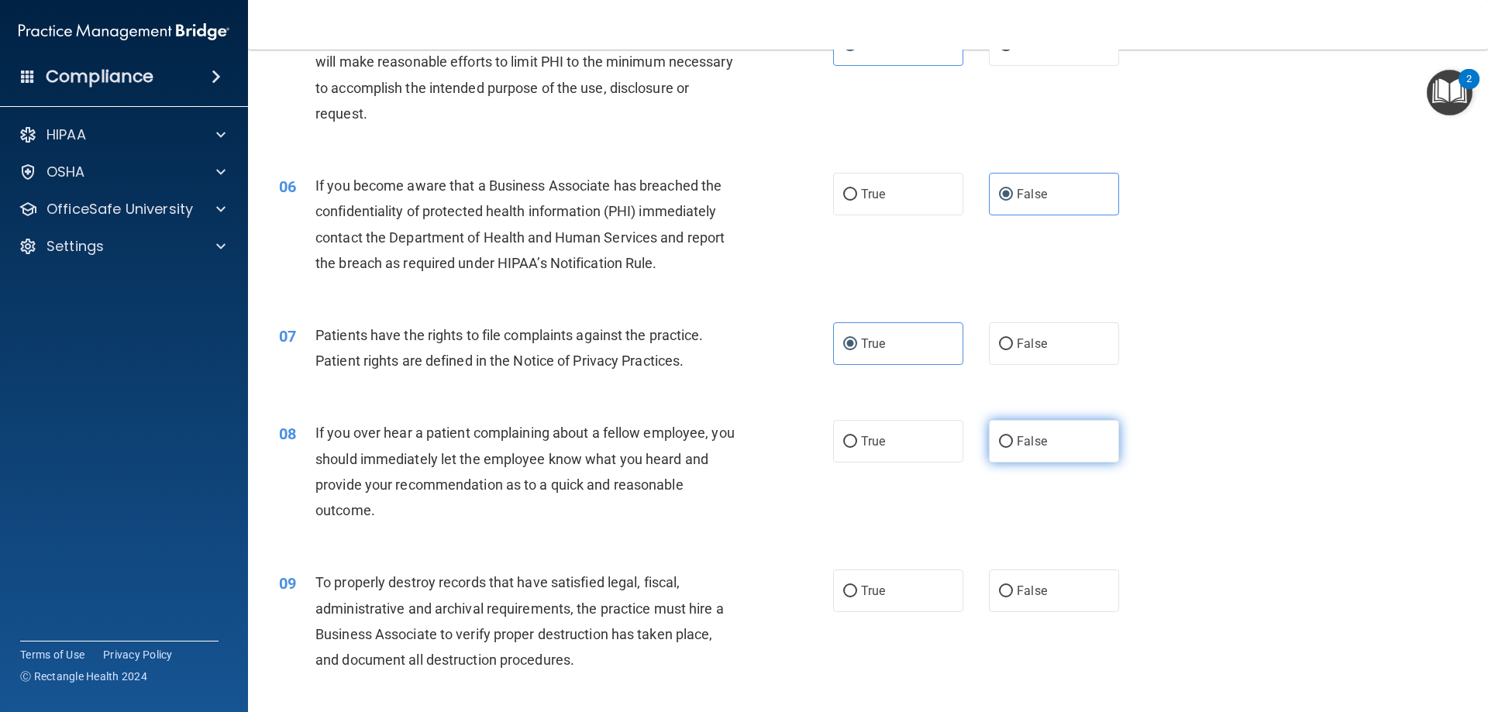
radio input "true"
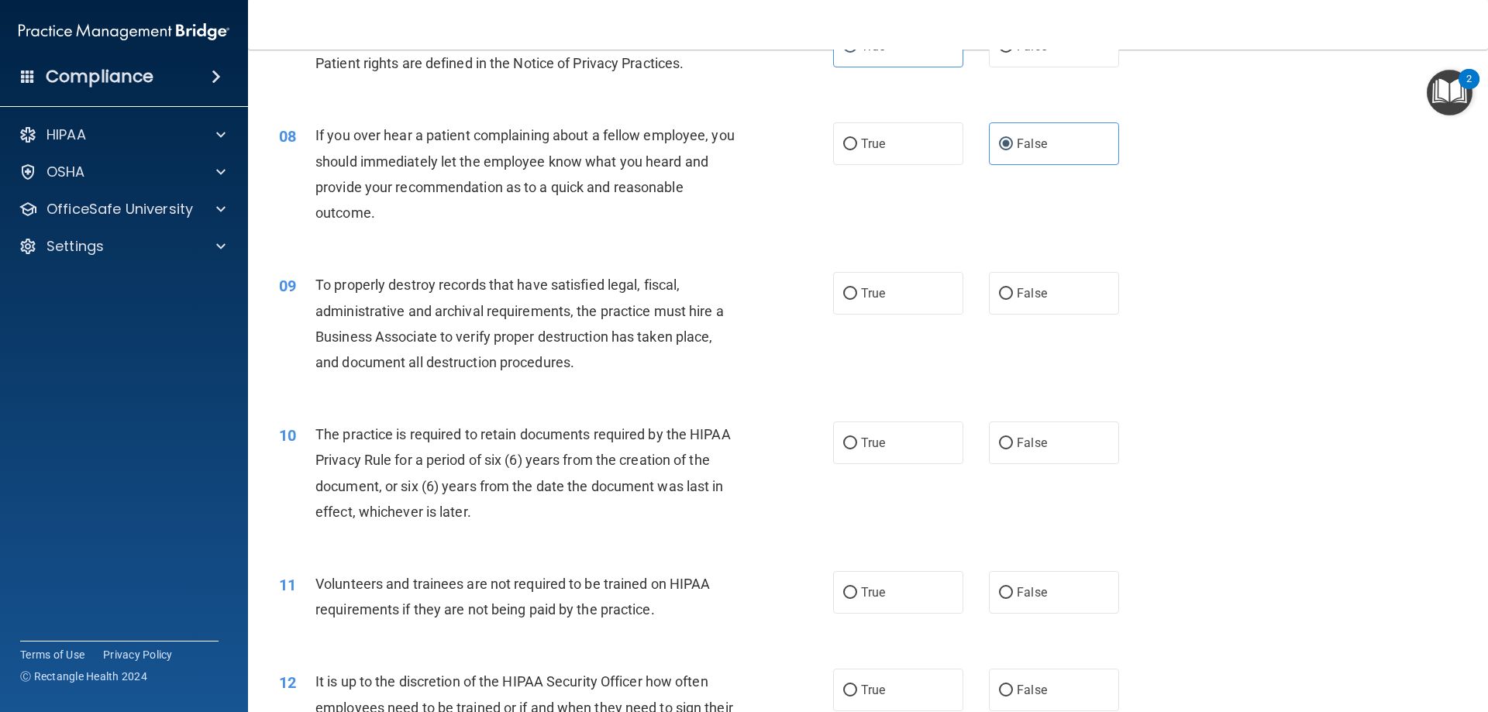
scroll to position [930, 0]
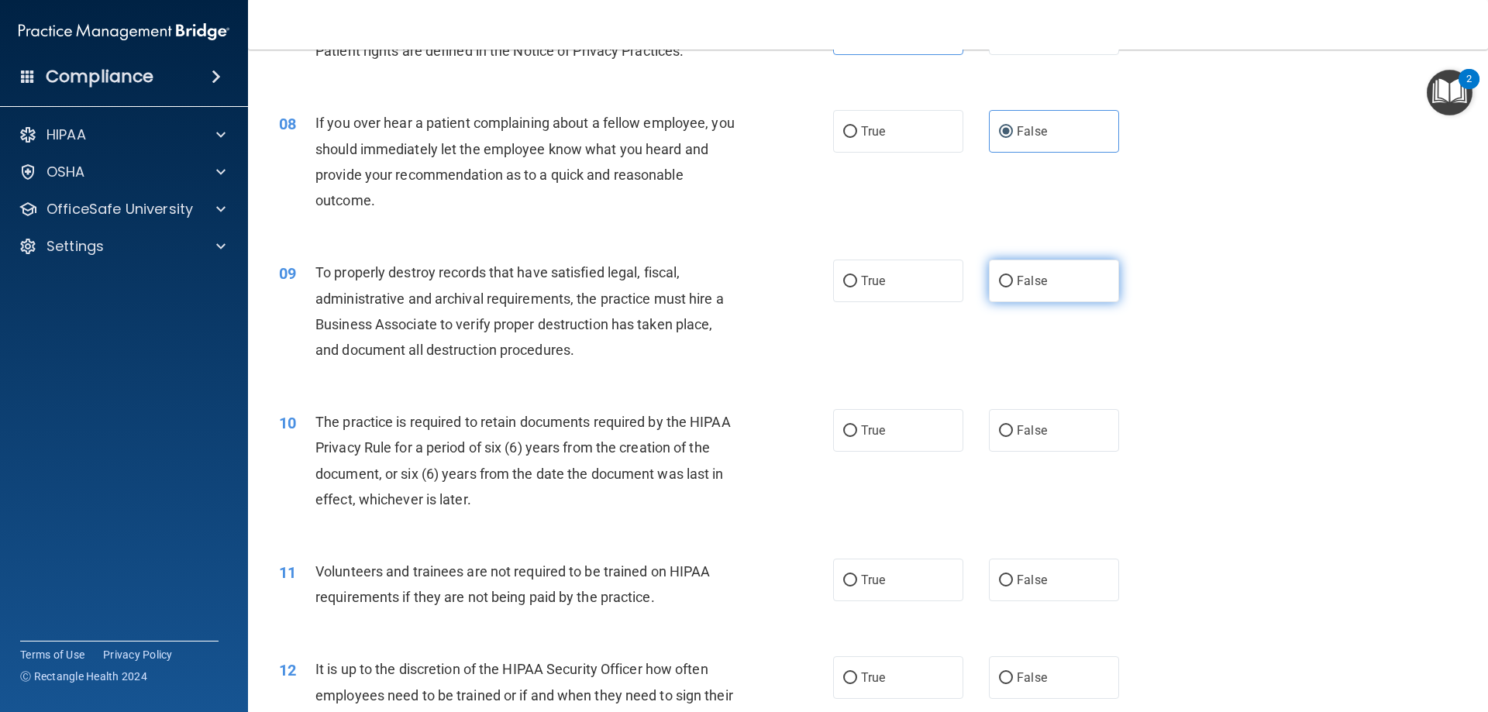
click at [1013, 270] on label "False" at bounding box center [1054, 281] width 130 height 43
click at [1013, 276] on input "False" at bounding box center [1006, 282] width 14 height 12
radio input "true"
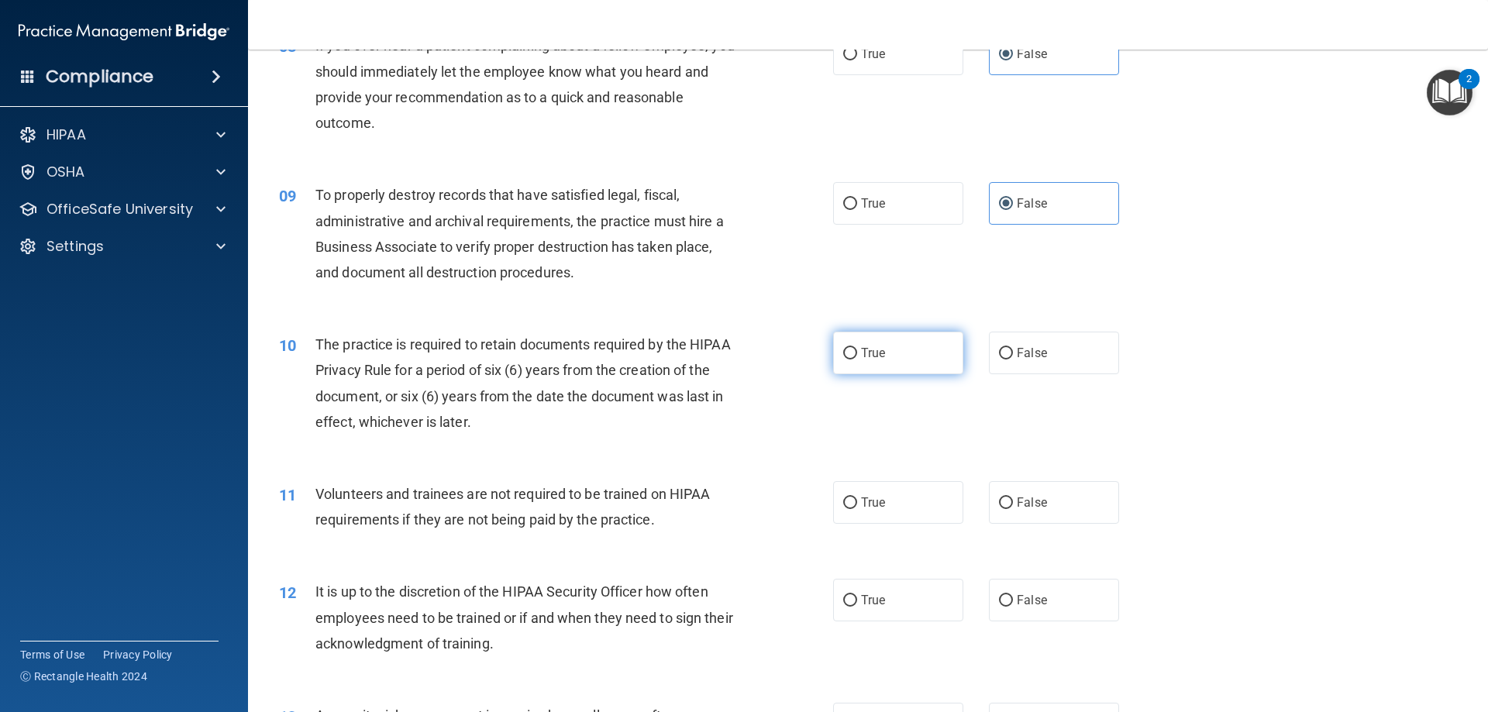
click at [888, 360] on label "True" at bounding box center [898, 353] width 130 height 43
click at [857, 360] on input "True" at bounding box center [850, 354] width 14 height 12
radio input "true"
click at [1038, 518] on label "False" at bounding box center [1054, 502] width 130 height 43
click at [1013, 509] on input "False" at bounding box center [1006, 504] width 14 height 12
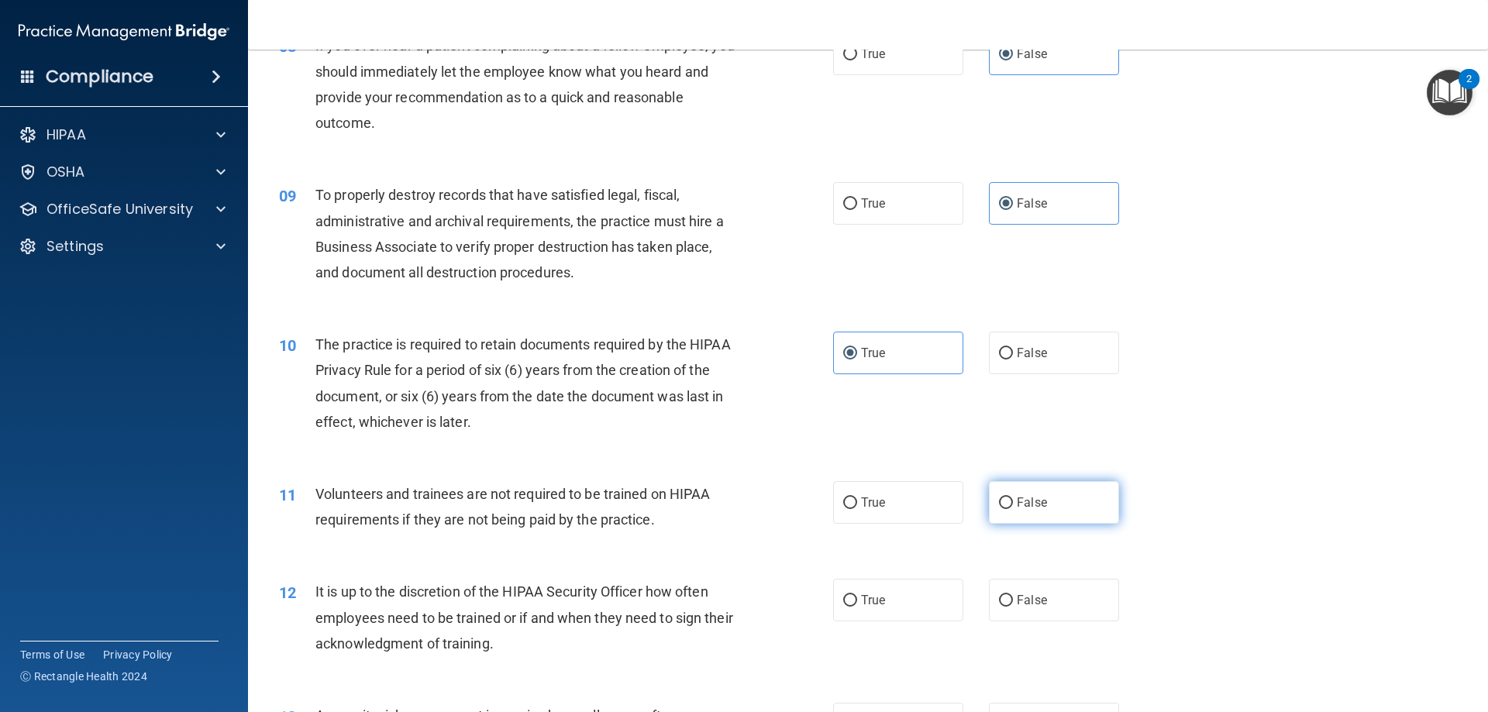
radio input "true"
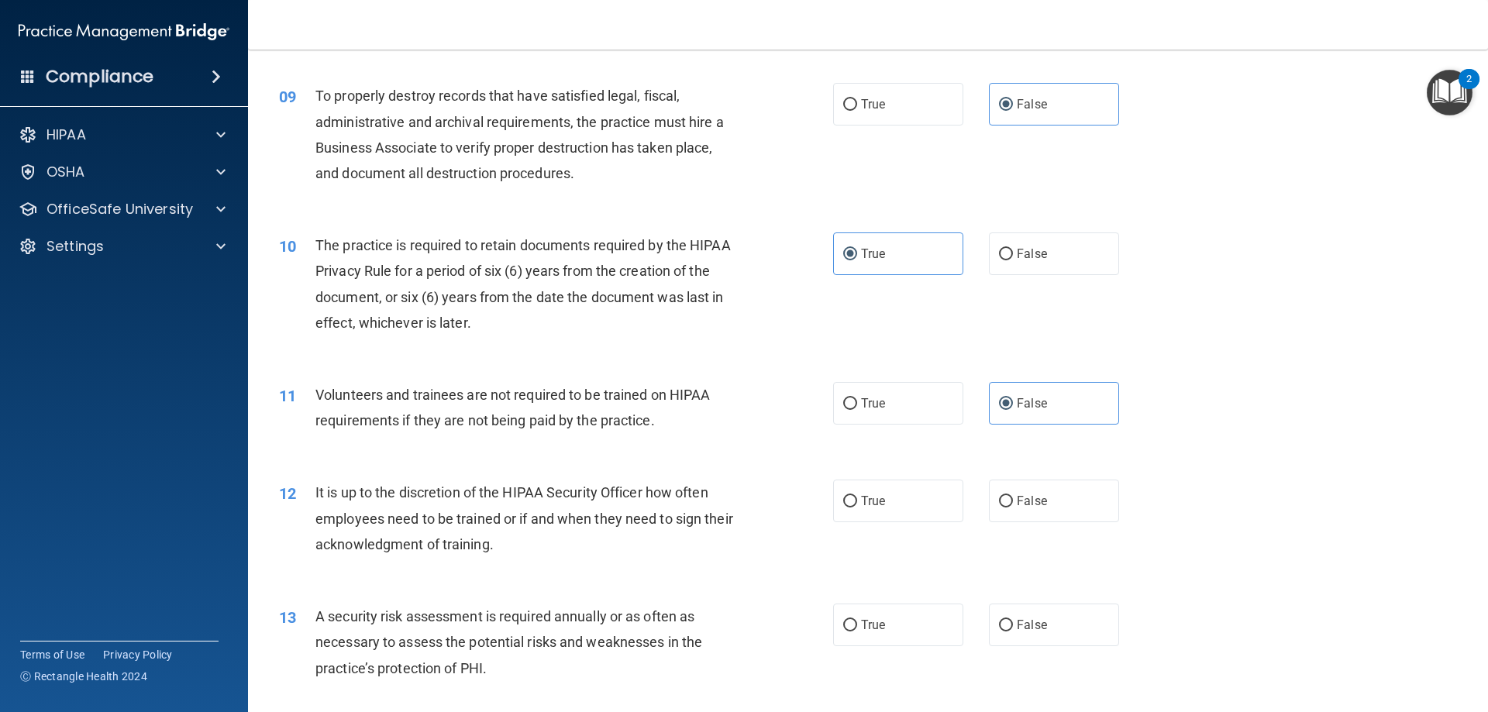
scroll to position [1162, 0]
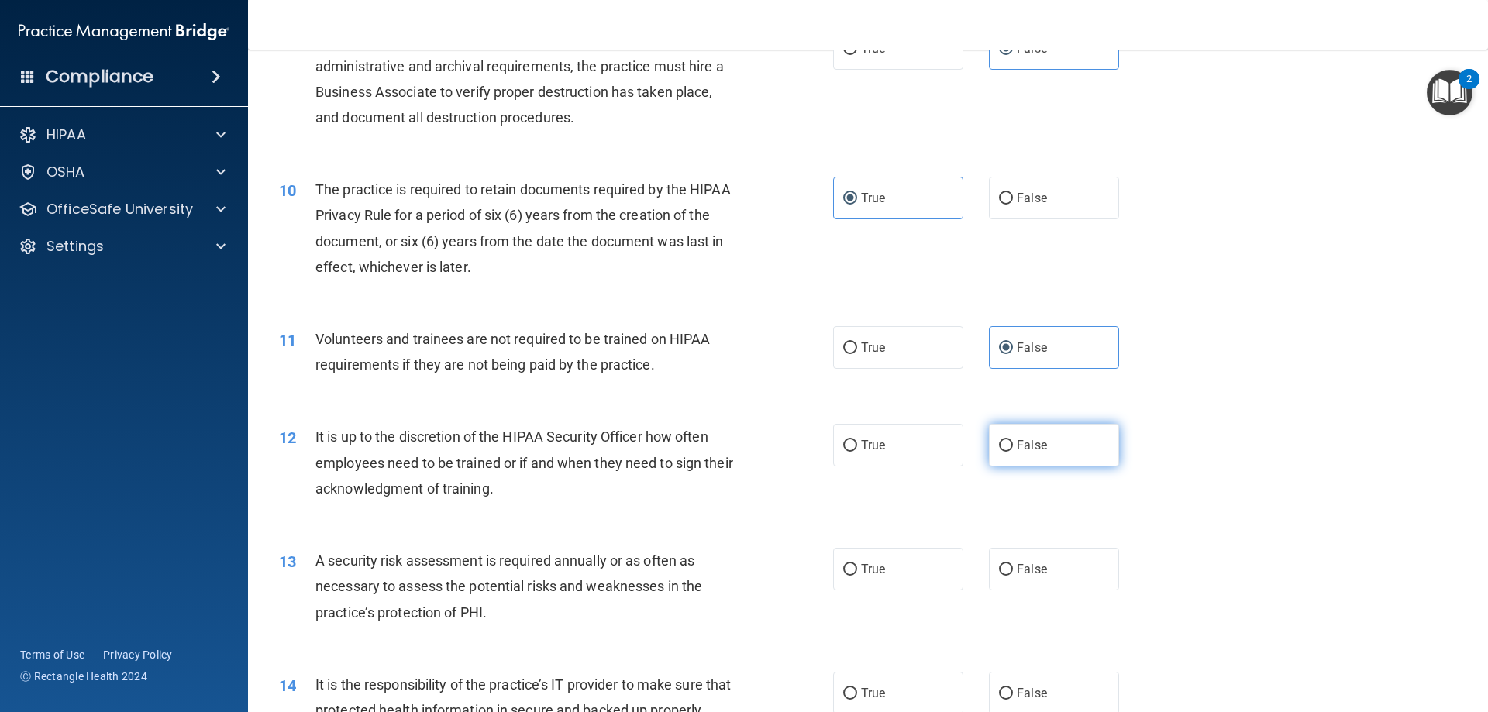
click at [1024, 425] on label "False" at bounding box center [1054, 445] width 130 height 43
click at [1013, 440] on input "False" at bounding box center [1006, 446] width 14 height 12
radio input "true"
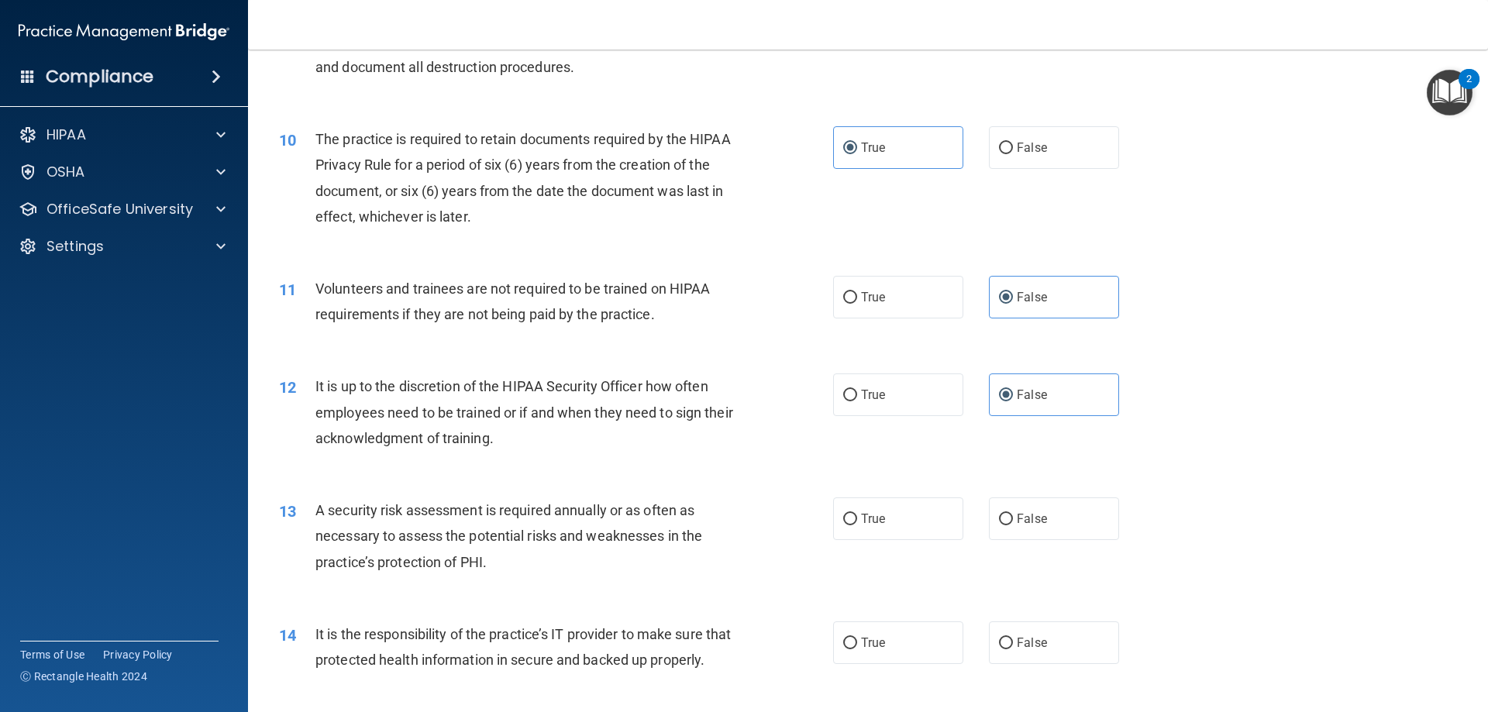
scroll to position [1240, 0]
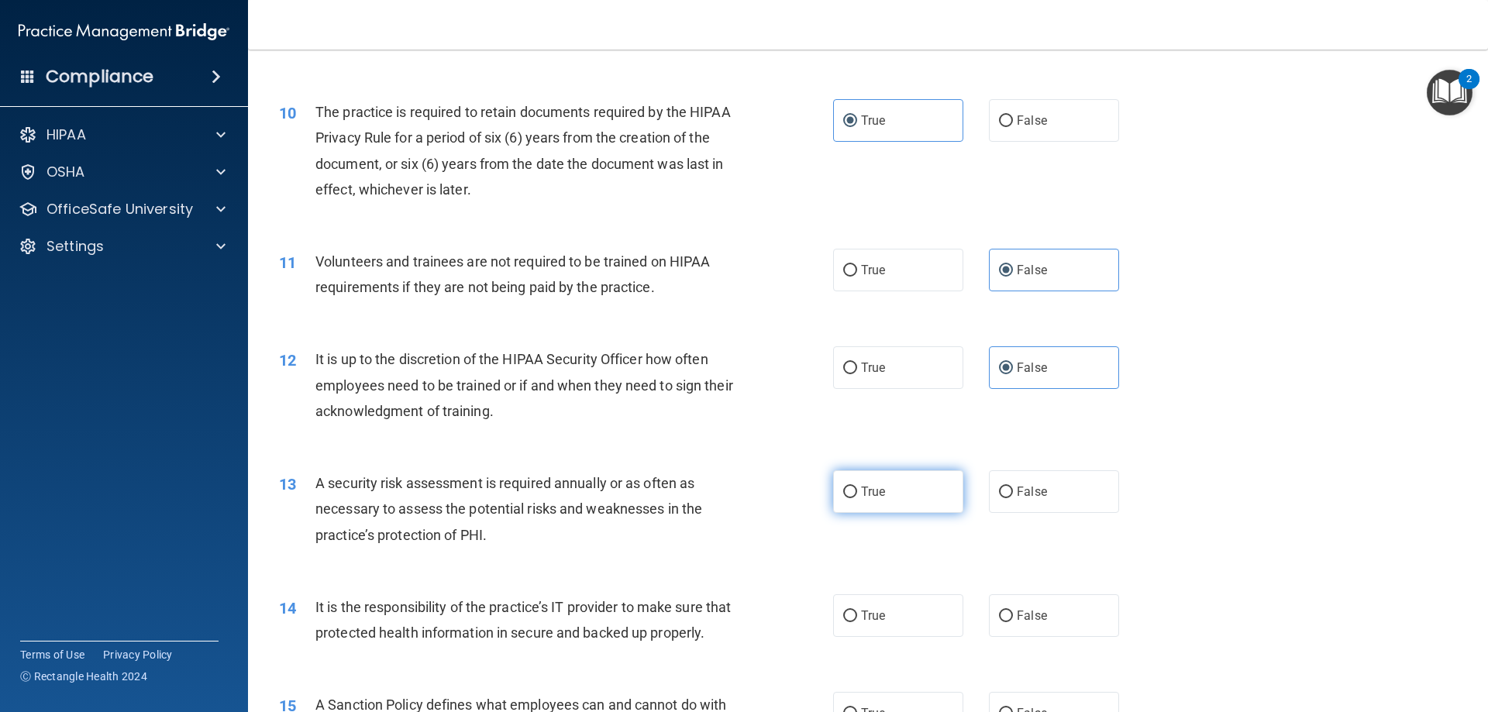
click at [950, 491] on label "True" at bounding box center [898, 491] width 130 height 43
click at [857, 491] on input "True" at bounding box center [850, 493] width 14 height 12
radio input "true"
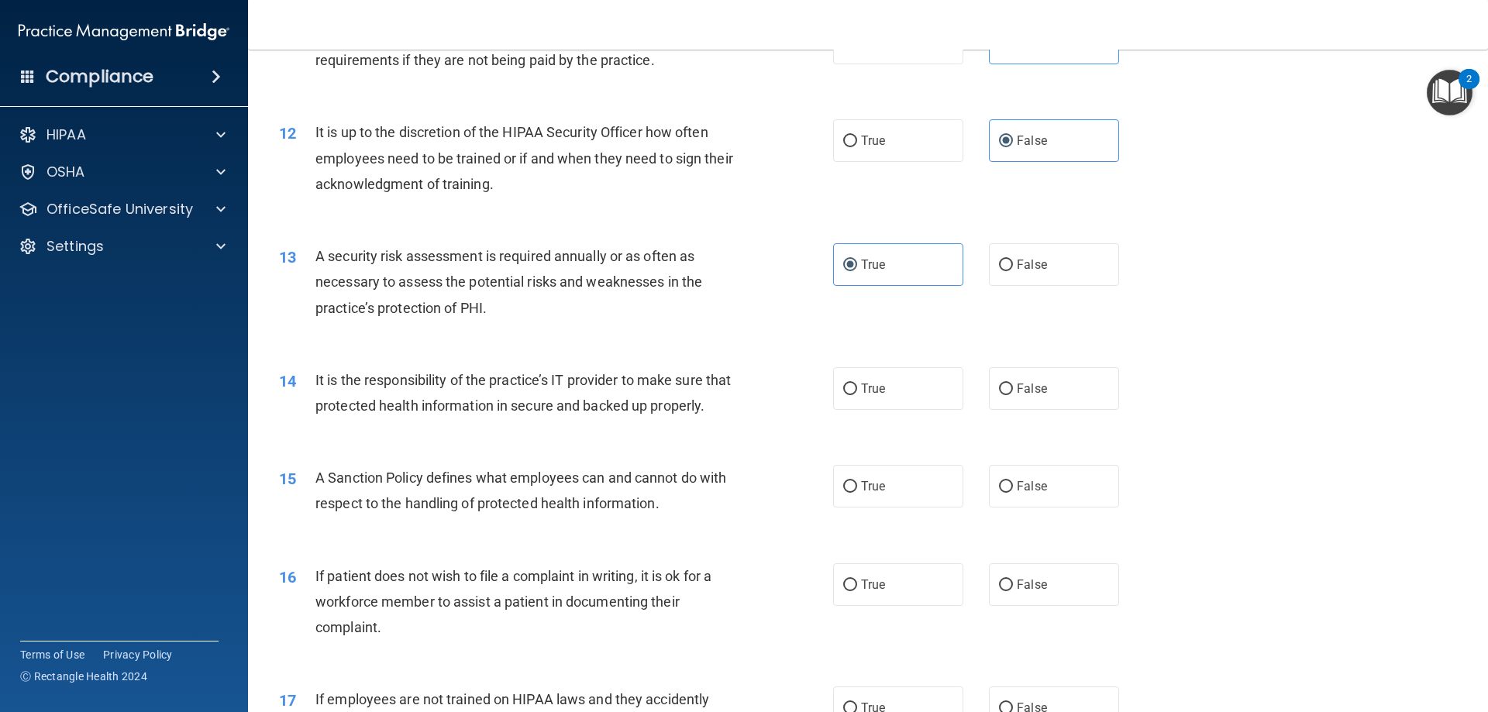
scroll to position [1472, 0]
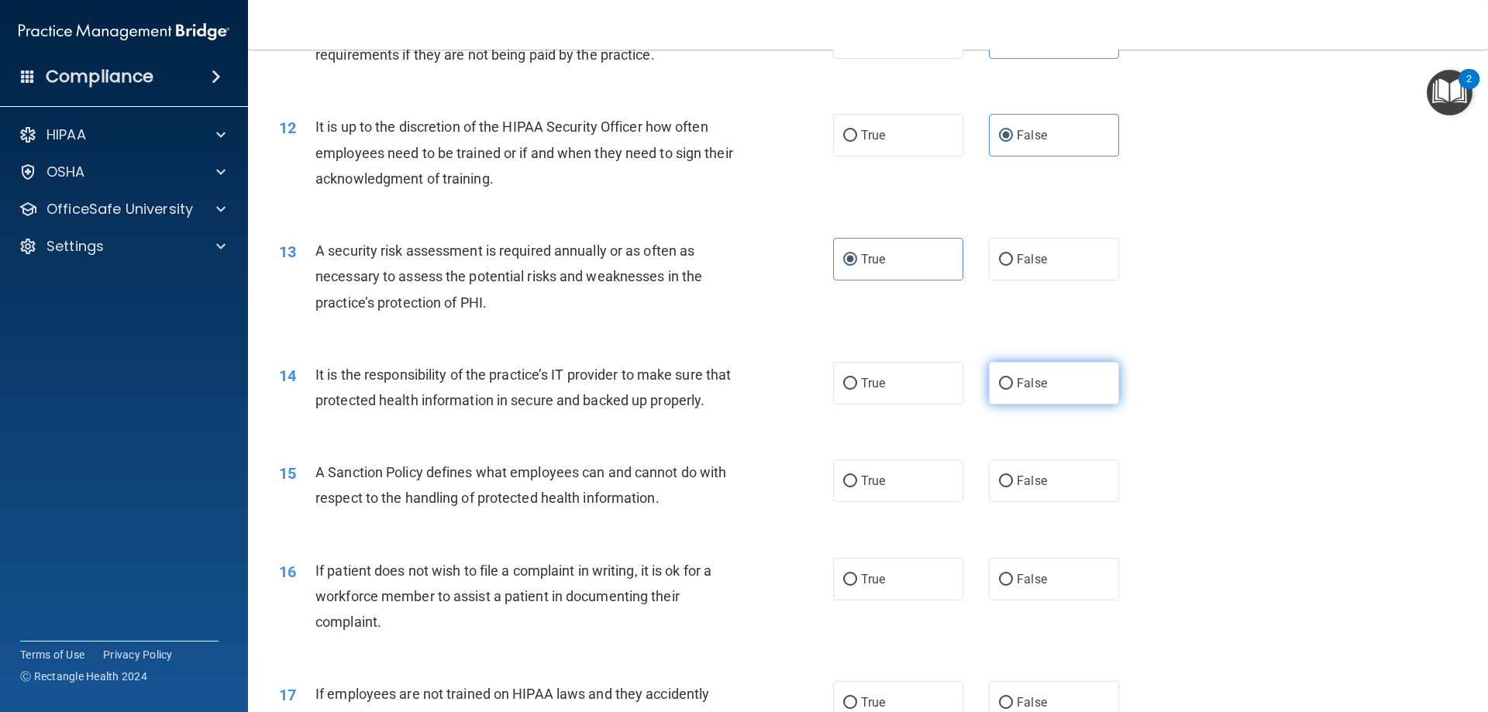
click at [1101, 384] on label "False" at bounding box center [1054, 383] width 130 height 43
click at [1013, 384] on input "False" at bounding box center [1006, 384] width 14 height 12
radio input "true"
click at [1086, 491] on label "False" at bounding box center [1054, 481] width 130 height 43
click at [1013, 487] on input "False" at bounding box center [1006, 482] width 14 height 12
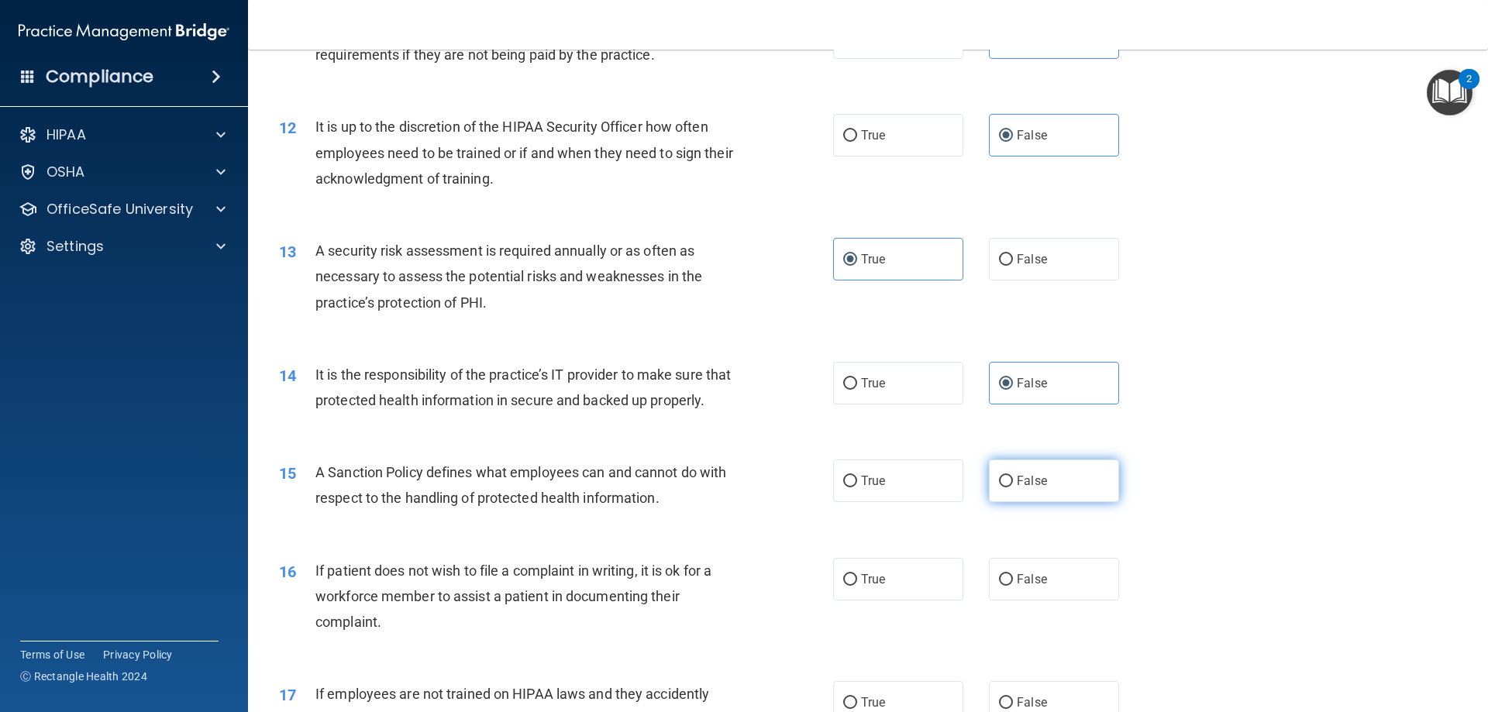
radio input "true"
click at [883, 591] on label "True" at bounding box center [898, 579] width 130 height 43
click at [857, 586] on input "True" at bounding box center [850, 580] width 14 height 12
radio input "true"
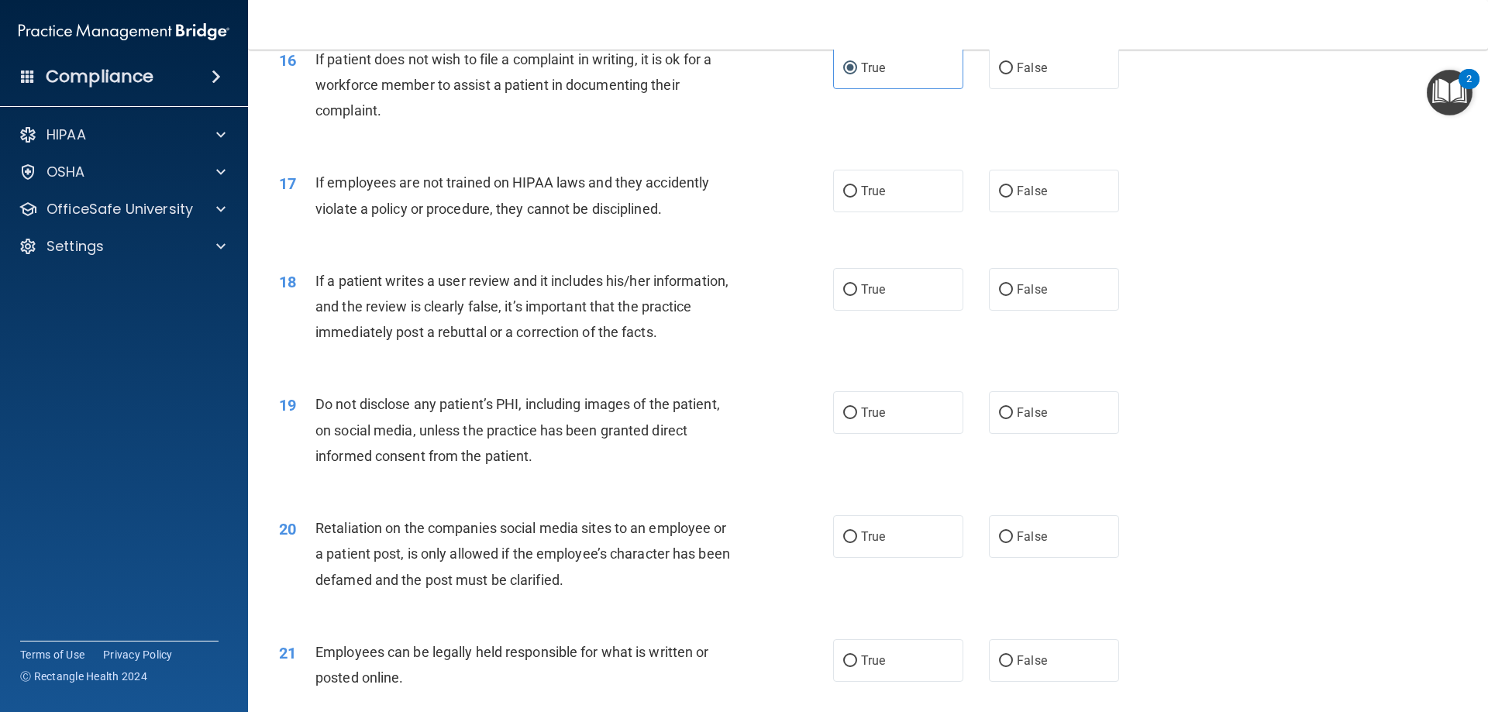
scroll to position [2015, 0]
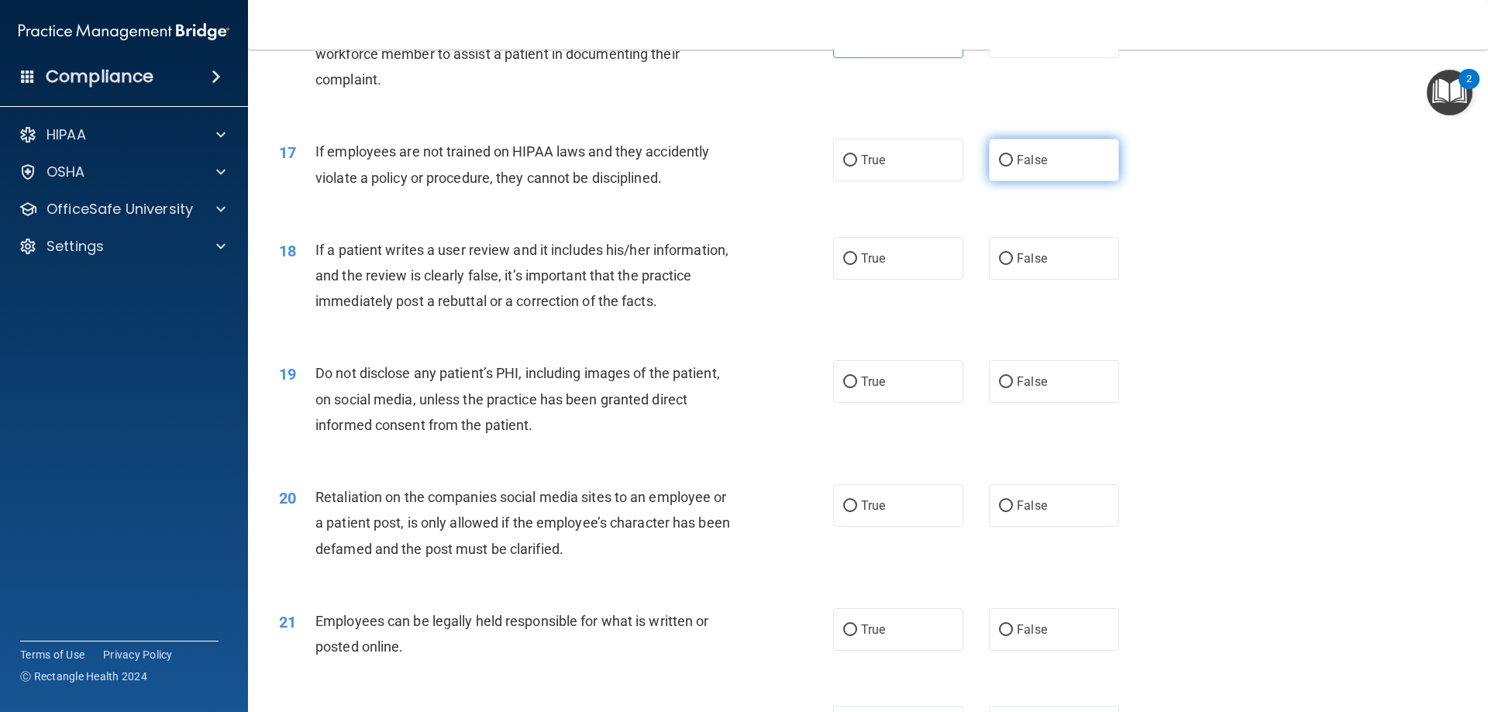
click at [1004, 167] on input "False" at bounding box center [1006, 161] width 14 height 12
radio input "true"
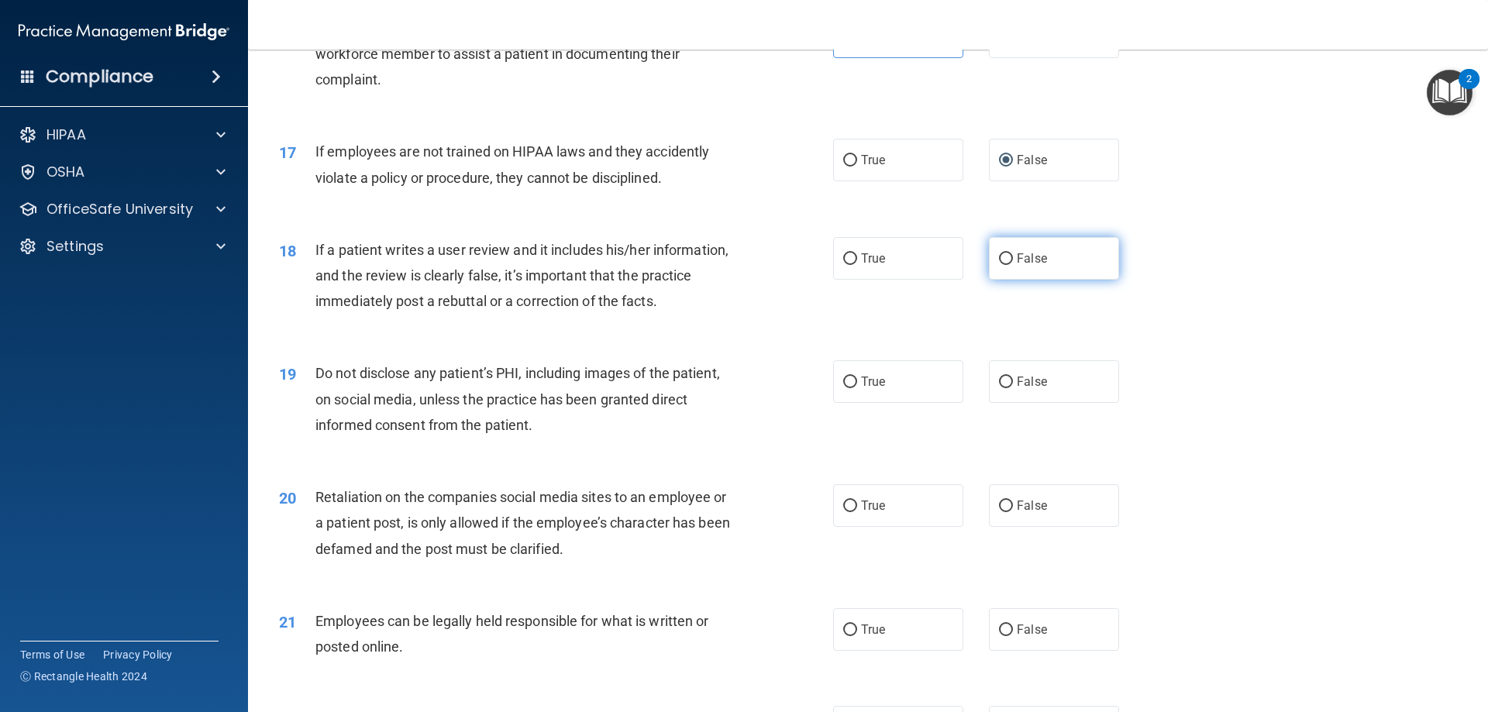
click at [1018, 280] on label "False" at bounding box center [1054, 258] width 130 height 43
click at [1013, 265] on input "False" at bounding box center [1006, 259] width 14 height 12
radio input "true"
click at [912, 401] on label "True" at bounding box center [898, 381] width 130 height 43
click at [857, 388] on input "True" at bounding box center [850, 383] width 14 height 12
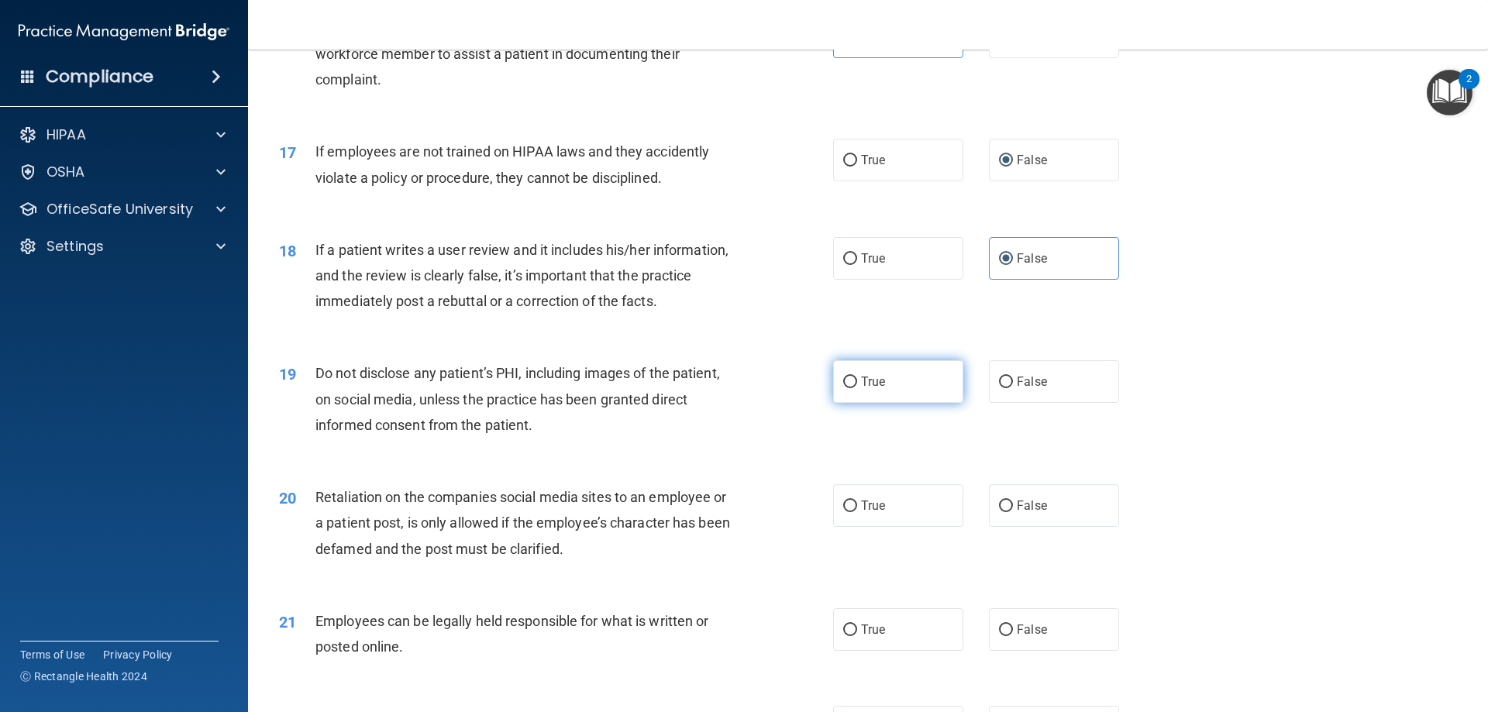
radio input "true"
click at [1028, 520] on label "False" at bounding box center [1054, 505] width 130 height 43
click at [1013, 512] on input "False" at bounding box center [1006, 507] width 14 height 12
radio input "true"
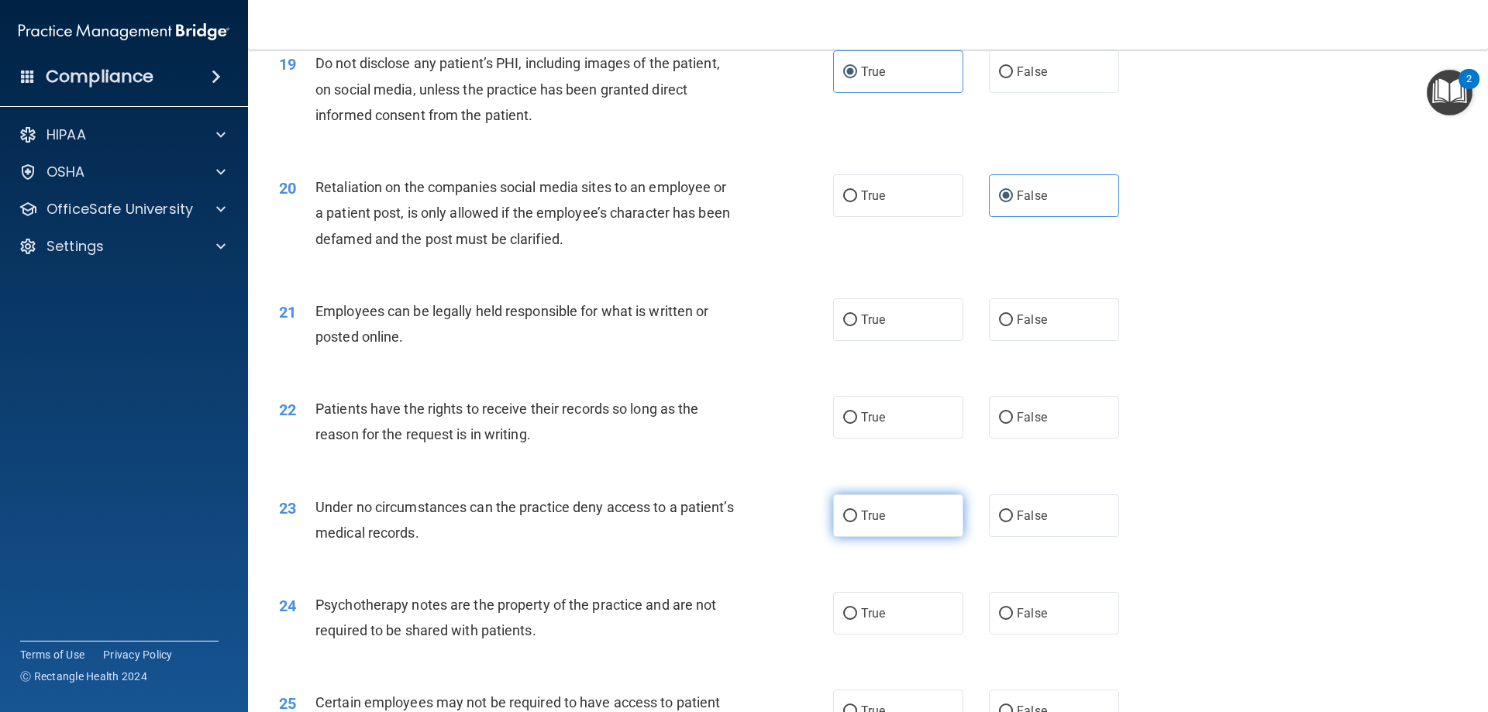
scroll to position [2402, 0]
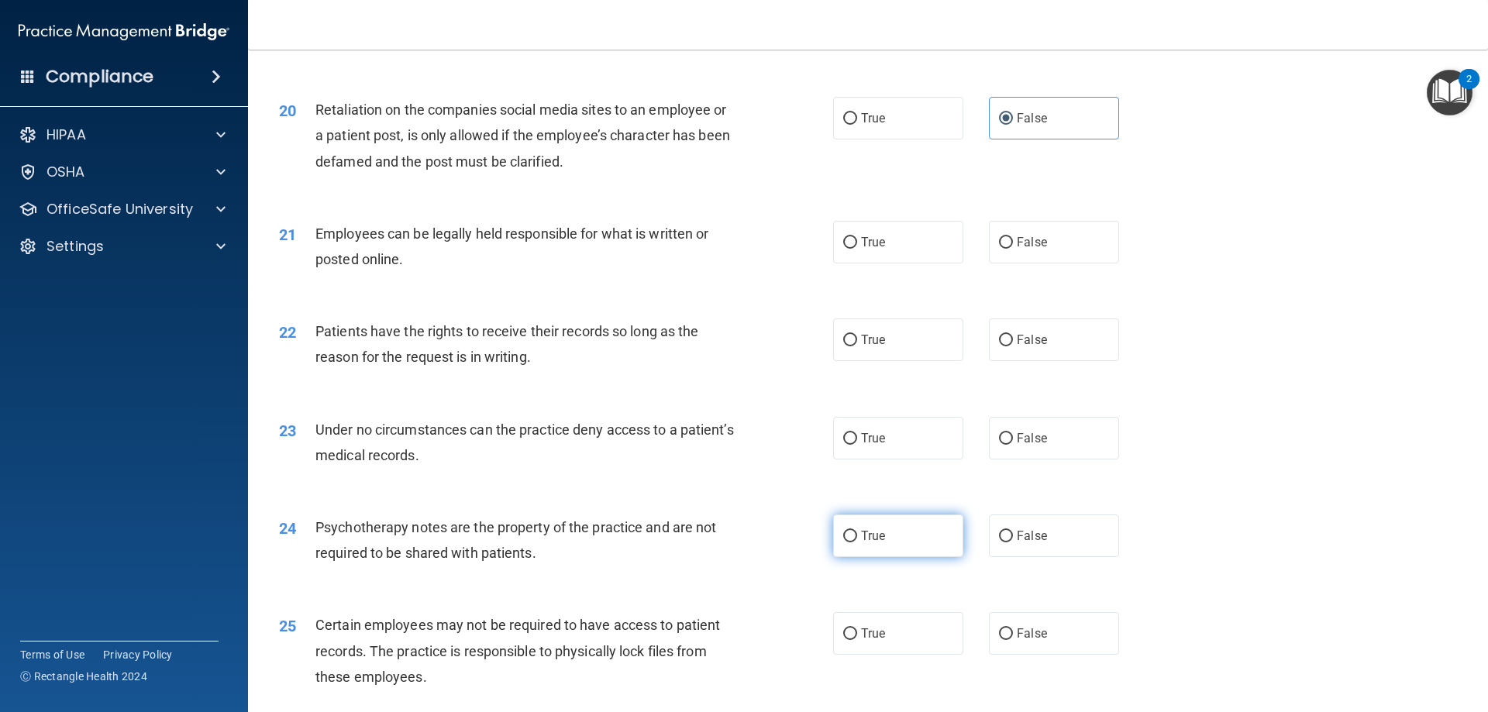
click at [916, 557] on label "True" at bounding box center [898, 536] width 130 height 43
click at [857, 542] on input "True" at bounding box center [850, 537] width 14 height 12
radio input "true"
click at [912, 557] on label "True" at bounding box center [898, 536] width 130 height 43
click at [857, 542] on input "True" at bounding box center [850, 537] width 14 height 12
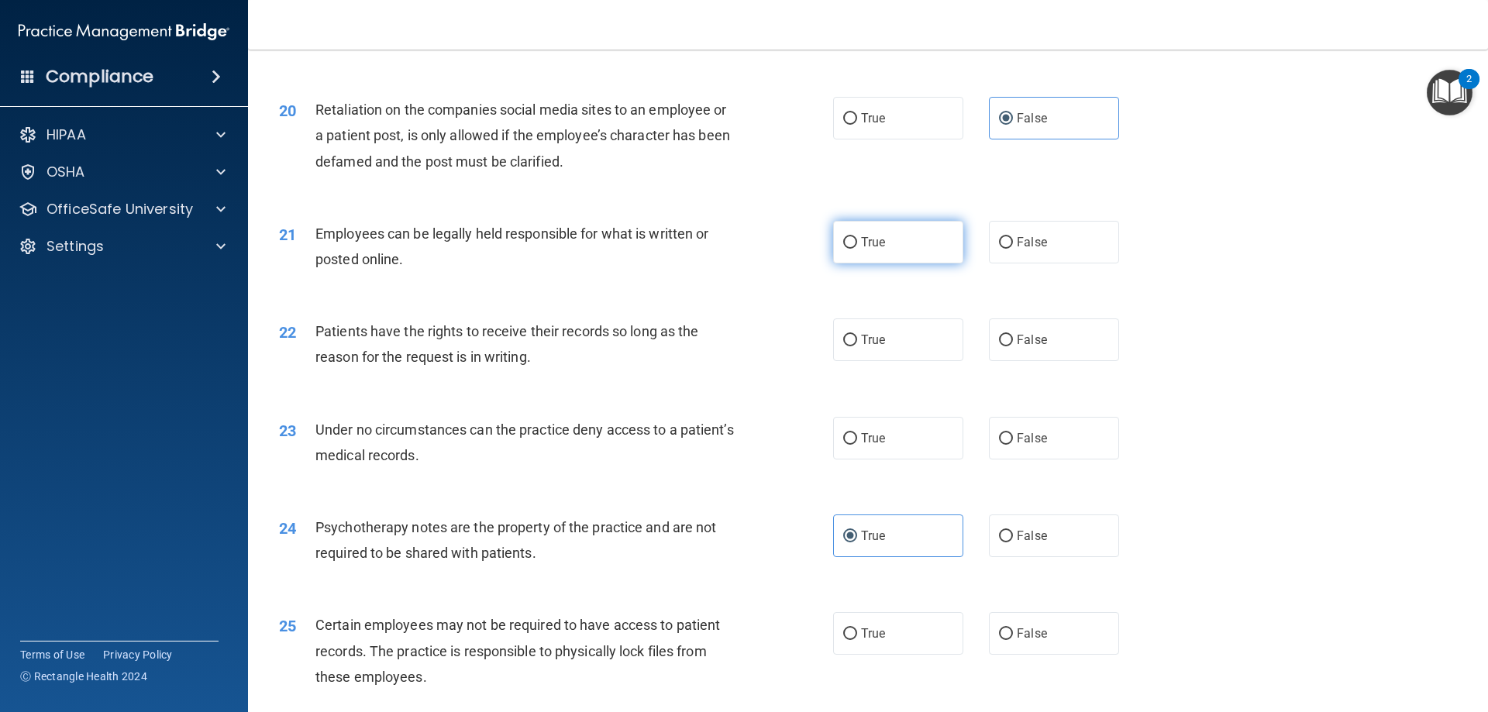
click at [868, 250] on span "True" at bounding box center [873, 242] width 24 height 15
click at [857, 249] on input "True" at bounding box center [850, 243] width 14 height 12
radio input "true"
click at [1032, 361] on label "False" at bounding box center [1054, 340] width 130 height 43
click at [1013, 346] on input "False" at bounding box center [1006, 341] width 14 height 12
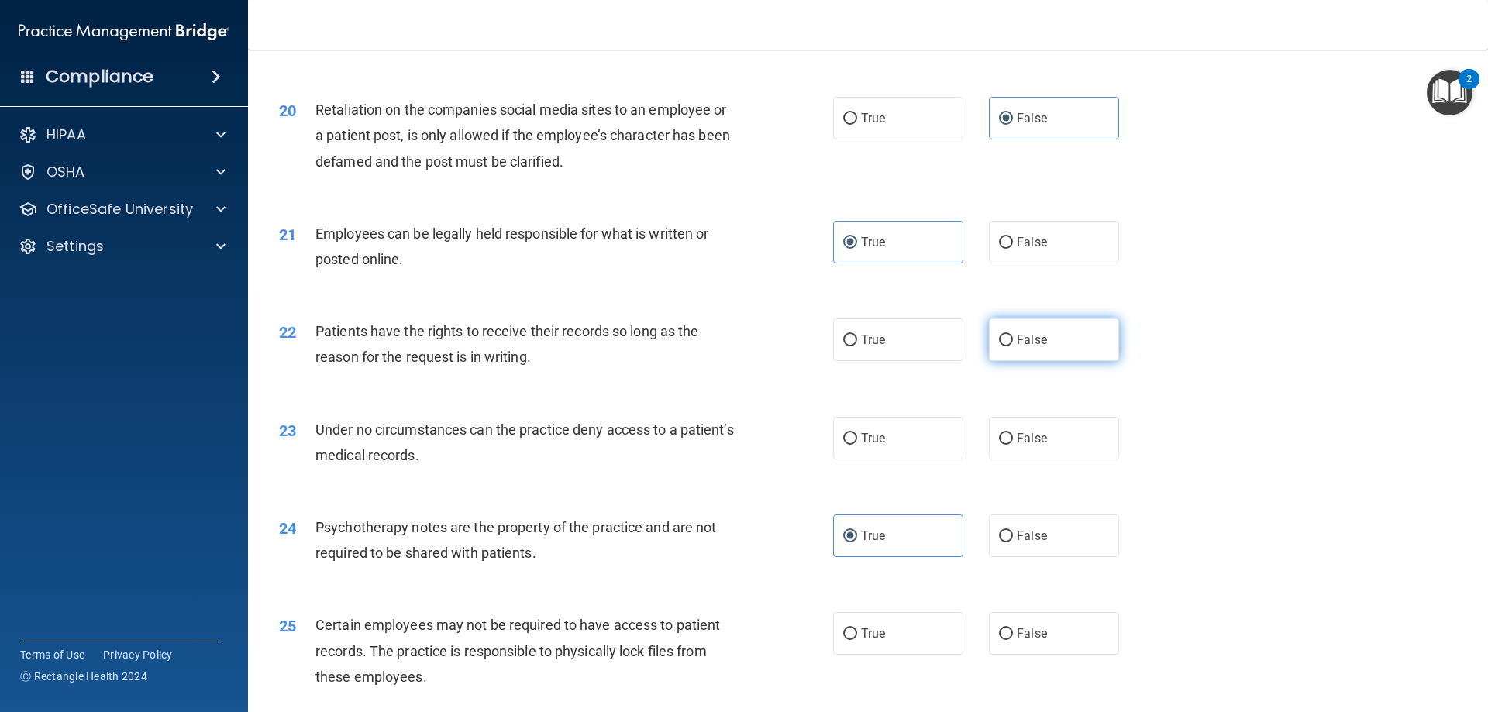
radio input "true"
click at [1034, 446] on span "False" at bounding box center [1032, 438] width 30 height 15
click at [1013, 445] on input "False" at bounding box center [1006, 439] width 14 height 12
radio input "true"
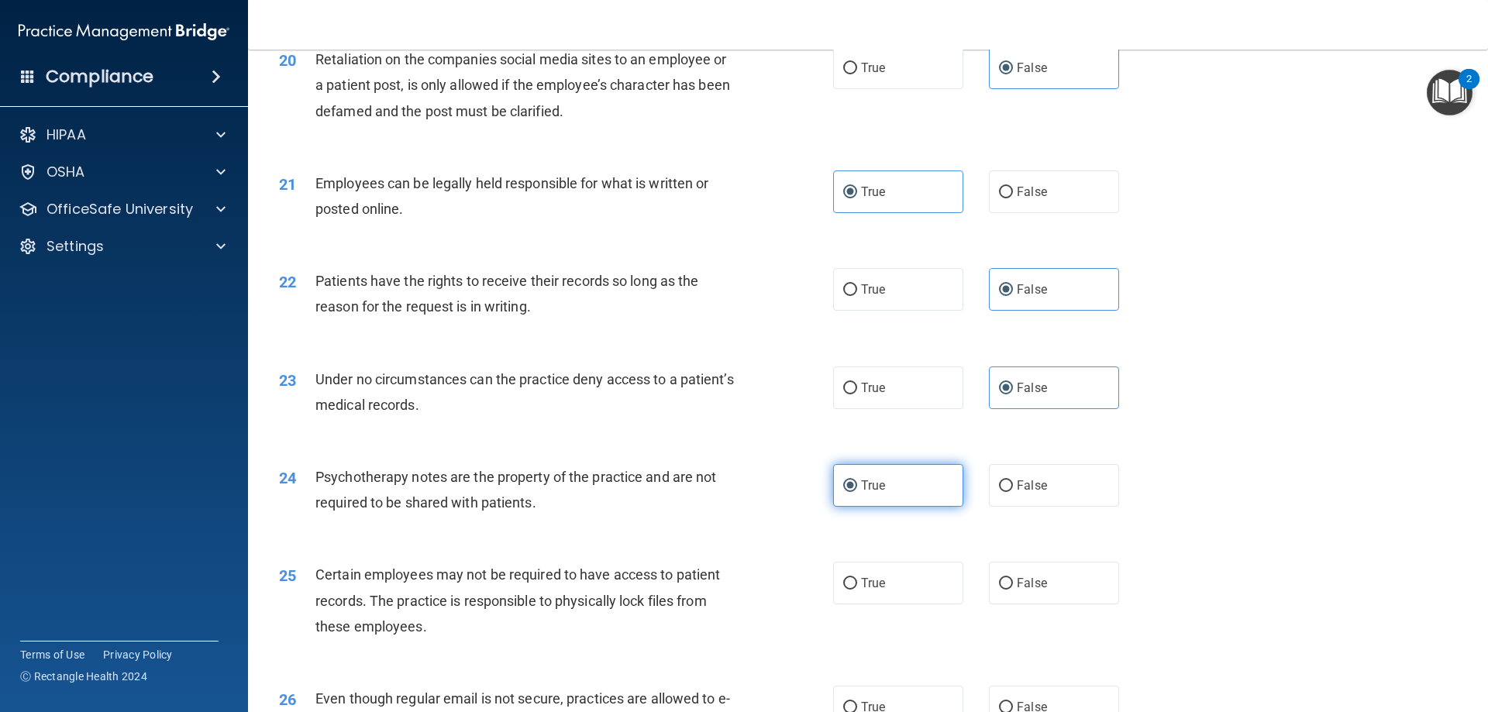
scroll to position [2480, 0]
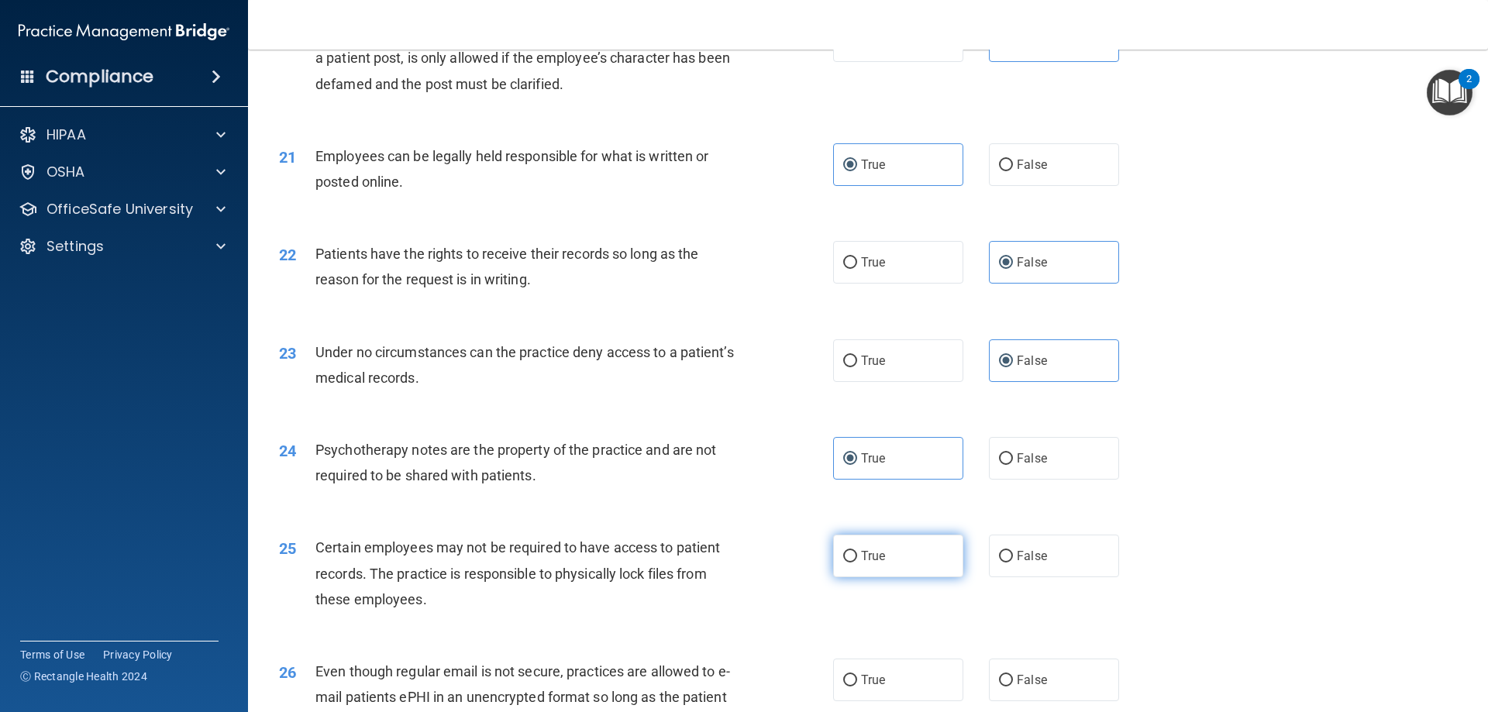
click at [884, 577] on label "True" at bounding box center [898, 556] width 130 height 43
click at [857, 563] on input "True" at bounding box center [850, 557] width 14 height 12
radio input "true"
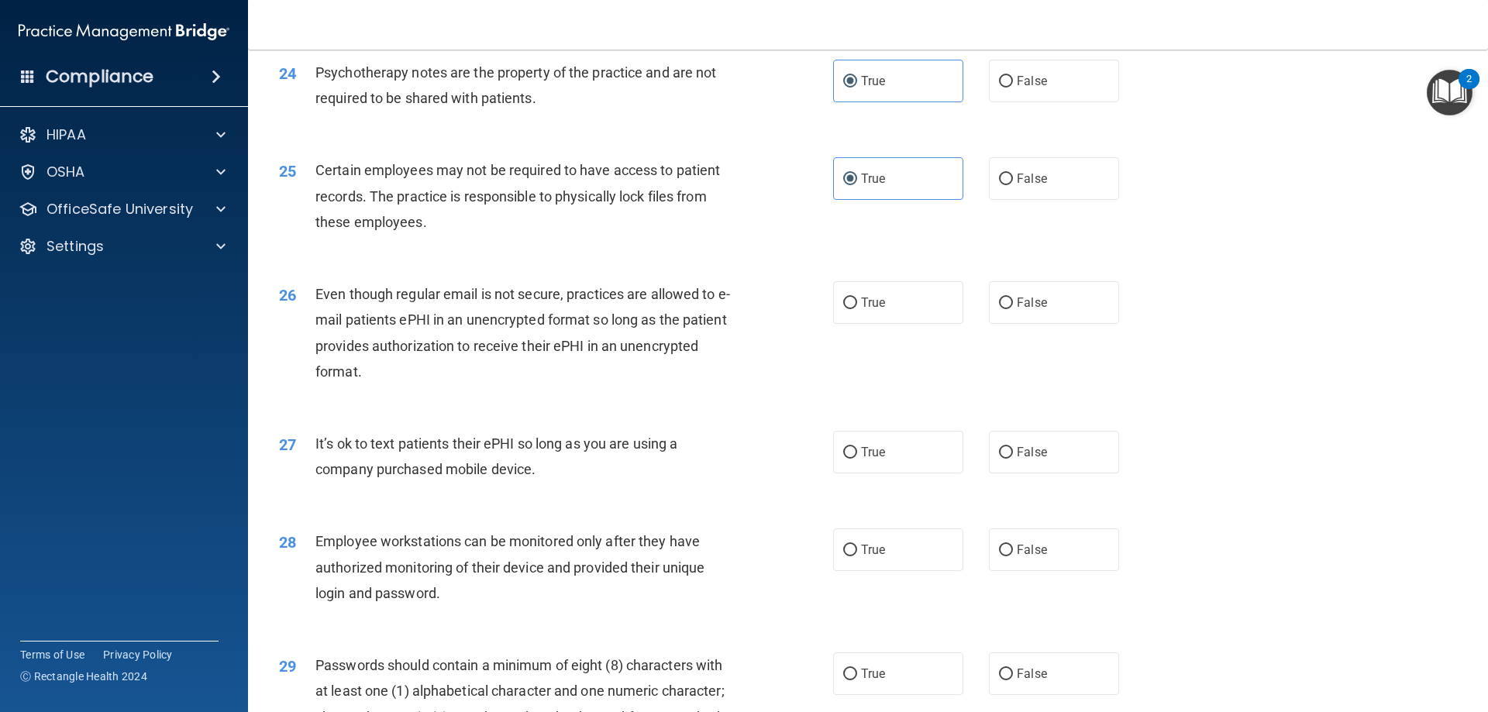
scroll to position [3022, 0]
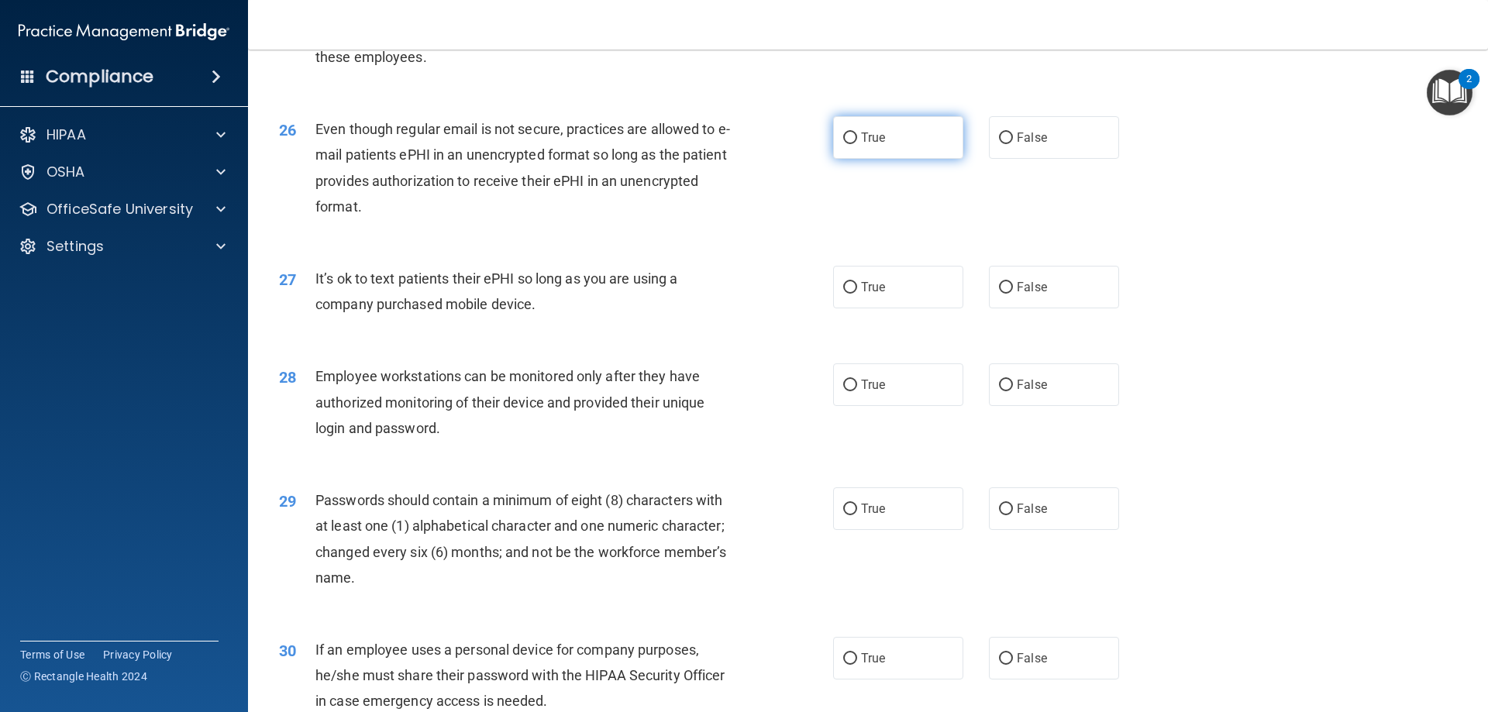
click at [868, 145] on span "True" at bounding box center [873, 137] width 24 height 15
click at [857, 144] on input "True" at bounding box center [850, 139] width 14 height 12
radio input "true"
click at [999, 294] on input "False" at bounding box center [1006, 288] width 14 height 12
radio input "true"
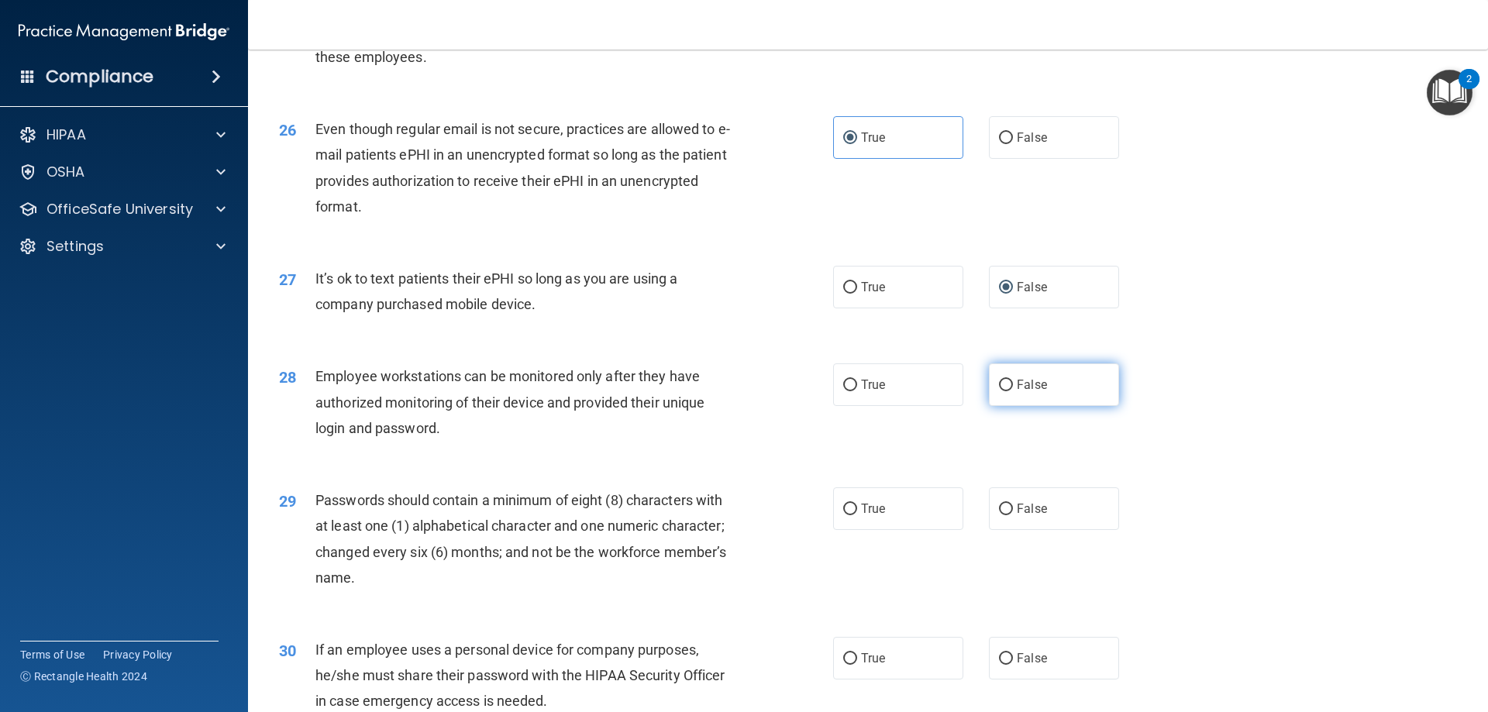
click at [1014, 394] on label "False" at bounding box center [1054, 384] width 130 height 43
click at [1013, 391] on input "False" at bounding box center [1006, 386] width 14 height 12
radio input "true"
click at [904, 530] on label "True" at bounding box center [898, 508] width 130 height 43
click at [857, 515] on input "True" at bounding box center [850, 510] width 14 height 12
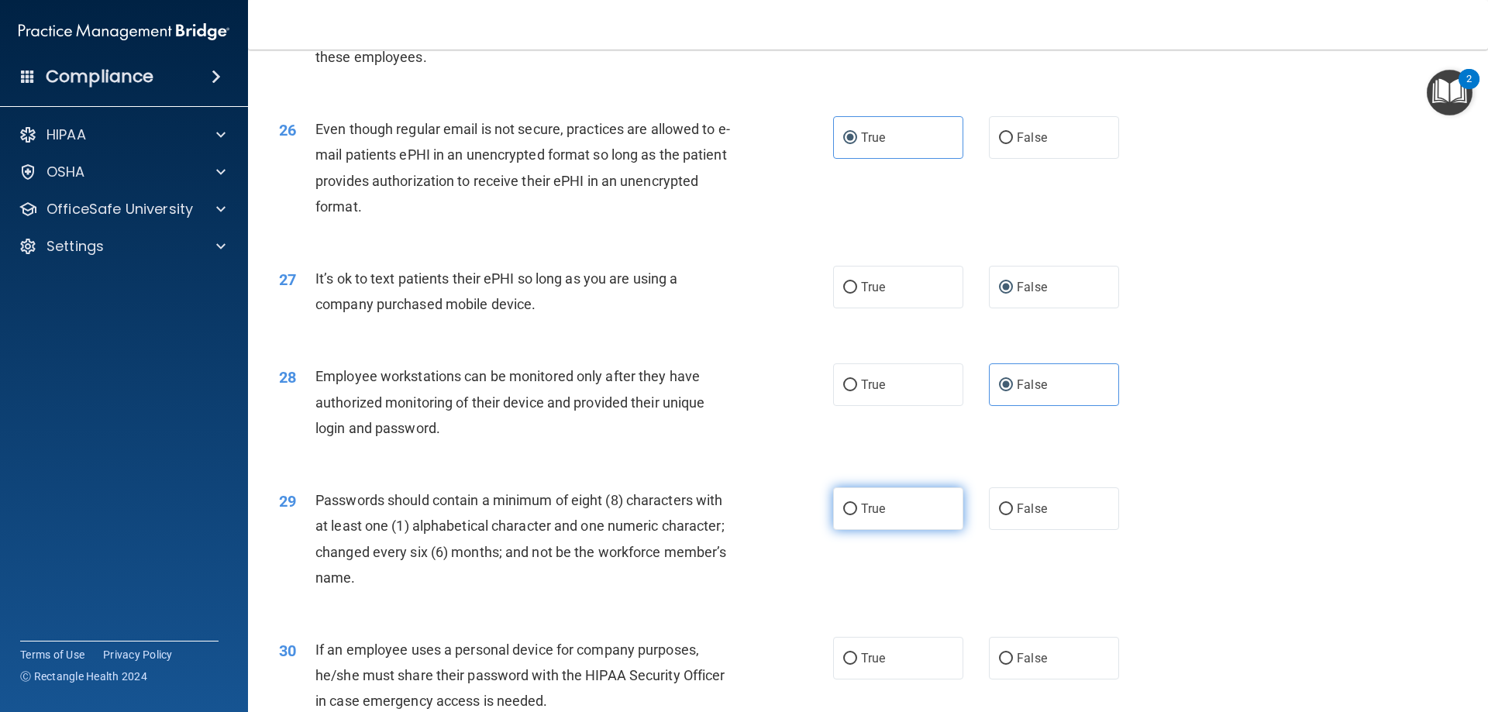
radio input "true"
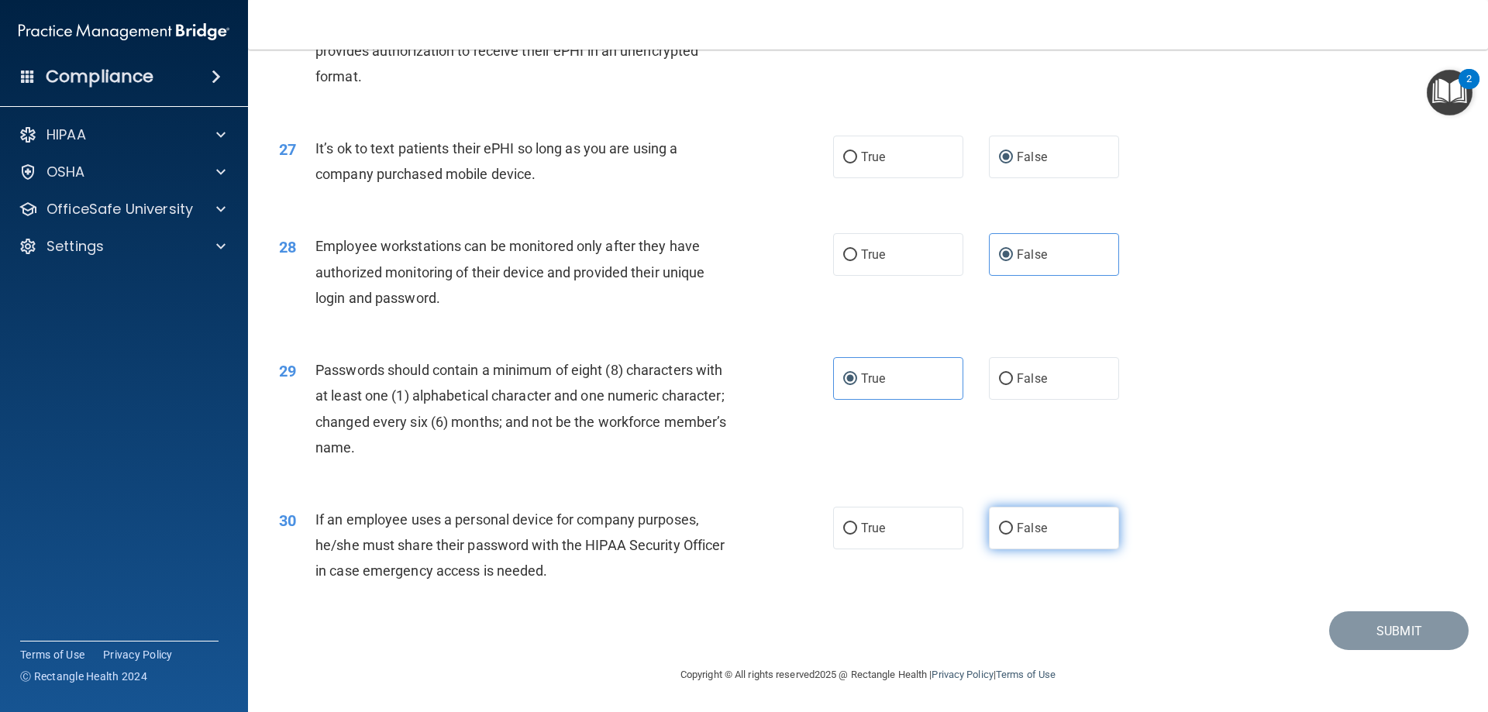
scroll to position [3177, 0]
click at [1062, 508] on label "False" at bounding box center [1054, 528] width 130 height 43
click at [1013, 523] on input "False" at bounding box center [1006, 529] width 14 height 12
radio input "true"
click at [1428, 631] on button "Submit" at bounding box center [1398, 631] width 139 height 40
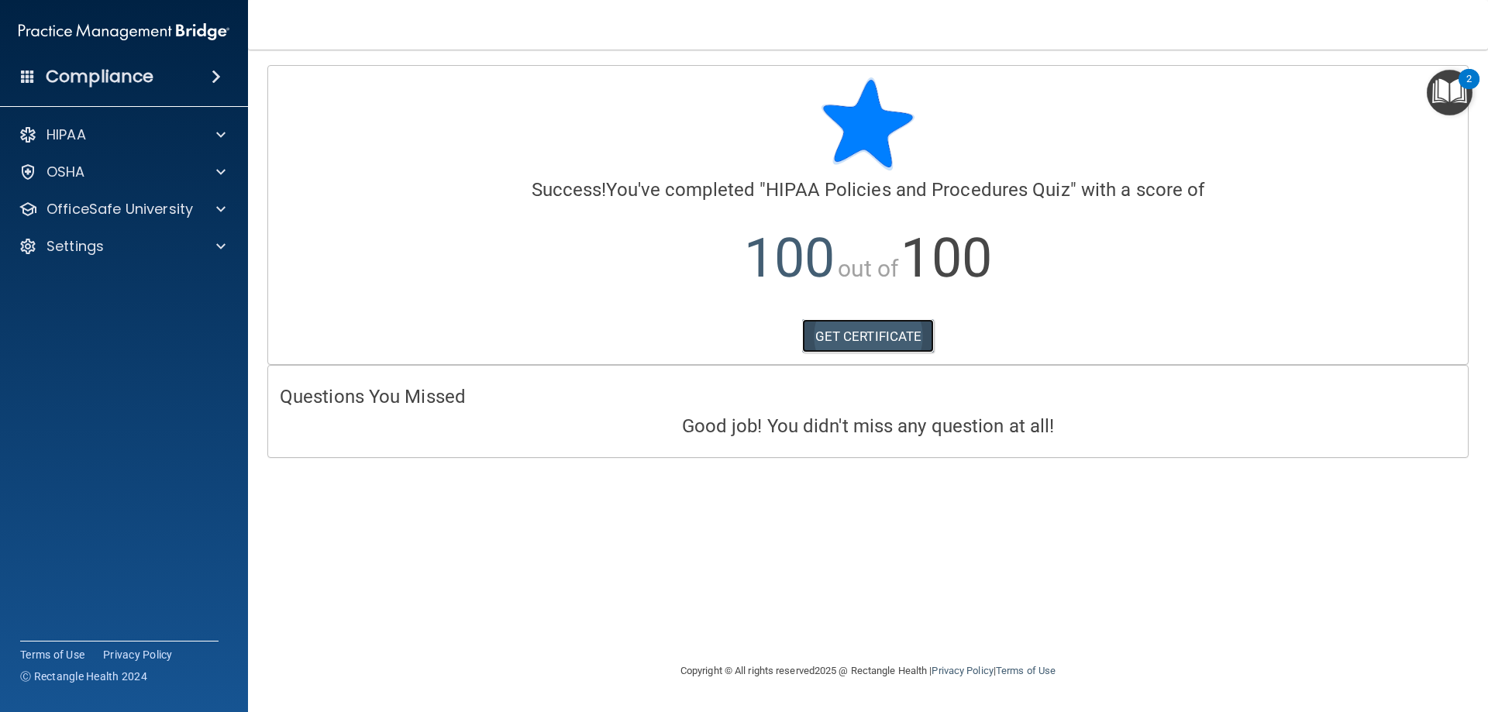
click at [915, 322] on link "GET CERTIFICATE" at bounding box center [868, 336] width 133 height 34
click at [166, 204] on p "OfficeSafe University" at bounding box center [119, 209] width 146 height 19
click at [114, 253] on p "HIPAA Training" at bounding box center [74, 246] width 128 height 15
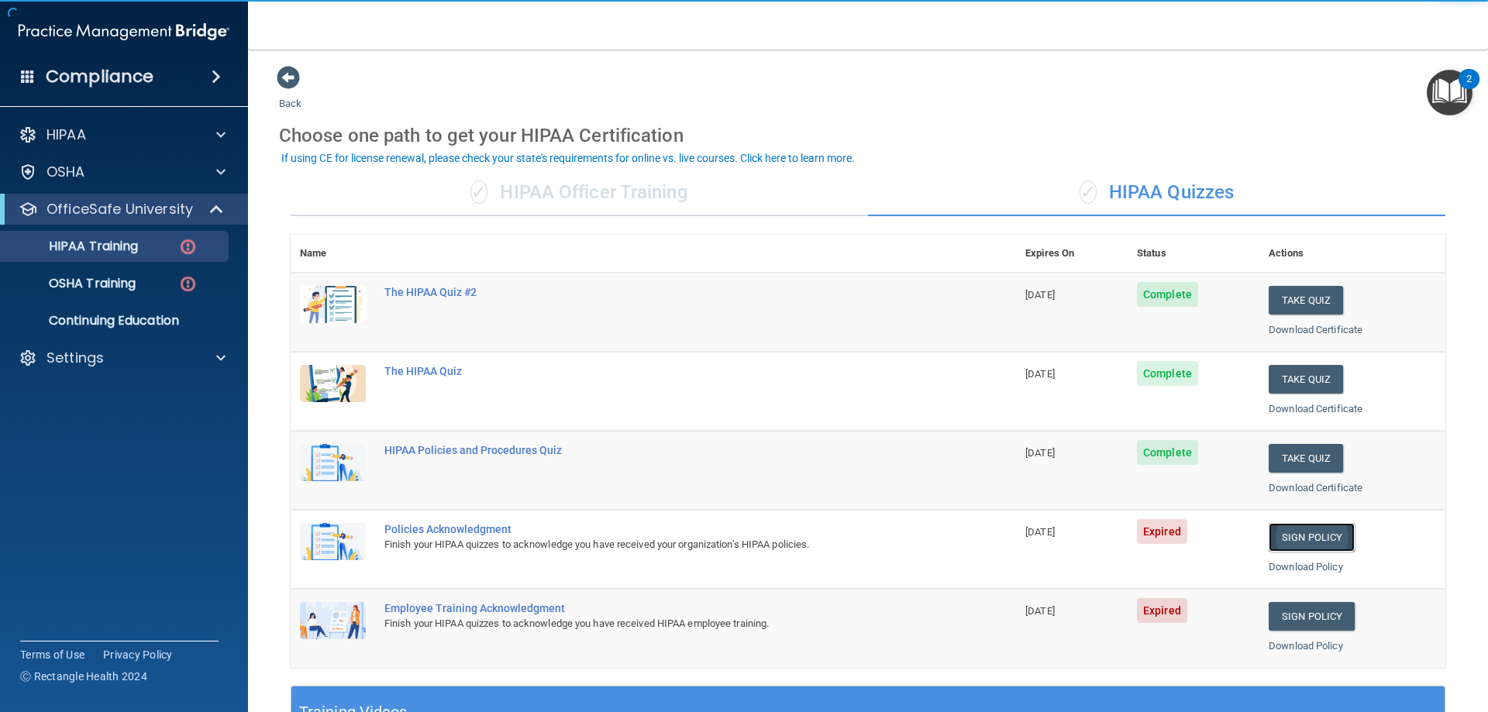
click at [1291, 536] on link "Sign Policy" at bounding box center [1312, 537] width 86 height 29
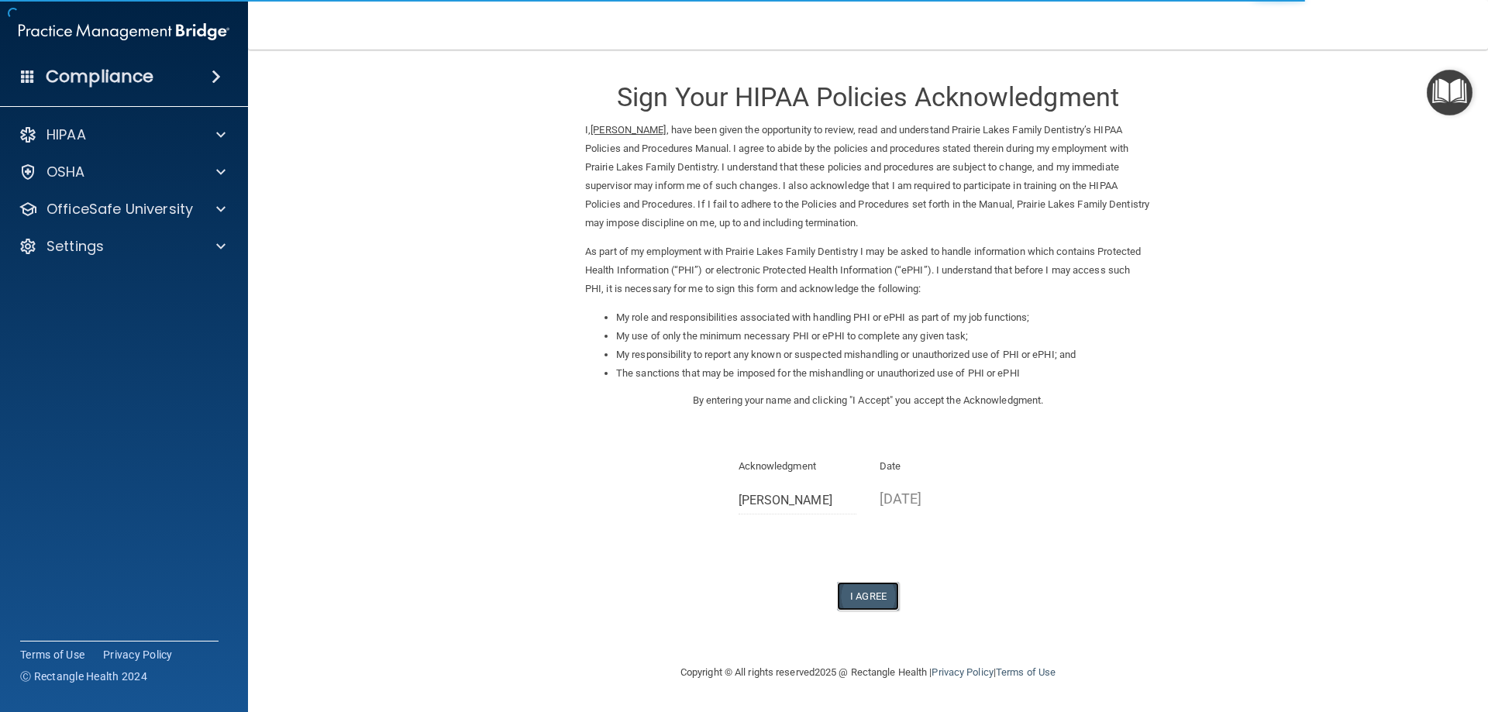
click at [888, 600] on button "I Agree" at bounding box center [868, 596] width 62 height 29
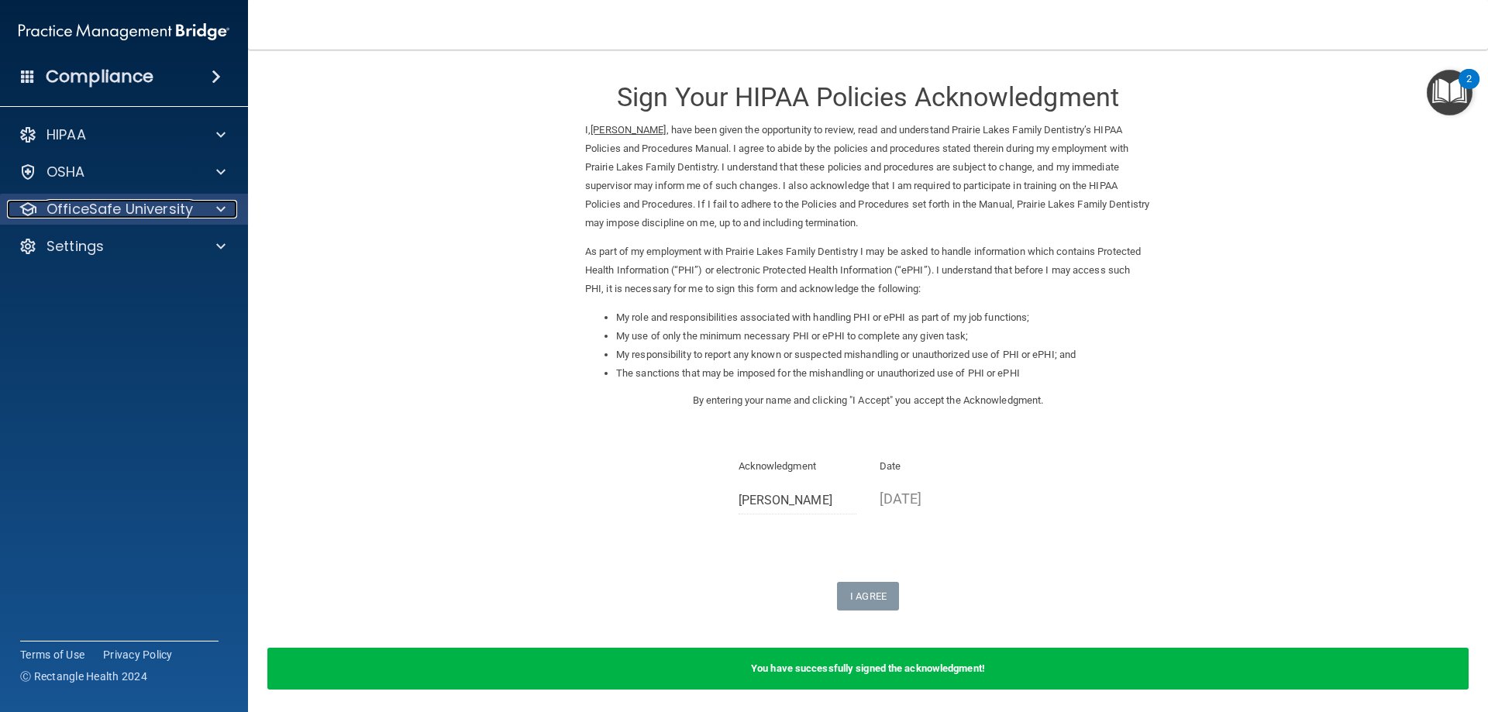
click at [112, 201] on p "OfficeSafe University" at bounding box center [119, 209] width 146 height 19
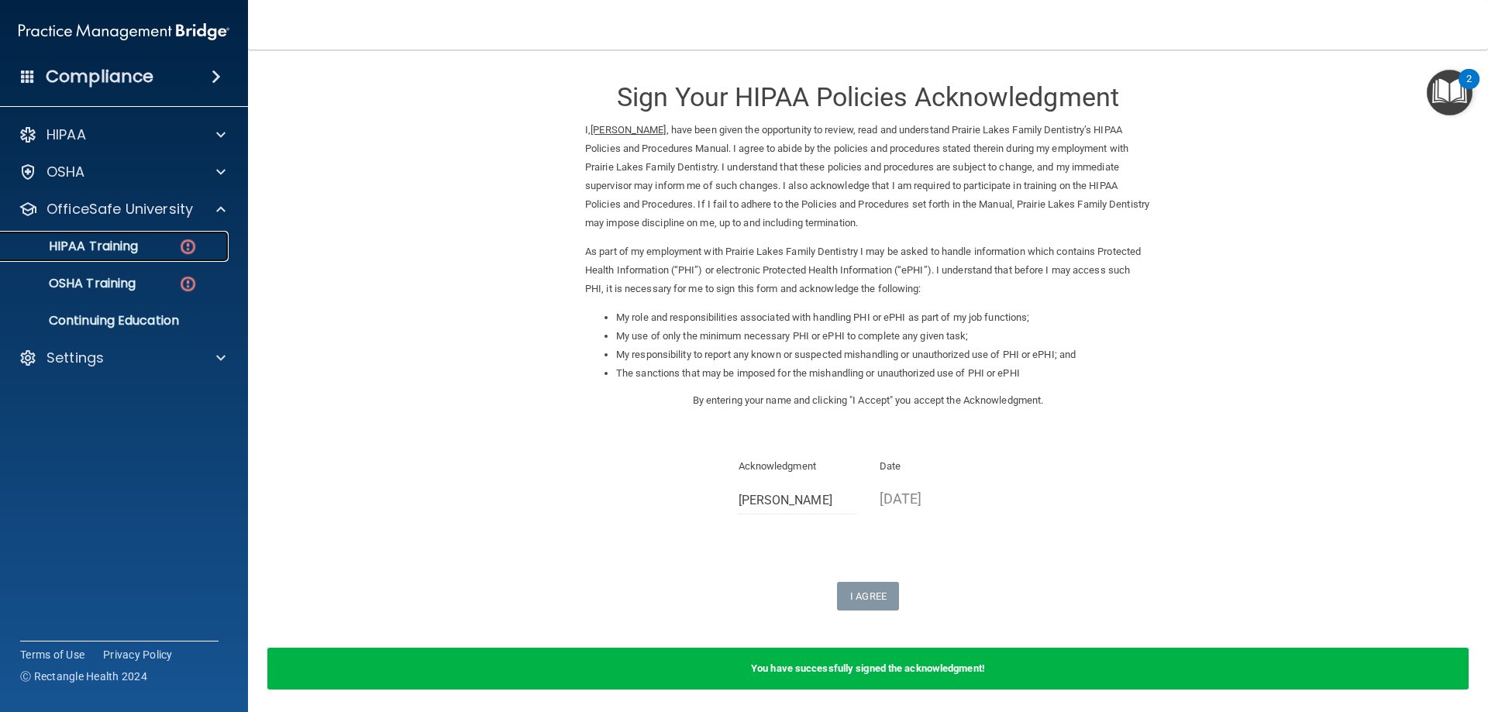
click at [151, 253] on div "HIPAA Training" at bounding box center [116, 246] width 212 height 15
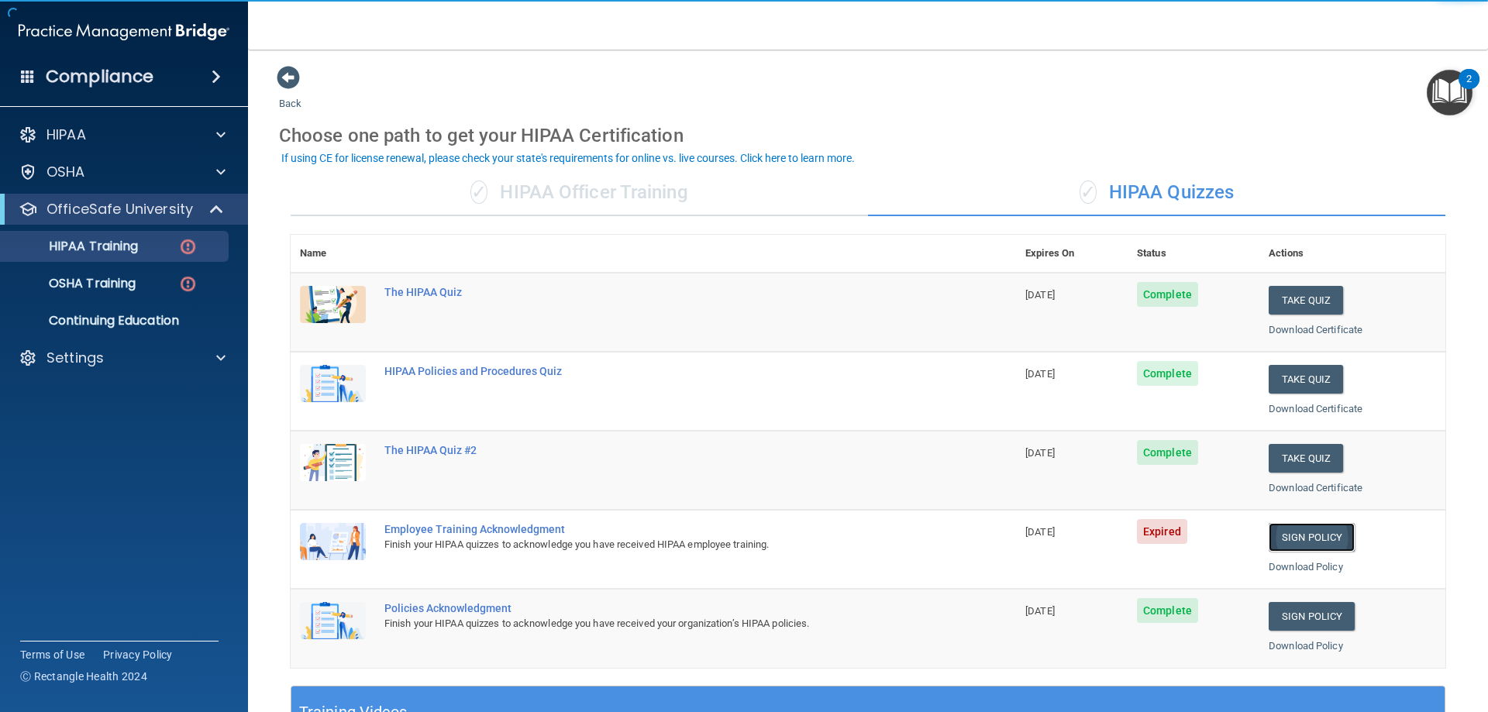
click at [1293, 535] on link "Sign Policy" at bounding box center [1312, 537] width 86 height 29
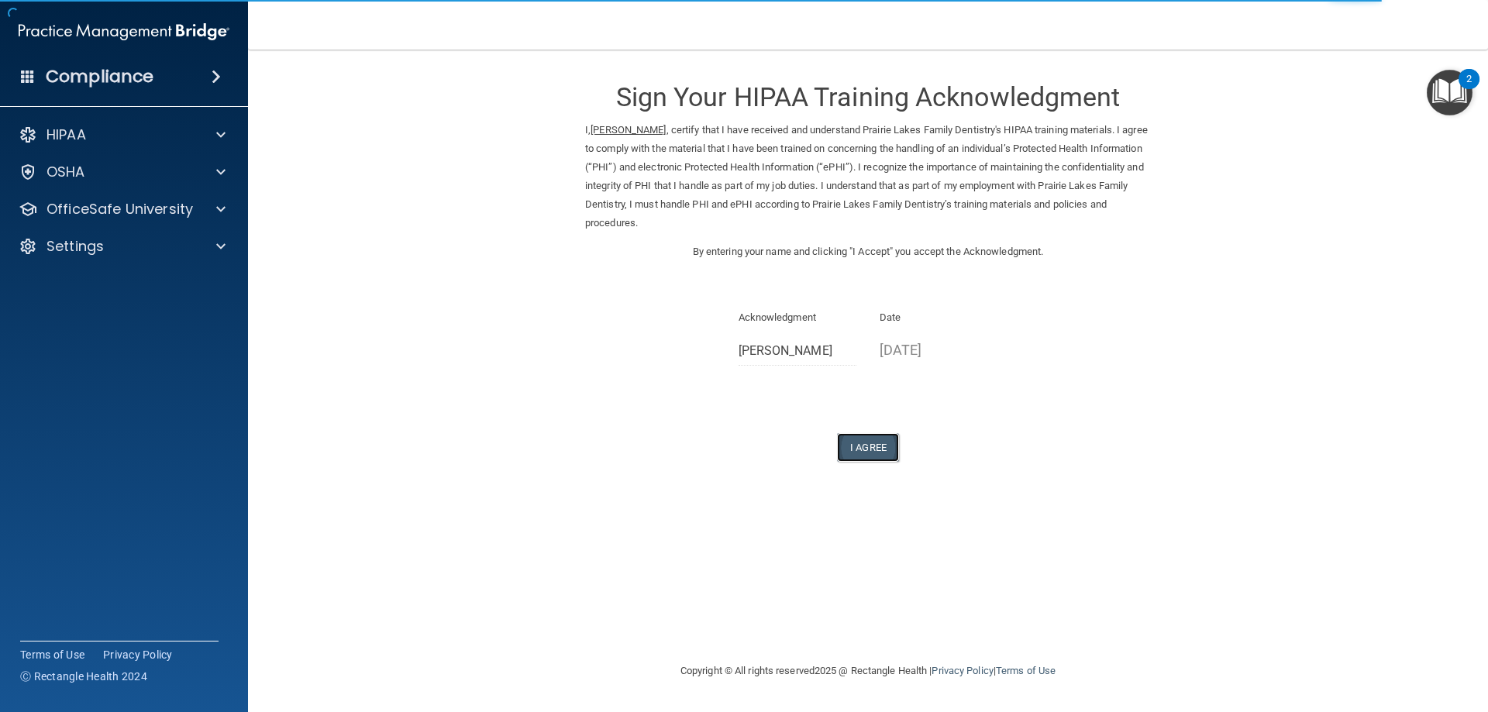
click at [855, 439] on button "I Agree" at bounding box center [868, 447] width 62 height 29
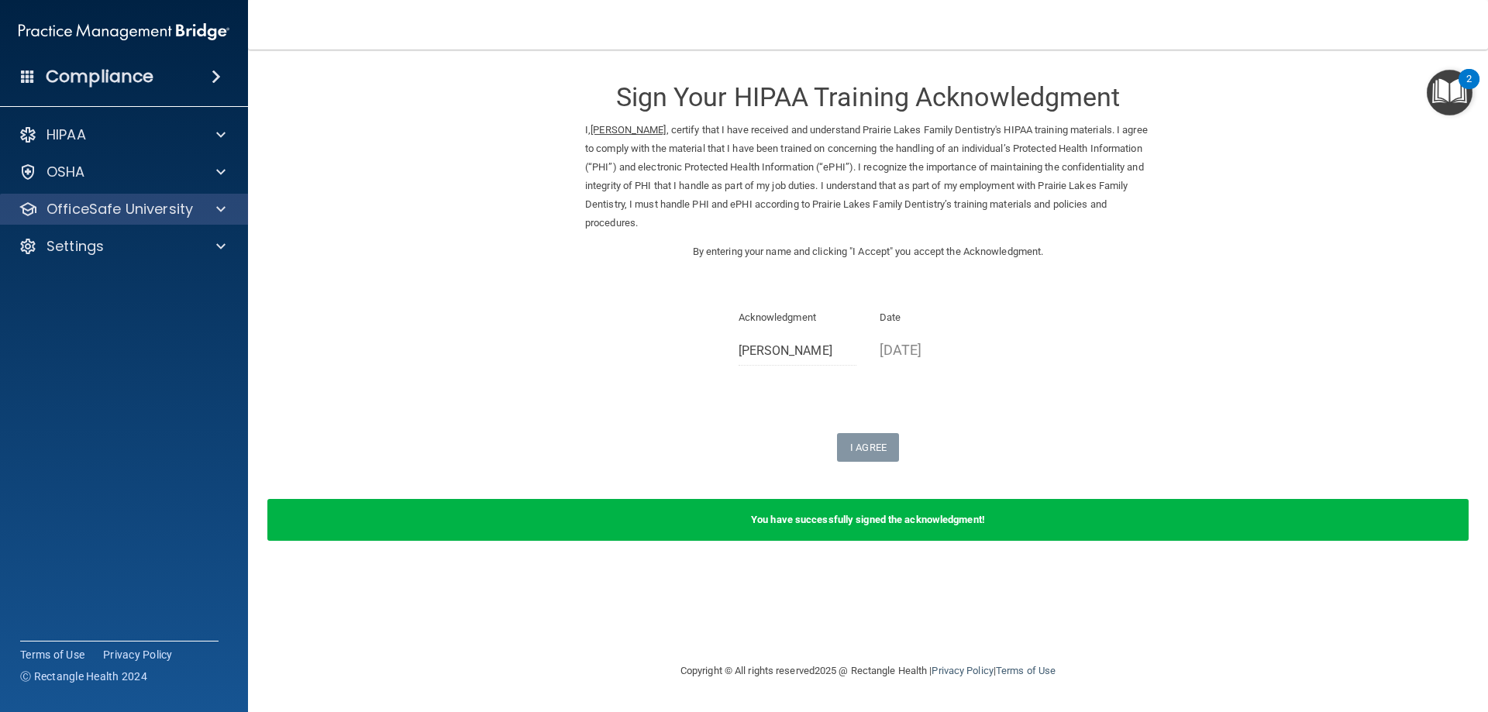
click at [136, 222] on div "OfficeSafe University" at bounding box center [124, 209] width 249 height 31
click at [192, 215] on div "OfficeSafe University" at bounding box center [103, 209] width 192 height 19
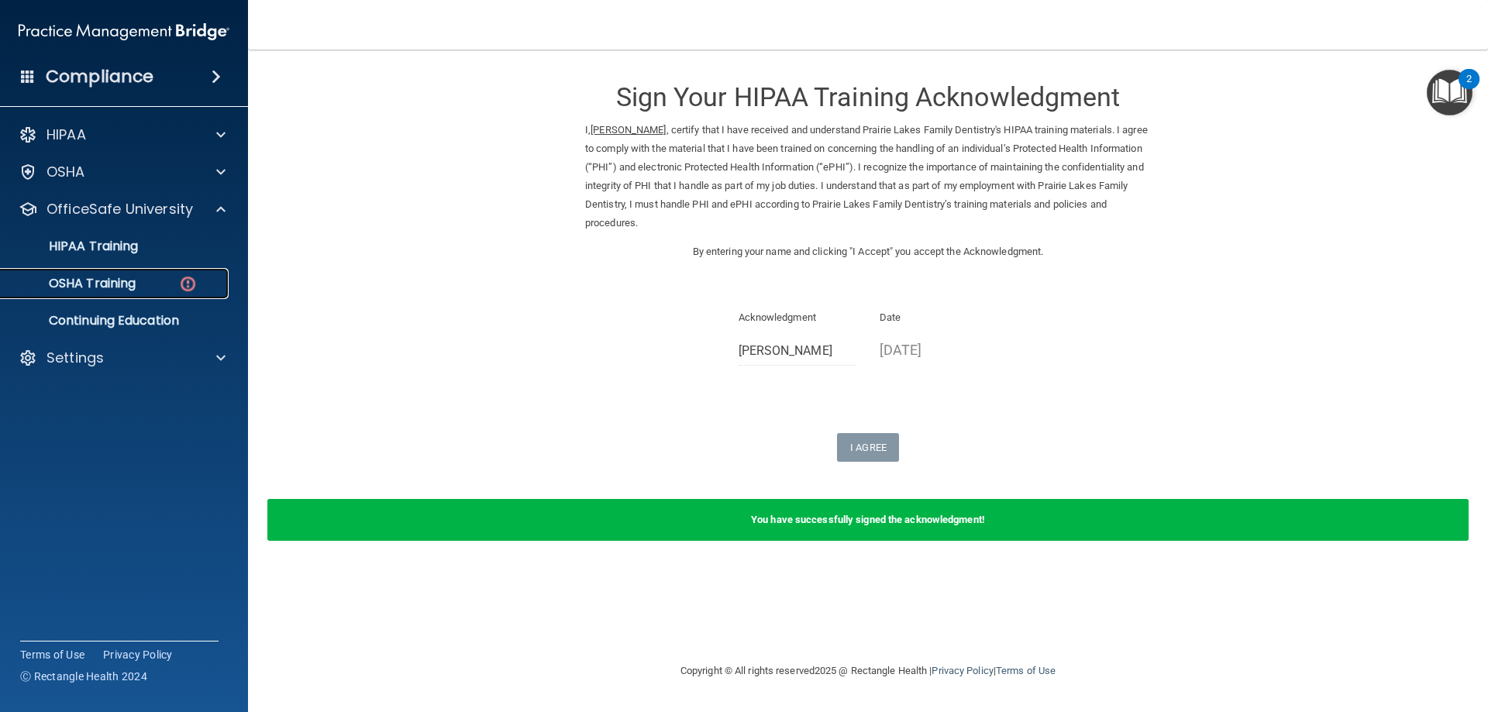
click at [89, 276] on p "OSHA Training" at bounding box center [73, 283] width 126 height 15
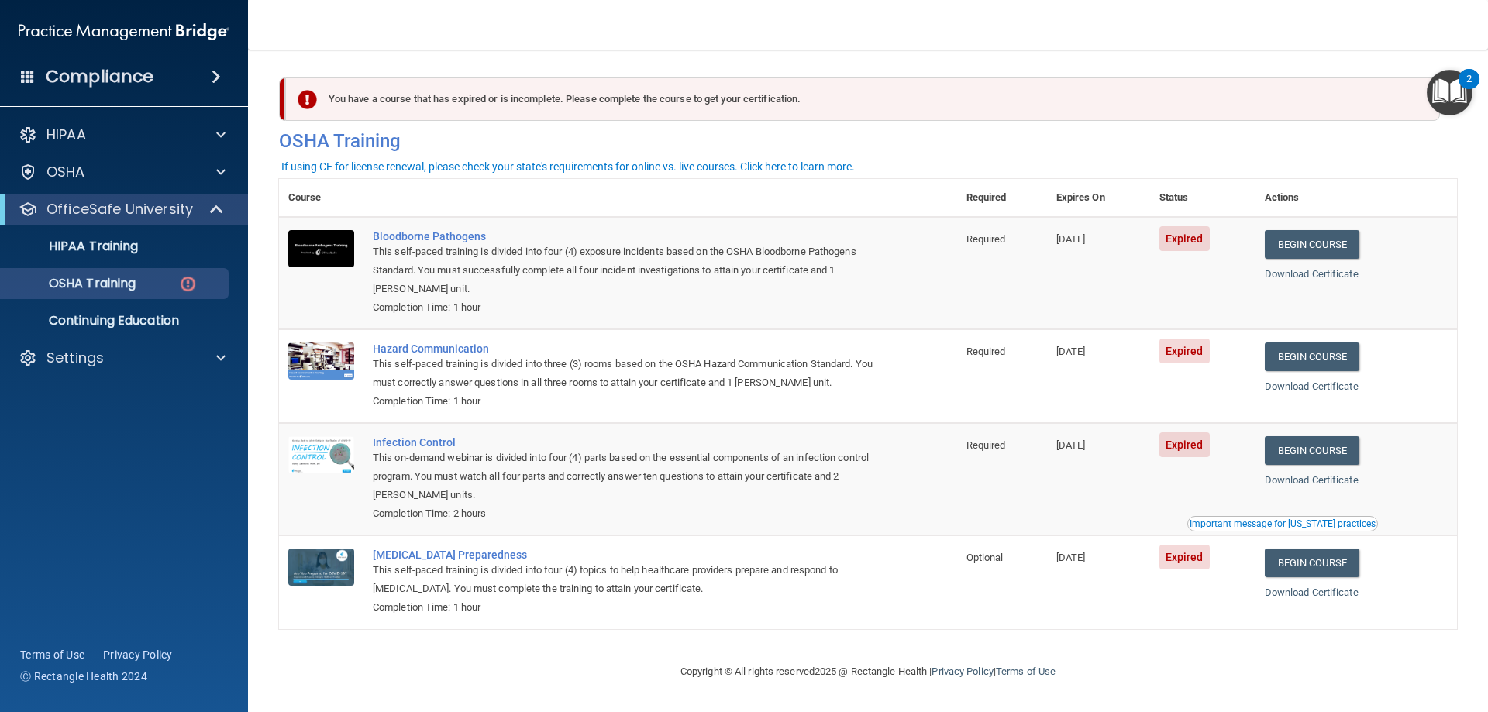
scroll to position [1, 0]
